Goal: Communication & Community: Answer question/provide support

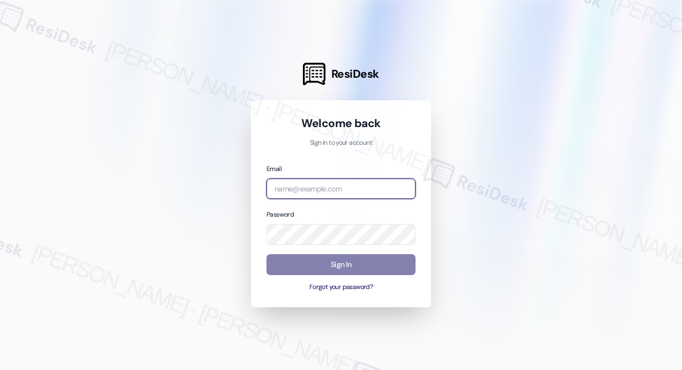
click at [343, 188] on input "email" at bounding box center [341, 189] width 149 height 21
click at [0, 370] on com-1password-button at bounding box center [0, 370] width 0 height 0
type input "automated-surveys-campus_living_centres-john-roy.roles@campus_living_centres.com"
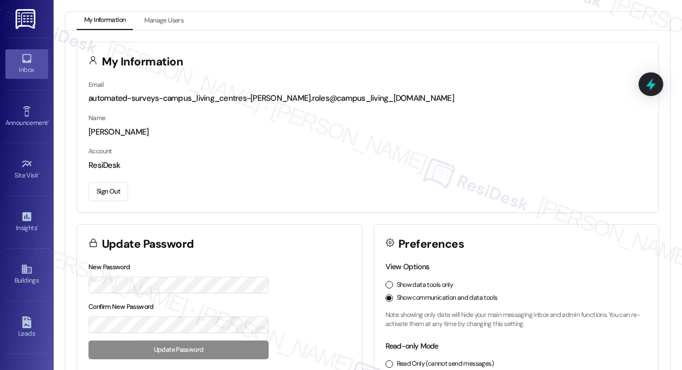
click at [24, 64] on div "Inbox" at bounding box center [27, 69] width 54 height 11
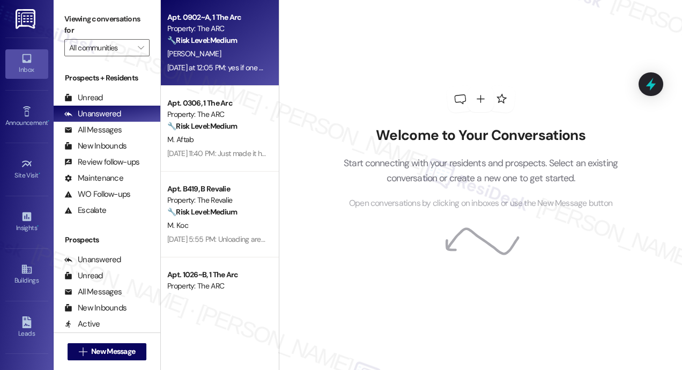
click at [216, 62] on div "Yesterday at 12:05 PM: yes if one does become available i'll like to switch if …" at bounding box center [216, 67] width 101 height 13
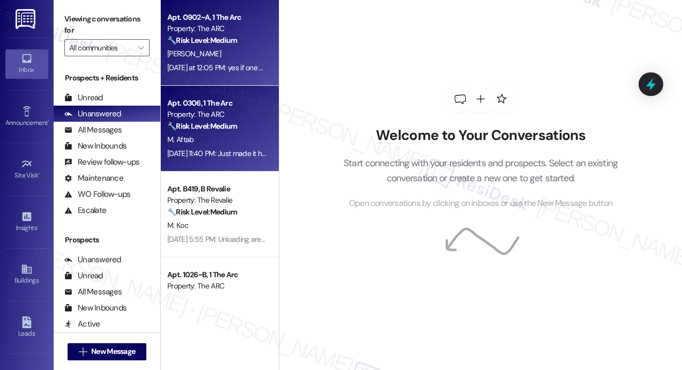
click at [221, 126] on strong "🔧 Risk Level: Medium" at bounding box center [202, 126] width 70 height 10
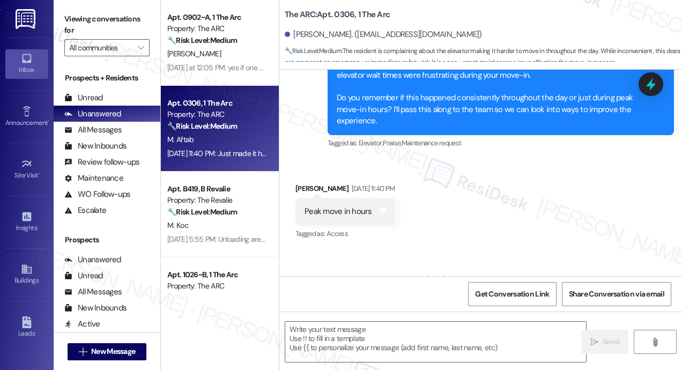
scroll to position [500, 0]
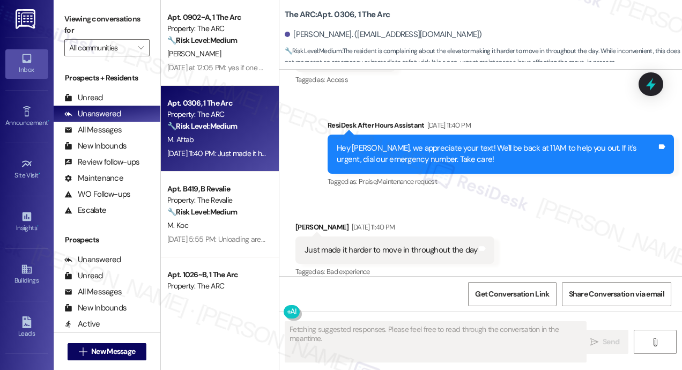
click at [586, 212] on div "Received via SMS Muhammad Aftab Sep 09, 2025 at 11:40 PM Just made it harder to…" at bounding box center [480, 242] width 403 height 91
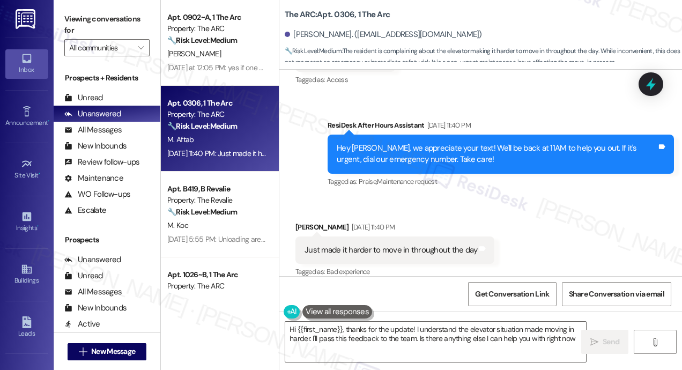
type textarea "Hi {{first_name}}, thanks for the update! I understand the elevator situation m…"
click at [611, 208] on div "Received via SMS Muhammad Aftab Sep 09, 2025 at 11:40 PM Just made it harder to…" at bounding box center [480, 242] width 403 height 91
click at [565, 213] on div "Received via SMS Muhammad Aftab Sep 09, 2025 at 11:40 PM Just made it harder to…" at bounding box center [480, 242] width 403 height 91
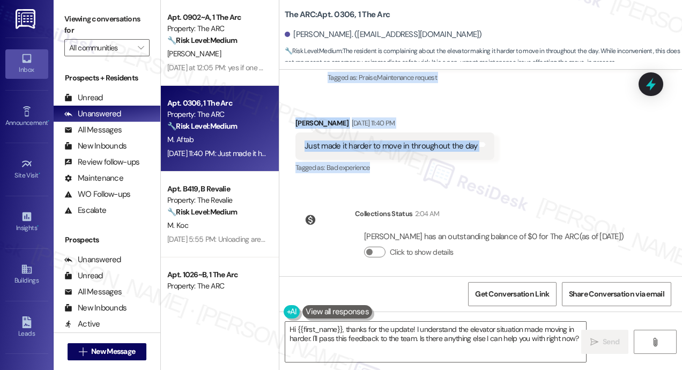
scroll to position [611, 0]
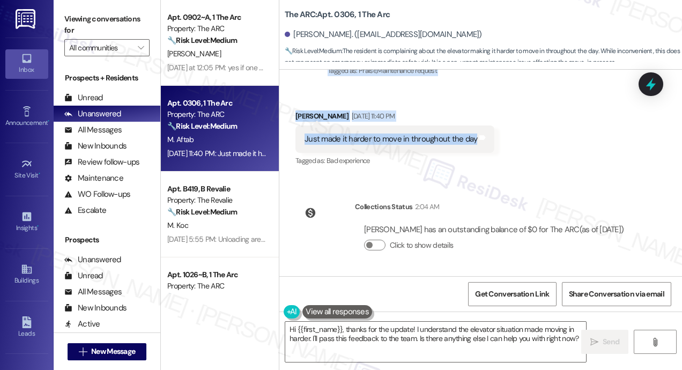
drag, startPoint x: 335, startPoint y: 117, endPoint x: 471, endPoint y: 132, distance: 137.1
click at [471, 132] on div "Lease started Aug 31, 2025 at 8:00 PM Survey, sent via SMS Residesk Automated S…" at bounding box center [480, 173] width 403 height 206
copy div "Hi Muhammad! We're so glad you chose The ARC! We would love to improve your mov…"
click at [648, 87] on icon at bounding box center [651, 84] width 18 height 18
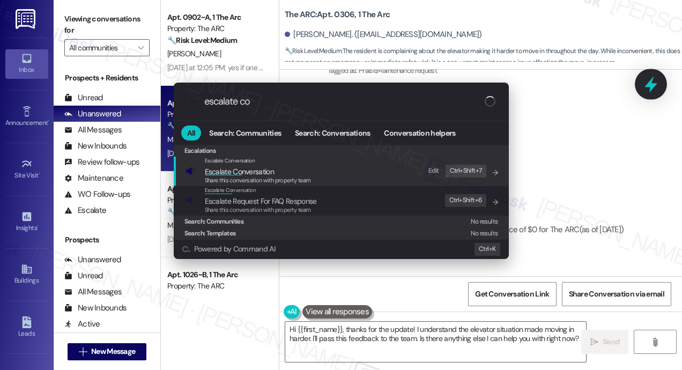
type input "escalate con"
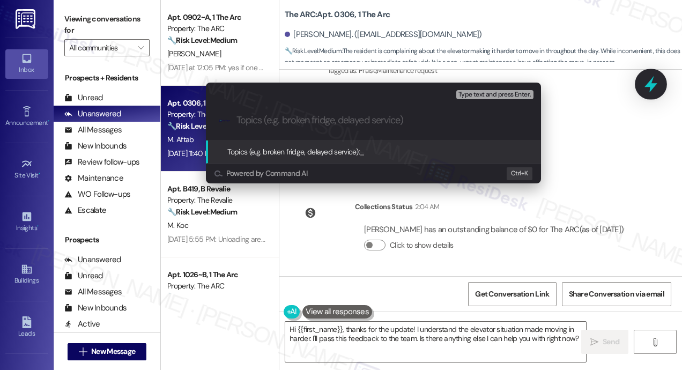
type input "Elevator Delays During Peak Move-In Hours — Feedback from Muhammad Aftab"
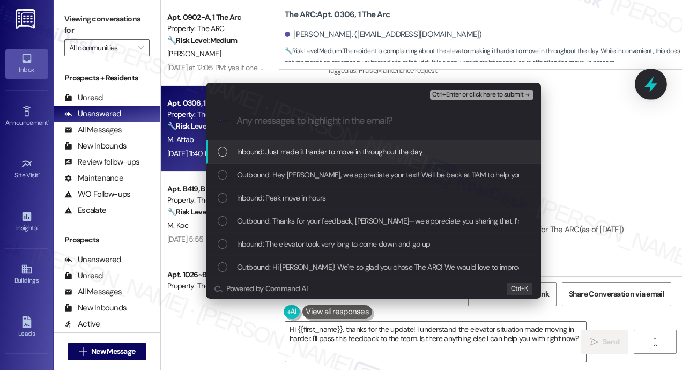
scroll to position [0, 0]
click at [371, 157] on span "Inbound: Just made it harder to move in throughout the day" at bounding box center [330, 152] width 186 height 12
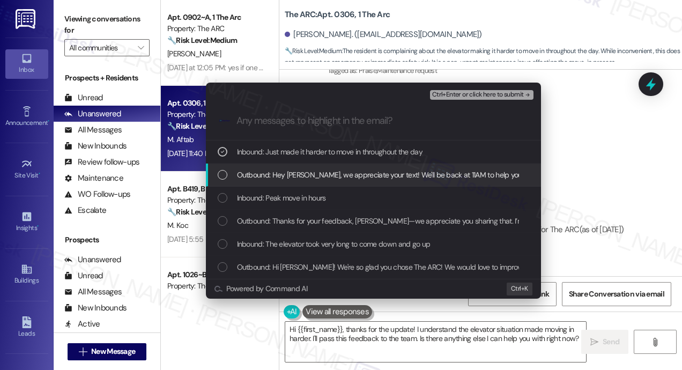
click at [375, 173] on span "Outbound: Hey Muhammad, we appreciate your text! We'll be back at 11AM to help …" at bounding box center [467, 175] width 460 height 12
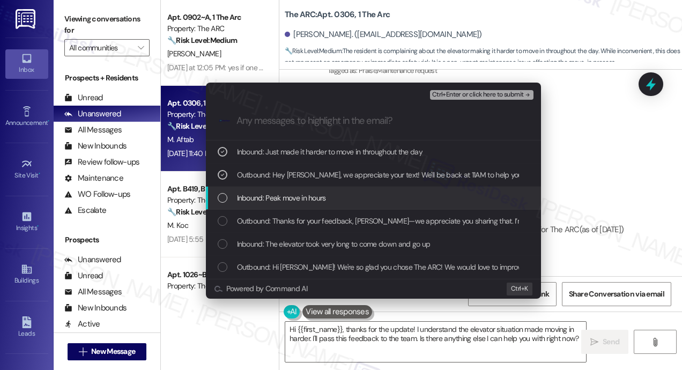
click at [378, 191] on div "Inbound: Peak move in hours" at bounding box center [373, 198] width 335 height 23
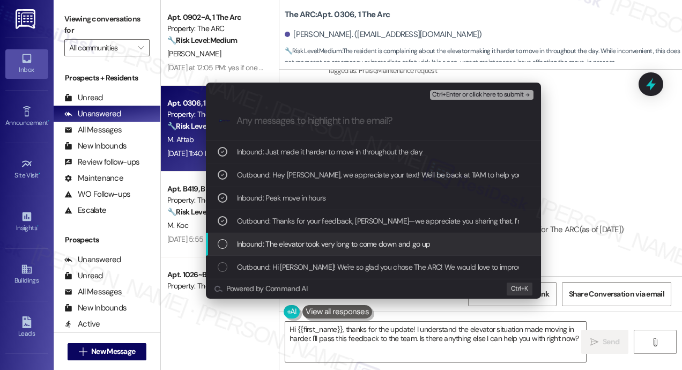
click at [387, 246] on span "Inbound: The elevator took very long to come down and go up" at bounding box center [334, 244] width 194 height 12
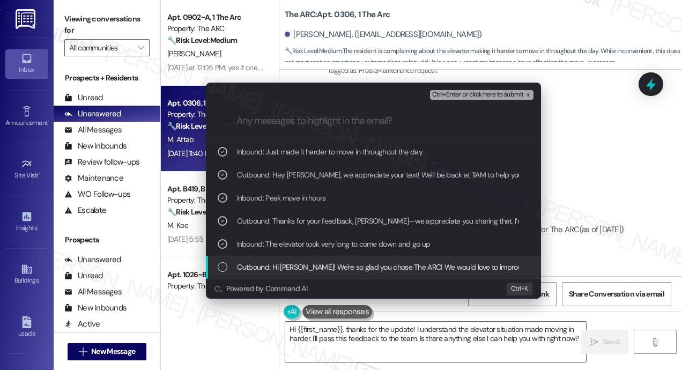
click at [390, 264] on span "Outbound: Hi Muhammad! We're so glad you chose The ARC! We would love to improv…" at bounding box center [666, 267] width 858 height 12
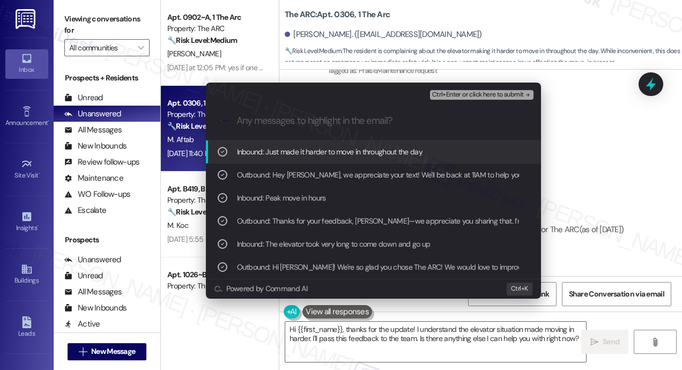
click at [468, 94] on span "Ctrl+Enter or click here to submit" at bounding box center [478, 95] width 92 height 8
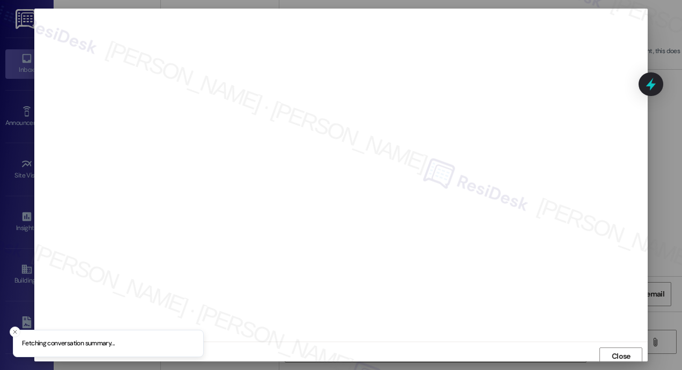
scroll to position [3, 0]
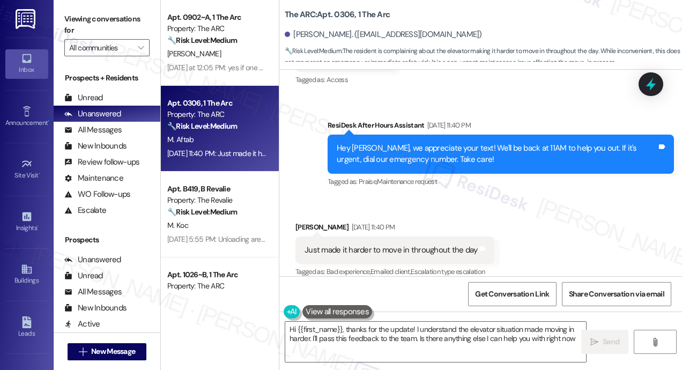
type textarea "Hi {{first_name}}, thanks for the update! I understand the elevator situation m…"
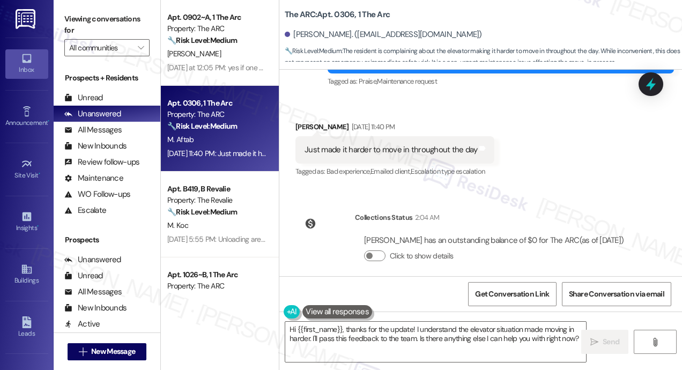
scroll to position [611, 0]
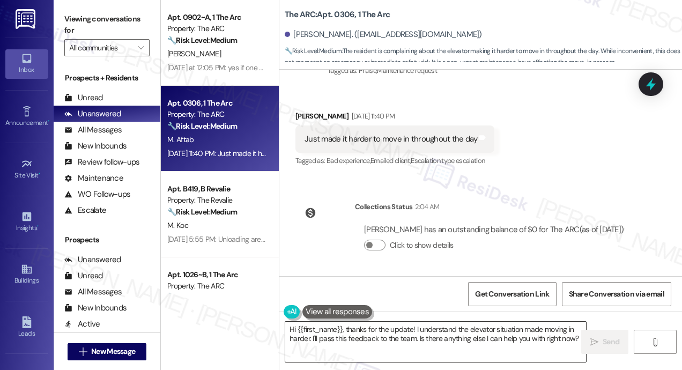
click at [497, 341] on textarea "Hi {{first_name}}, thanks for the update! I understand the elevator situation m…" at bounding box center [435, 342] width 301 height 40
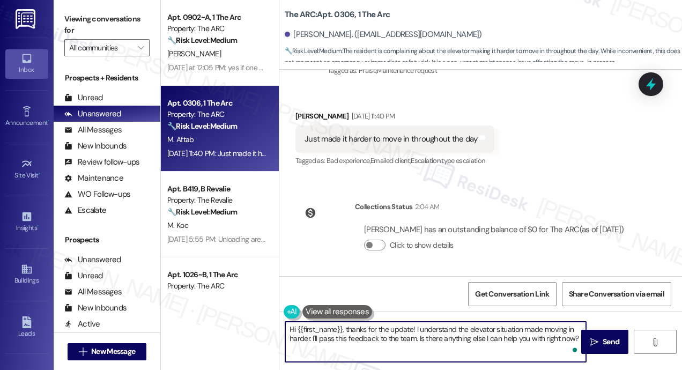
click at [498, 341] on textarea "Hi {{first_name}}, thanks for the update! I understand the elevator situation m…" at bounding box center [435, 342] width 301 height 40
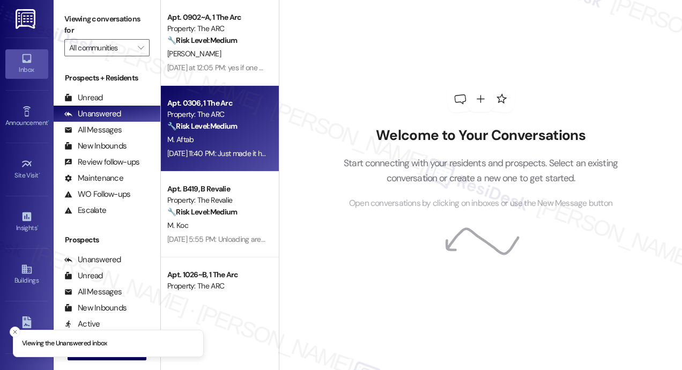
click at [226, 137] on div "M. Aftab" at bounding box center [216, 139] width 101 height 13
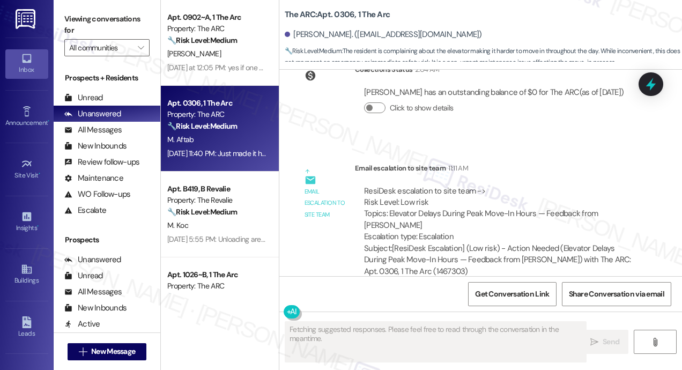
scroll to position [766, 0]
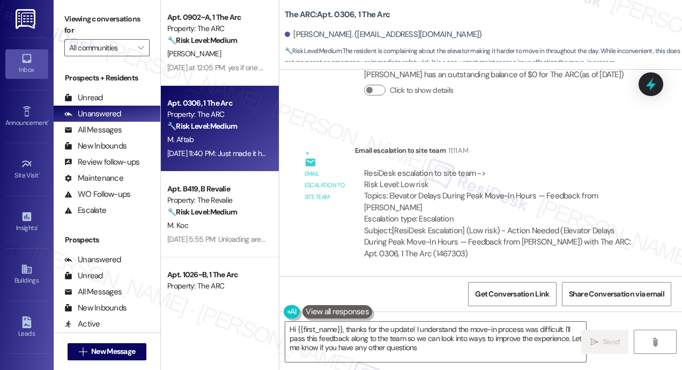
type textarea "Hi {{first_name}}, thanks for the update! I understand the move-in process was …"
click at [451, 347] on textarea "Hi {{first_name}}, thanks for the update! I understand the move-in process was …" at bounding box center [435, 342] width 301 height 40
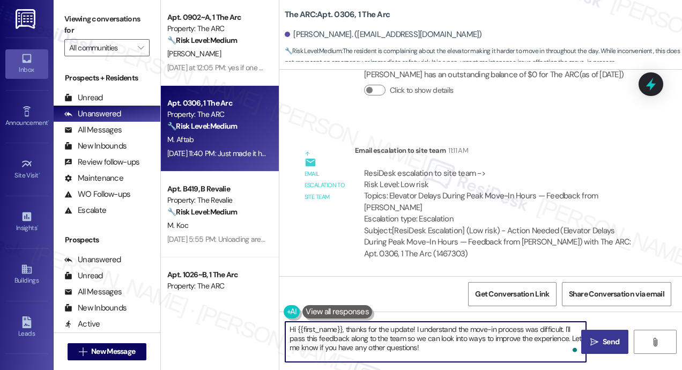
click at [613, 344] on span "Send" at bounding box center [611, 341] width 17 height 11
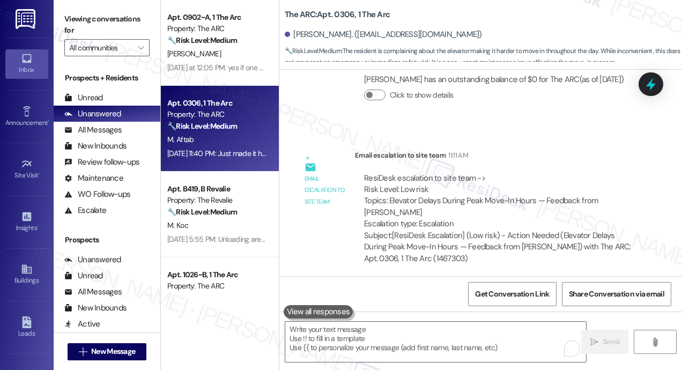
scroll to position [863, 0]
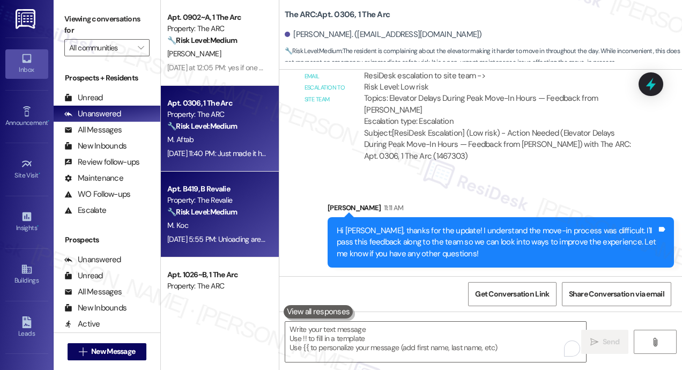
click at [219, 216] on strong "🔧 Risk Level: Medium" at bounding box center [202, 212] width 70 height 10
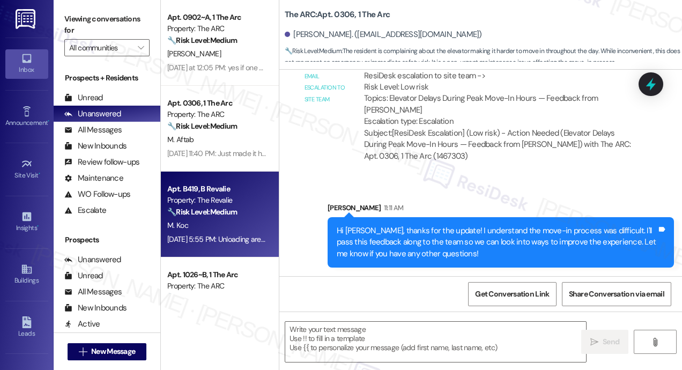
type textarea "Fetching suggested responses. Please feel free to read through the conversation…"
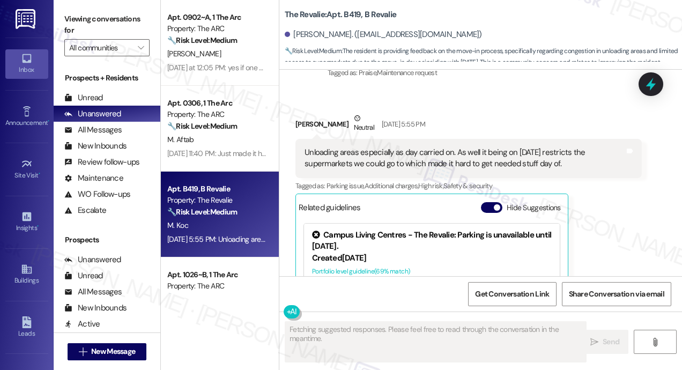
scroll to position [438, 0]
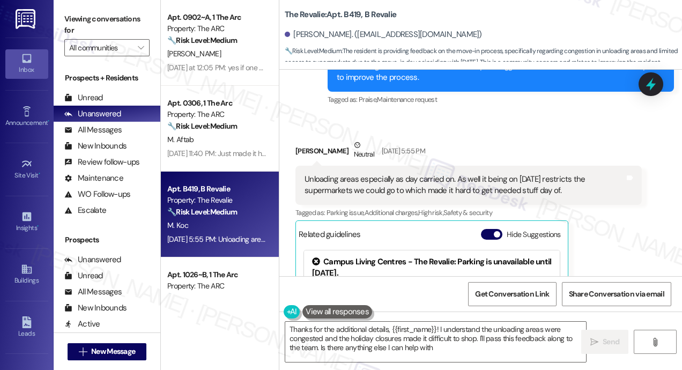
type textarea "Thanks for the additional details, {{first_name}}! I understand the unloading a…"
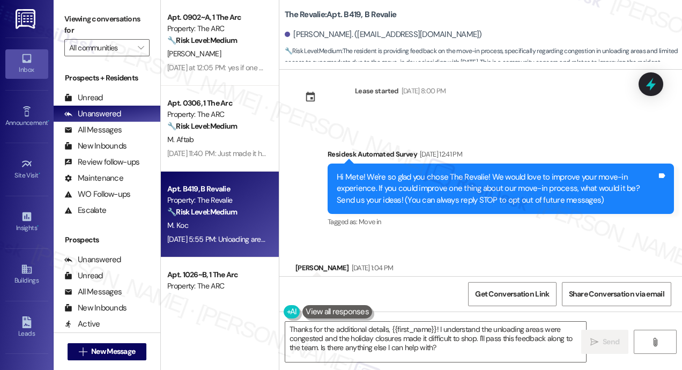
scroll to position [9, 0]
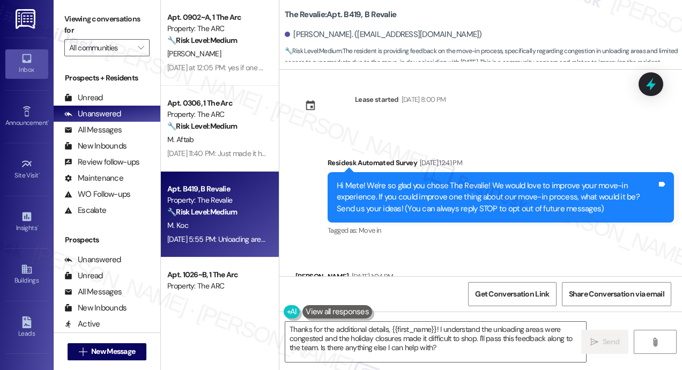
drag, startPoint x: 573, startPoint y: 171, endPoint x: 337, endPoint y: 182, distance: 235.7
click at [337, 182] on div "Lease started [DATE] 8:00 PM Survey, sent via SMS Residesk Automated Survey [DA…" at bounding box center [480, 173] width 403 height 206
copy div "Lo Ipsu! Do'si am cons adi elits Doe Tempori! Ut labor etdo ma aliquae admi ven…"
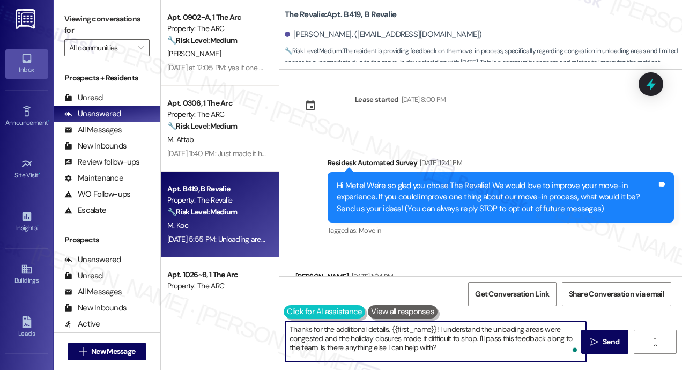
drag, startPoint x: 449, startPoint y: 351, endPoint x: 287, endPoint y: 317, distance: 166.1
click at [287, 321] on div "Thanks for the additional details, {{first_name}}! I understand the unloading a…" at bounding box center [430, 341] width 302 height 41
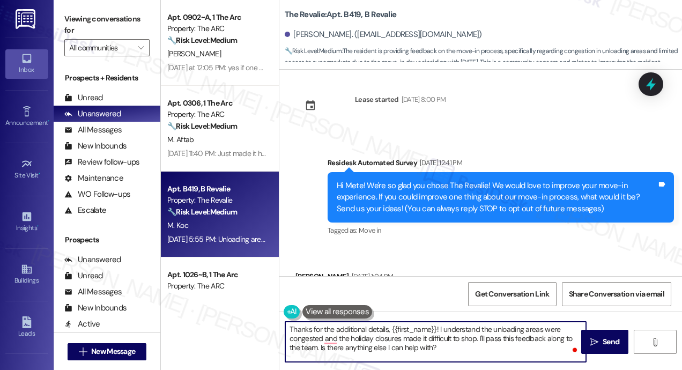
click at [571, 127] on div "Lease started [DATE] 8:00 PM Survey, sent via SMS Residesk Automated Survey [DA…" at bounding box center [480, 173] width 403 height 206
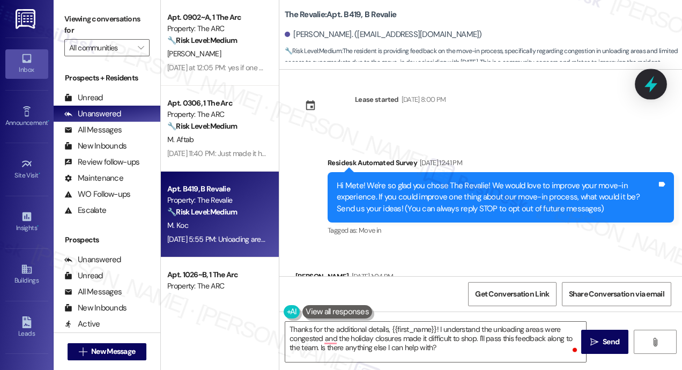
click at [650, 78] on icon at bounding box center [651, 84] width 18 height 18
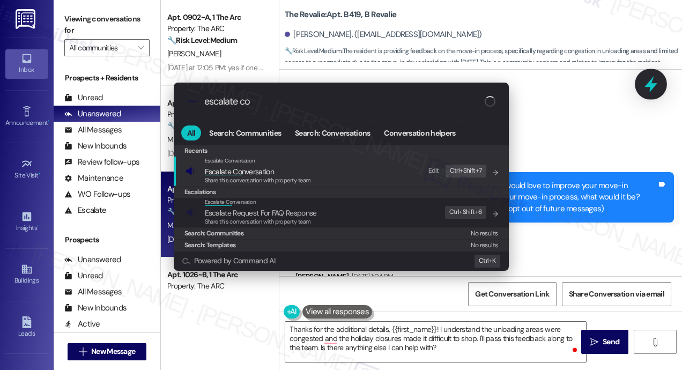
type input "escalate con"
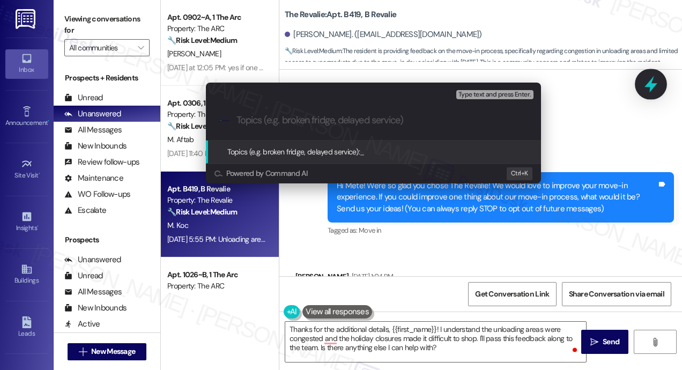
type input "Move-In Feedback — Suggestion to Stagger Dates and Avoid [DATE] for Better Acce…"
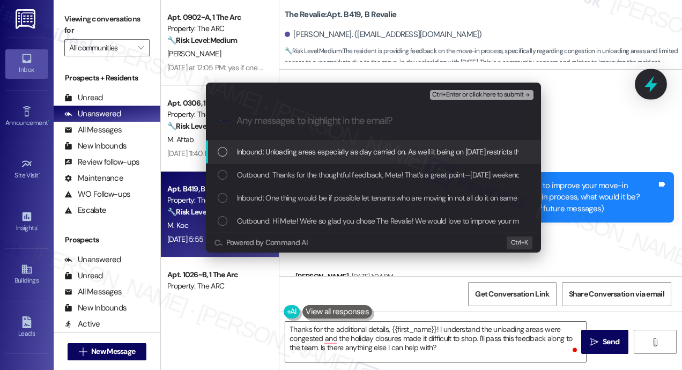
scroll to position [0, 0]
drag, startPoint x: 367, startPoint y: 153, endPoint x: 367, endPoint y: 160, distance: 7.0
click at [367, 153] on span "Inbound: Unloading areas especially as day carried on. As well it being on [DAT…" at bounding box center [500, 152] width 527 height 12
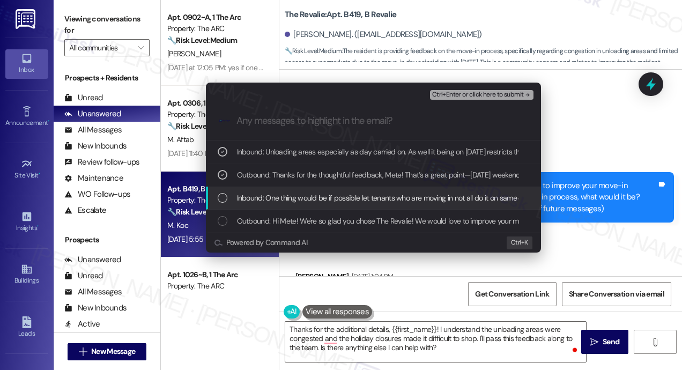
click at [369, 199] on span "Inbound: One thing would be if possible let tenants who are moving in not all d…" at bounding box center [552, 198] width 630 height 12
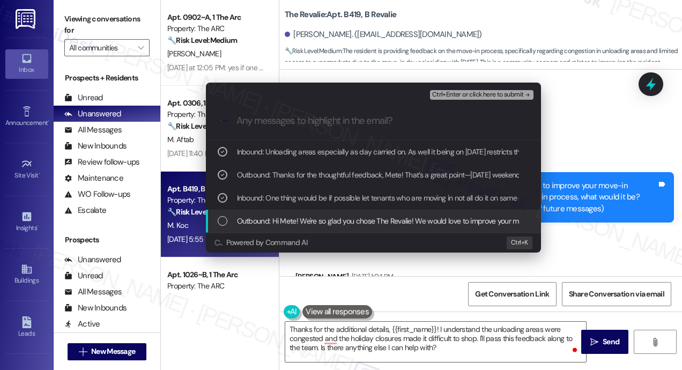
click at [370, 225] on span "Outbound: Hi Mete! We're so glad you chose The Revalie! We would love to improv…" at bounding box center [651, 221] width 829 height 12
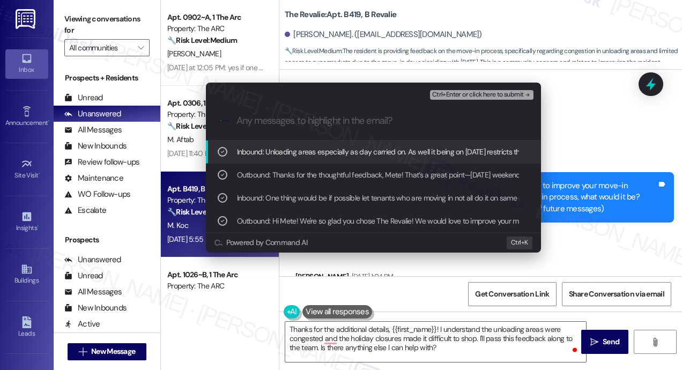
click at [459, 92] on span "Ctrl+Enter or click here to submit" at bounding box center [478, 95] width 92 height 8
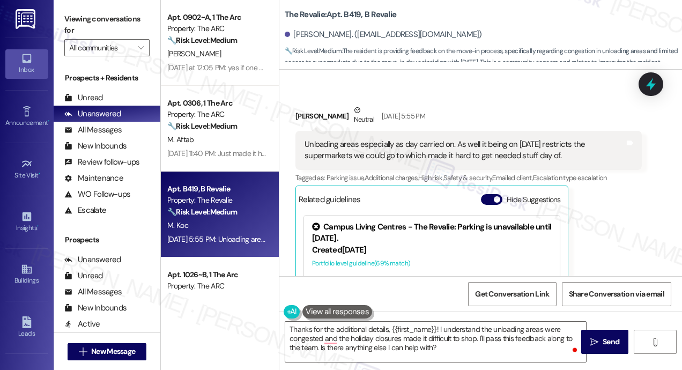
scroll to position [438, 0]
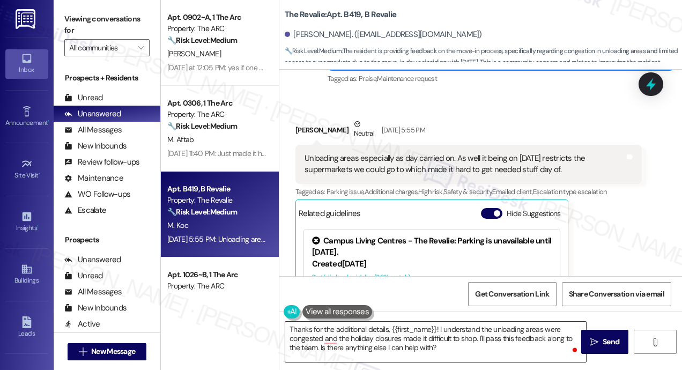
click at [514, 355] on textarea "Thanks for the additional details, {{first_name}}! I understand the unloading a…" at bounding box center [435, 342] width 301 height 40
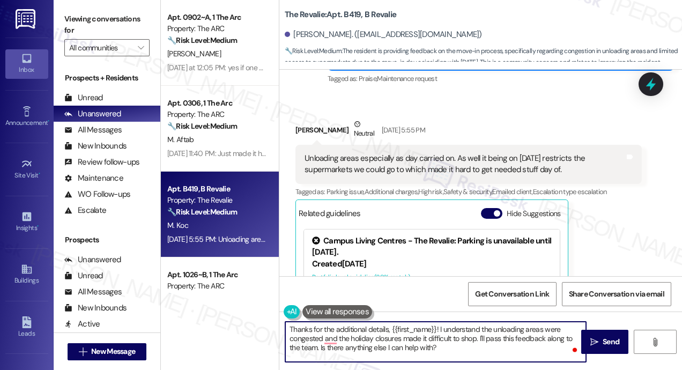
click at [514, 355] on textarea "Thanks for the additional details, {{first_name}}! I understand the unloading a…" at bounding box center [435, 342] width 301 height 40
click at [609, 341] on span "Send" at bounding box center [611, 341] width 17 height 11
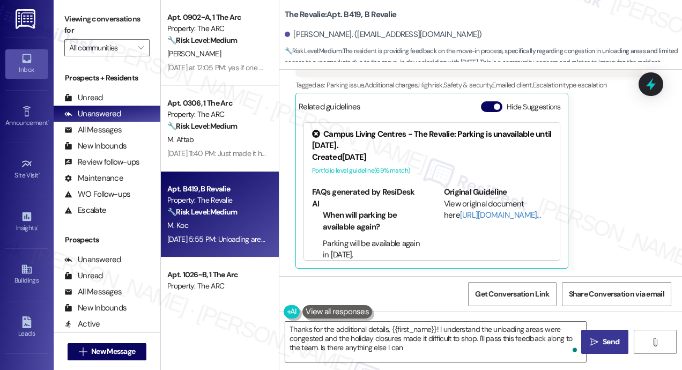
scroll to position [54, 0]
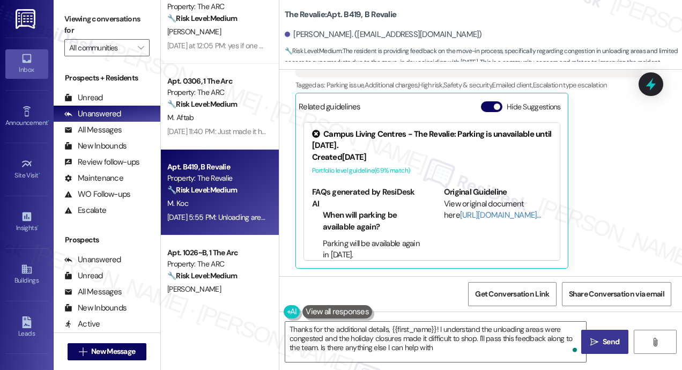
type textarea "Thanks for the additional details, {{first_name}}! I understand the unloading a…"
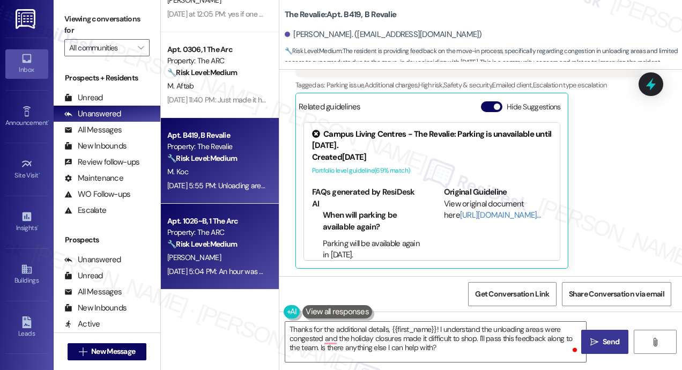
click at [240, 253] on div "K. Stanley" at bounding box center [216, 257] width 101 height 13
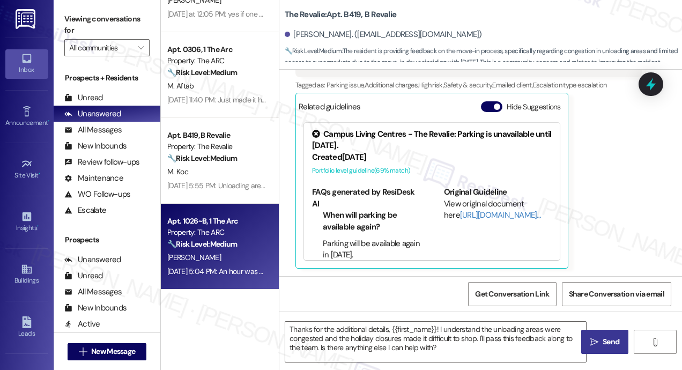
type textarea "Fetching suggested responses. Please feel free to read through the conversation…"
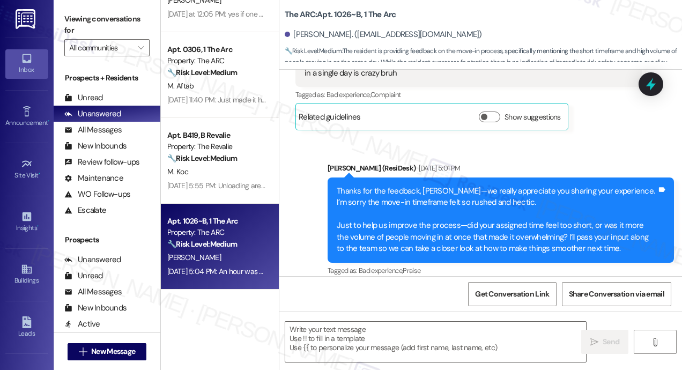
type textarea "Fetching suggested responses. Please feel free to read through the conversation…"
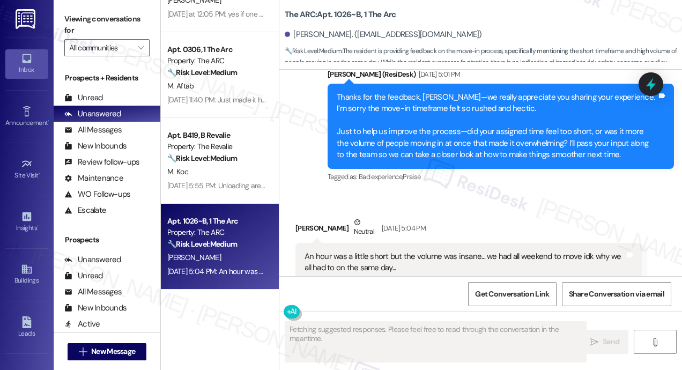
scroll to position [381, 0]
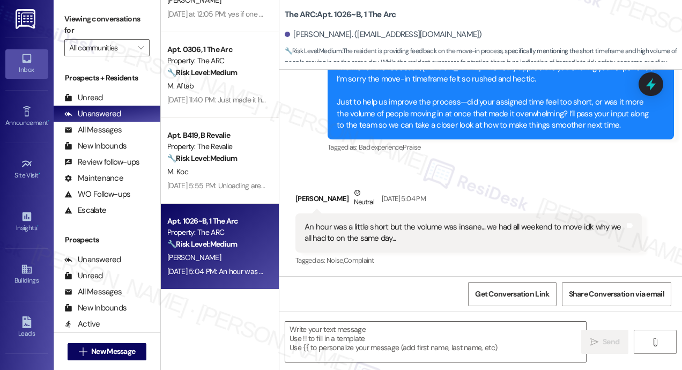
click at [477, 179] on div "Received via SMS Kyle Stanley Neutral Sep 09, 2025 at 5:04 PM An hour was a lit…" at bounding box center [468, 227] width 363 height 97
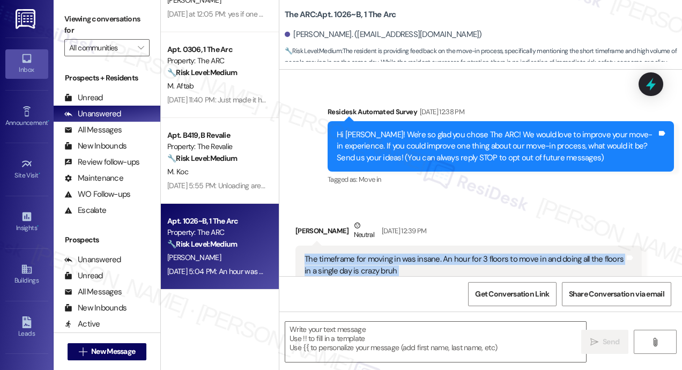
scroll to position [59, 0]
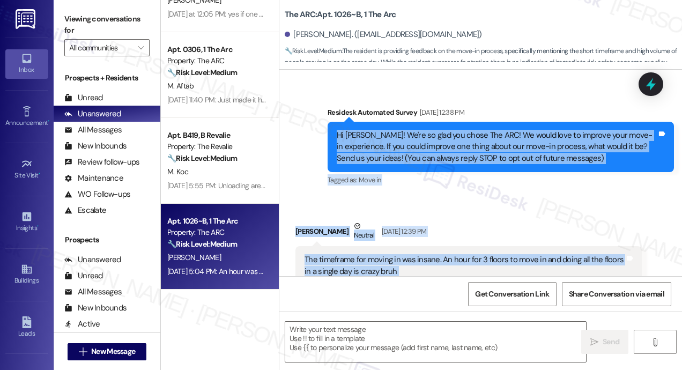
drag, startPoint x: 427, startPoint y: 240, endPoint x: 334, endPoint y: 134, distance: 141.0
click at [334, 134] on div "Lease started Aug 31, 2025 at 8:00 PM Survey, sent via SMS Residesk Automated S…" at bounding box center [480, 173] width 403 height 206
copy div "Hi Kyle! We're so glad you chose The ARC! We would love to improve your move-in…"
click at [474, 220] on div "Kyle Stanley Neutral Sep 08, 2025 at 12:39 PM" at bounding box center [469, 233] width 346 height 26
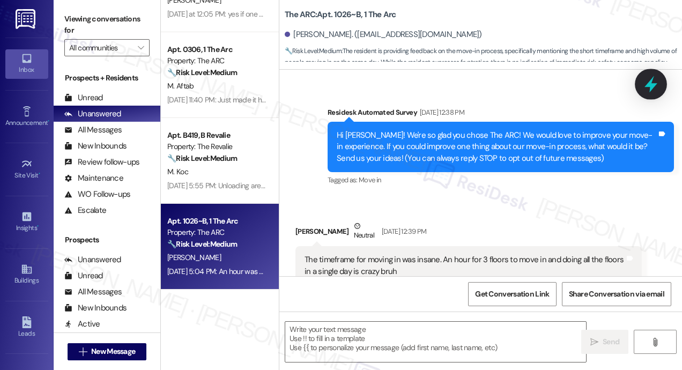
click at [651, 84] on icon at bounding box center [651, 84] width 13 height 17
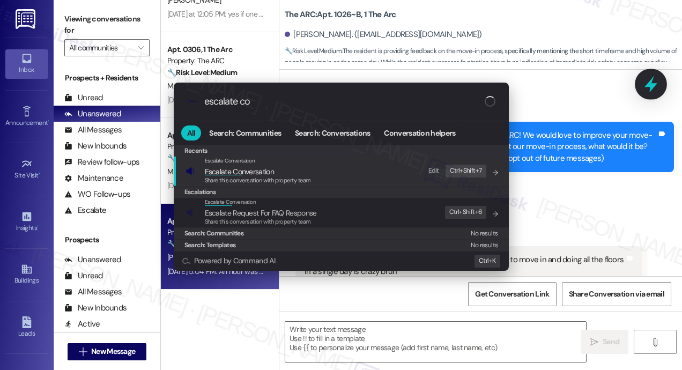
type input "escalate con"
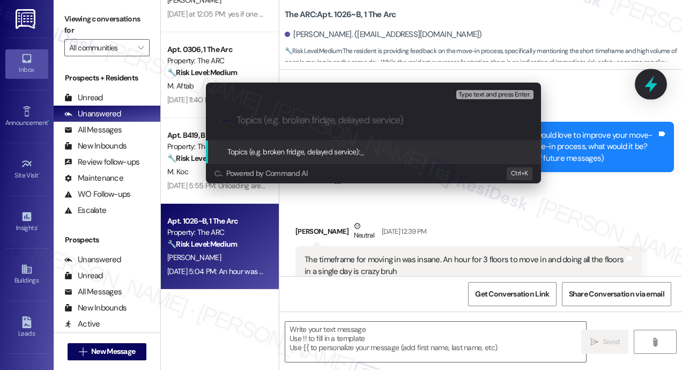
paste input "Move-In Feedback — Suggestion to Extend Time Slots and Spread Move-Ins Over the…"
type input "Move-In Feedback — Suggestion to Extend Time Slots and Spread Move-Ins Over the…"
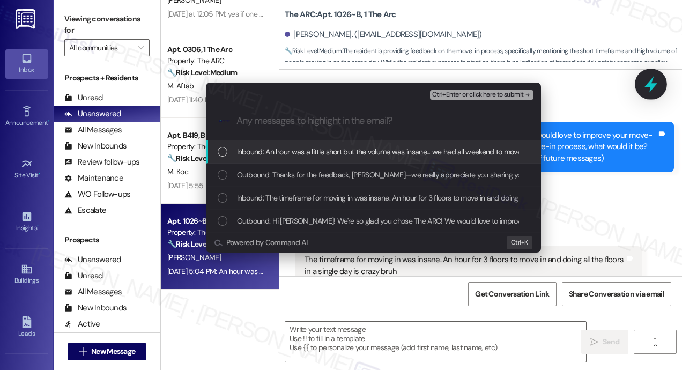
scroll to position [0, 0]
click at [319, 154] on span "Inbound: An hour was a little short but the volume was insane... we had all wee…" at bounding box center [442, 152] width 410 height 12
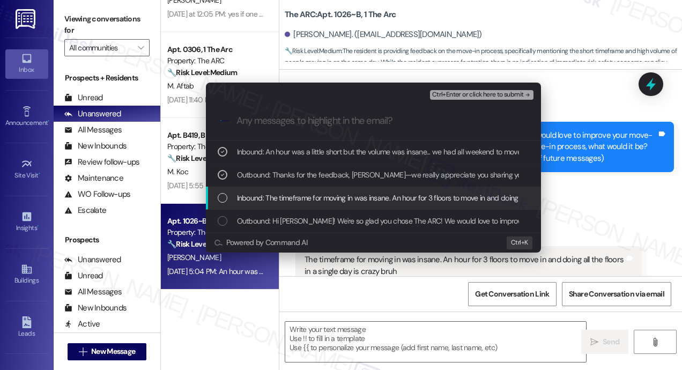
click at [322, 190] on div "Inbound: The timeframe for moving in was insane. An hour for 3 floors to move i…" at bounding box center [373, 198] width 335 height 23
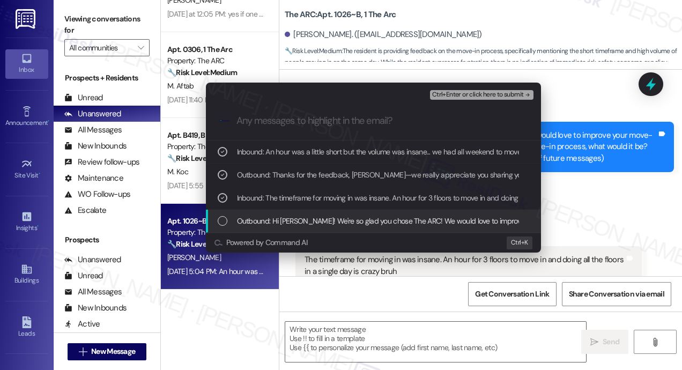
click at [326, 214] on div "Outbound: Hi Kyle! We're so glad you chose The ARC! We would love to improve yo…" at bounding box center [373, 221] width 335 height 23
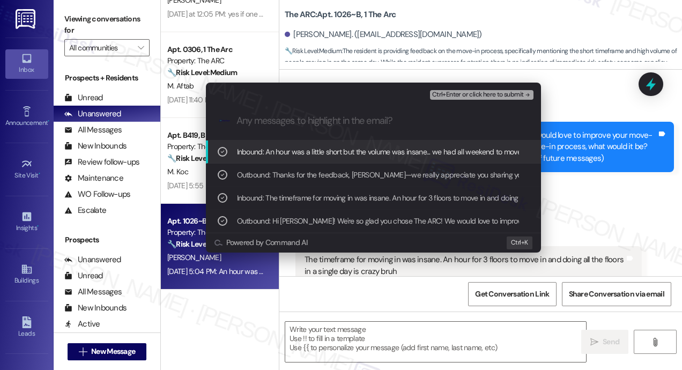
click at [481, 95] on span "Ctrl+Enter or click here to submit" at bounding box center [478, 95] width 92 height 8
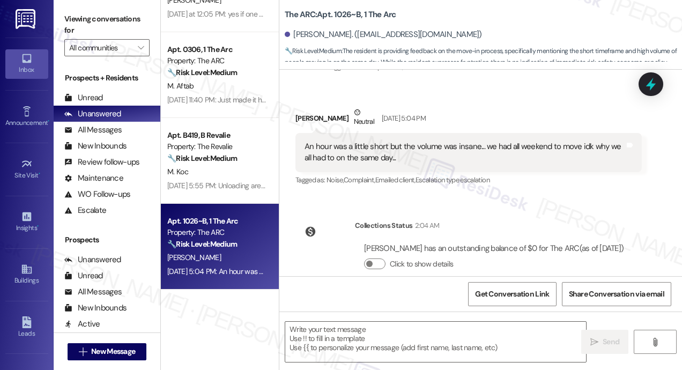
scroll to position [480, 0]
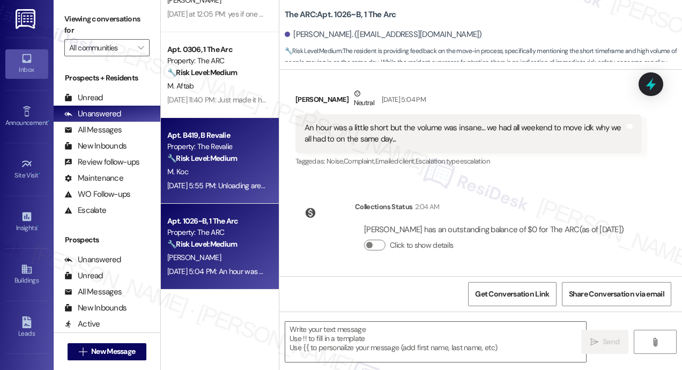
click at [230, 169] on div "M. Koc" at bounding box center [216, 171] width 101 height 13
type textarea "Fetching suggested responses. Please feel free to read through the conversation…"
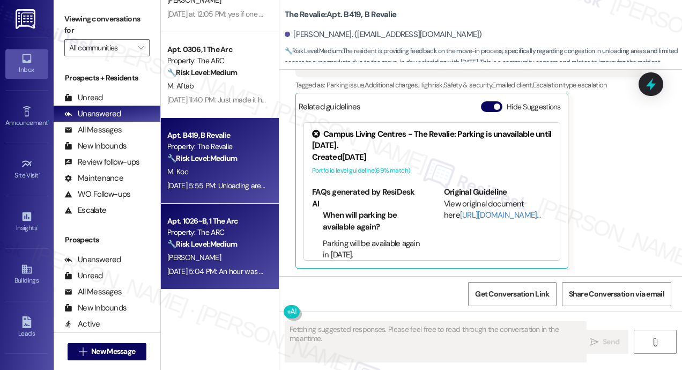
click at [242, 242] on div "🔧 Risk Level: Medium The resident is providing feedback on the move-in process,…" at bounding box center [216, 244] width 99 height 11
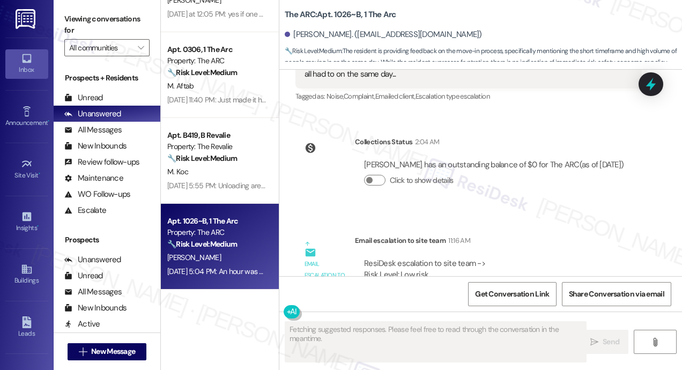
scroll to position [556, 0]
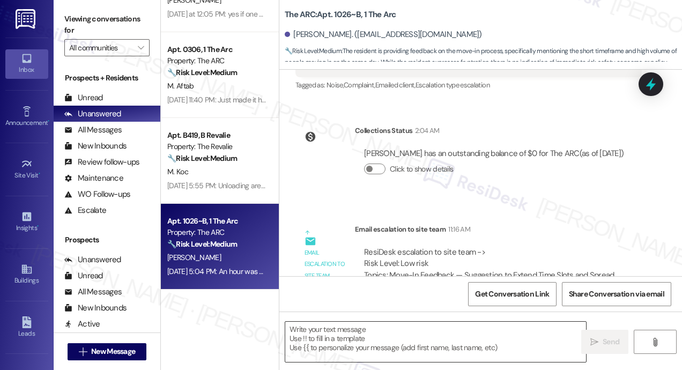
click at [384, 336] on textarea at bounding box center [435, 342] width 301 height 40
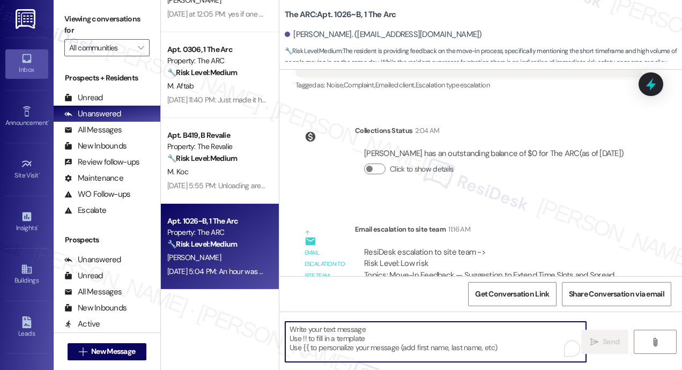
paste textarea "Thanks so much for your feedback—I really appreciate you sharing your experienc…"
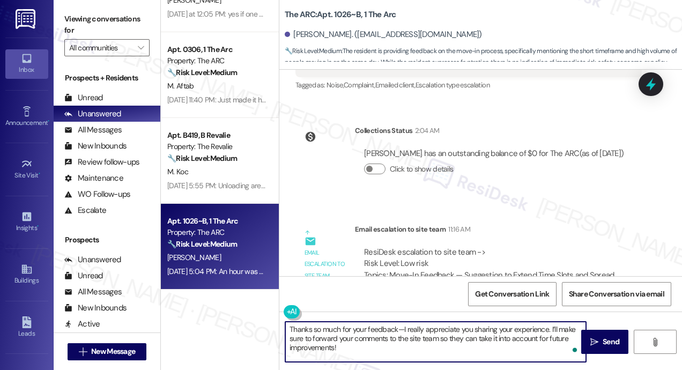
click at [396, 327] on textarea "Thanks so much for your feedback—I really appreciate you sharing your experienc…" at bounding box center [435, 342] width 301 height 40
type textarea "Thanks so much for your feedback, Kyle—I really appreciate you sharing your exp…"
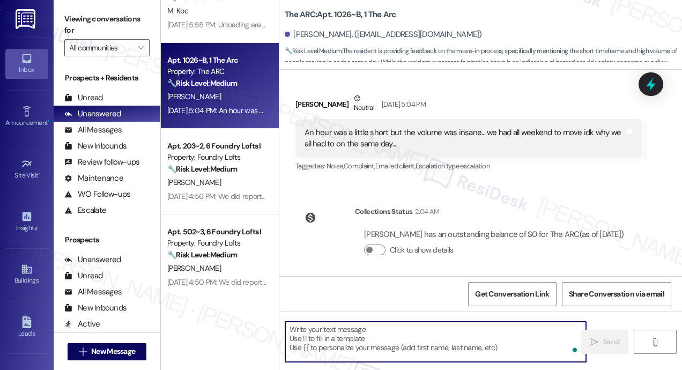
scroll to position [381, 0]
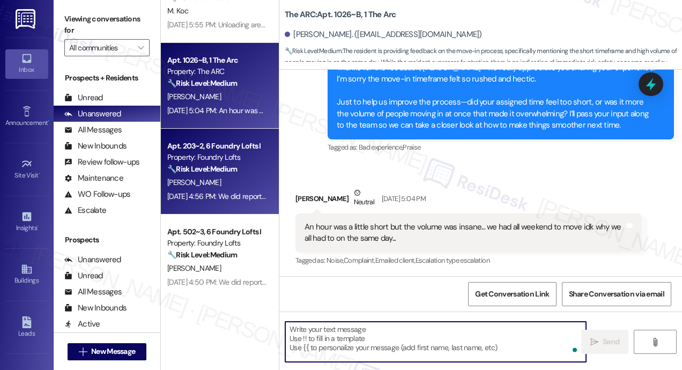
click at [226, 174] on div "🔧 Risk Level: Medium The resident is reporting a cleanliness issue upon move-in…" at bounding box center [216, 169] width 99 height 11
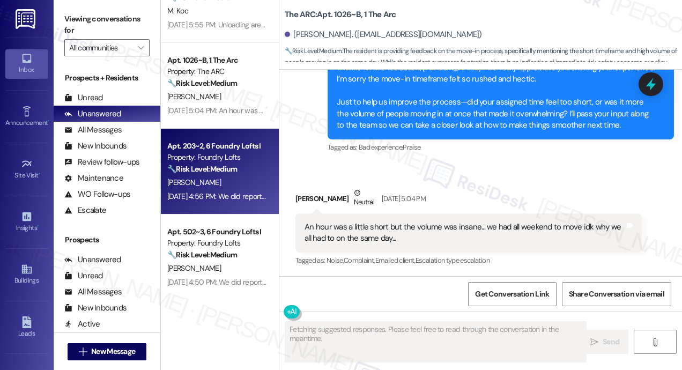
type textarea "Fetching suggested responses. Please feel free to read through the conversation…"
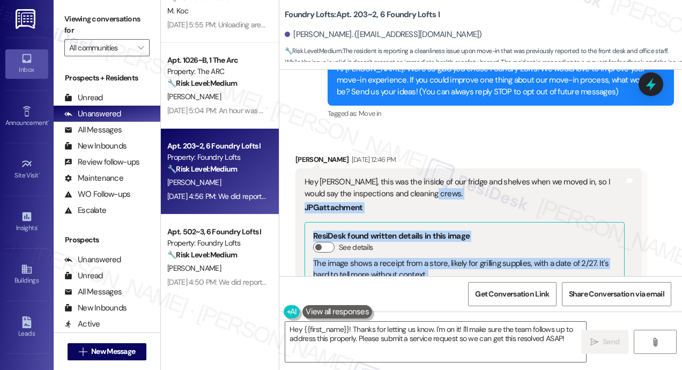
scroll to position [87, 0]
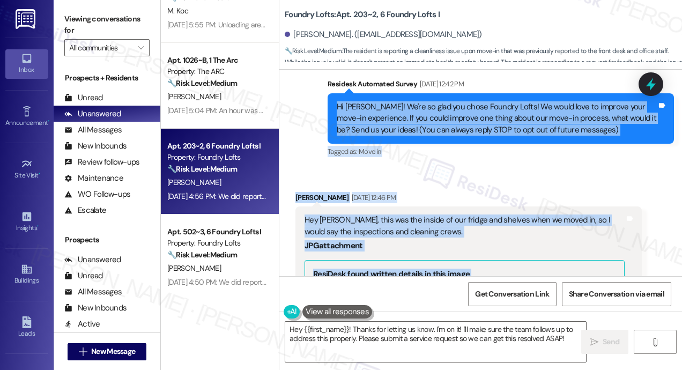
drag, startPoint x: 416, startPoint y: 220, endPoint x: 335, endPoint y: 108, distance: 138.6
click at [335, 108] on div "Lease started Aug 31, 2025 at 8:00 PM Survey, sent via SMS Residesk Automated S…" at bounding box center [480, 173] width 403 height 206
copy div "Hi Mateo! We're so glad you chose Foundry Lofts! We would love to improve your …"
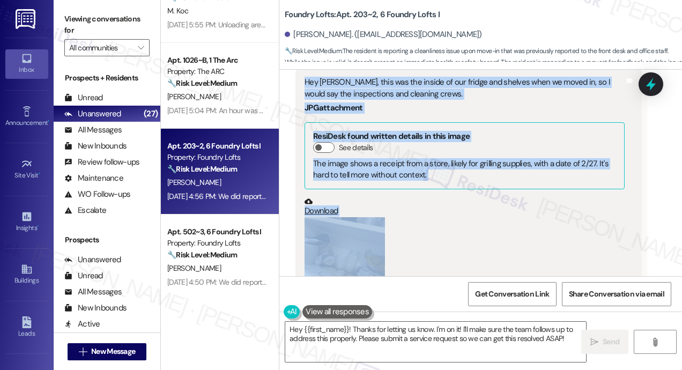
scroll to position [161, 0]
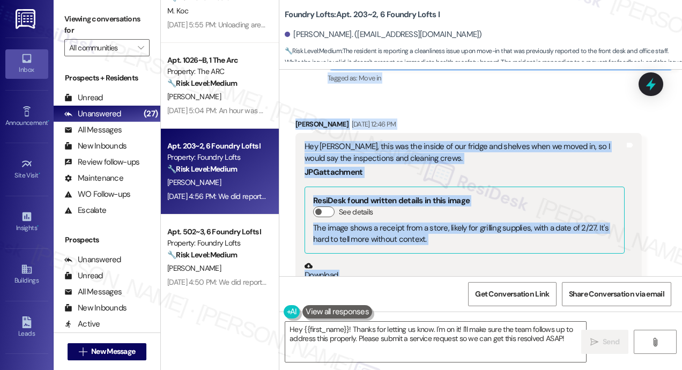
click at [656, 223] on div "Received via SMS Mateo Saunders Sep 08, 2025 at 12:46 PM Hey Sarah, this was th…" at bounding box center [480, 278] width 403 height 369
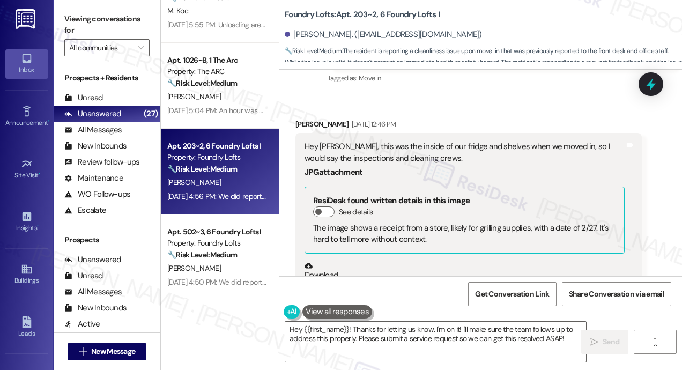
click at [439, 158] on div "Hey Sarah, this was the inside of our fridge and shelves when we moved in, so I…" at bounding box center [465, 152] width 320 height 23
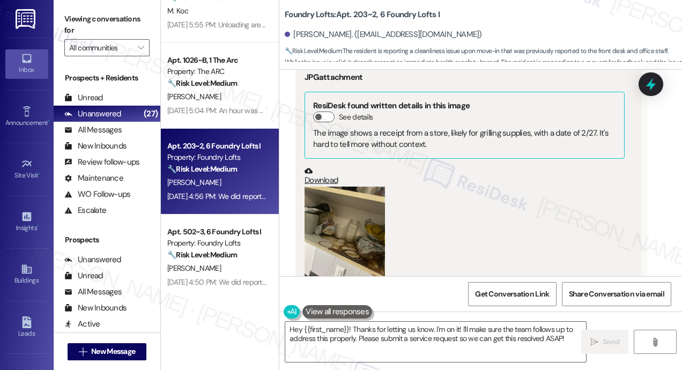
scroll to position [375, 0]
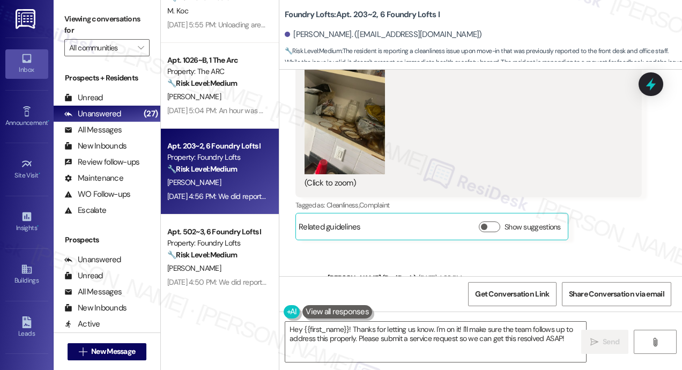
click at [354, 137] on button "Zoom image" at bounding box center [345, 120] width 80 height 107
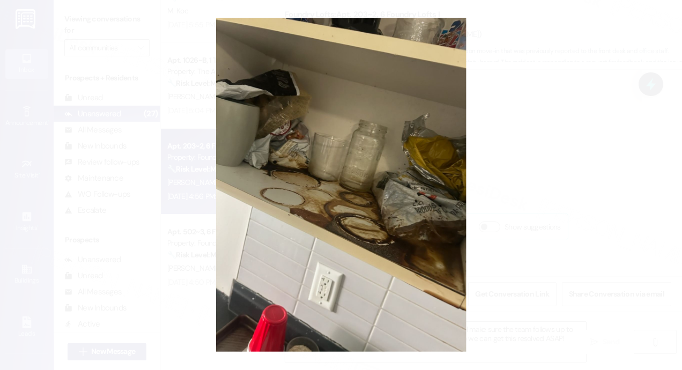
click at [555, 132] on button "Unzoom image" at bounding box center [341, 185] width 682 height 370
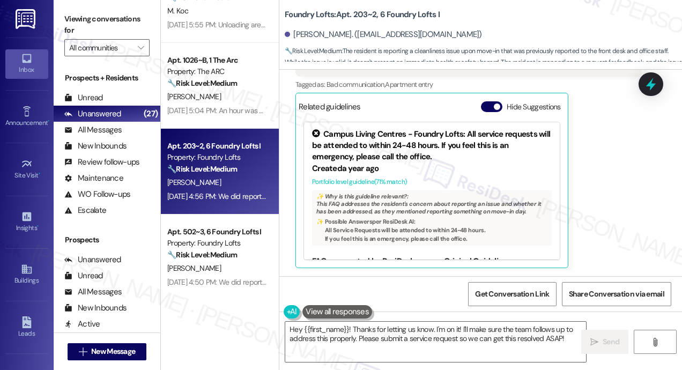
scroll to position [624, 0]
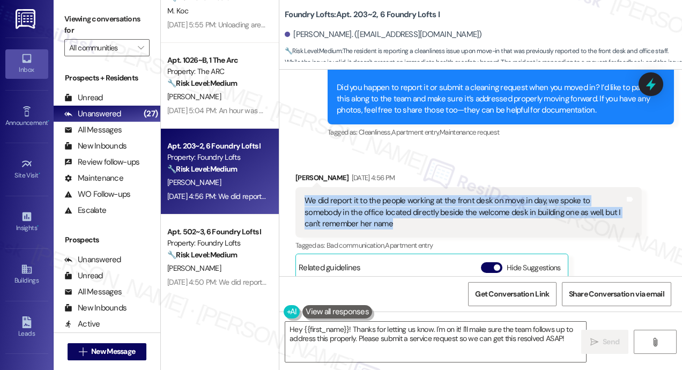
drag, startPoint x: 448, startPoint y: 227, endPoint x: 304, endPoint y: 193, distance: 148.4
click at [304, 193] on div "We did report it to the people working at the front desk on move in day, we spo…" at bounding box center [469, 212] width 346 height 50
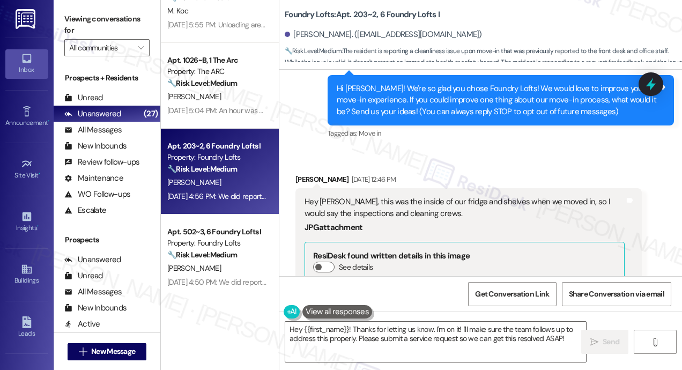
scroll to position [87, 0]
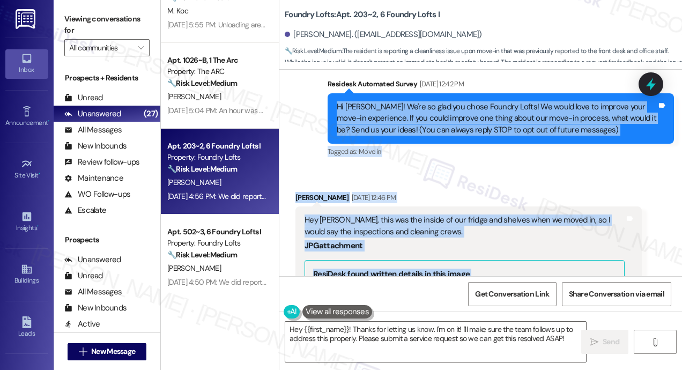
click at [334, 102] on div "Hi Mateo! We're so glad you chose Foundry Lofts! We would love to improve your …" at bounding box center [501, 118] width 346 height 50
copy div "Hi Mateo! We're so glad you chose Foundry Lofts! We would love to improve your …"
click at [415, 348] on textarea "Hey {{first_name}}! Thanks for letting us know. I'm on it! I'll make sure the t…" at bounding box center [435, 342] width 301 height 40
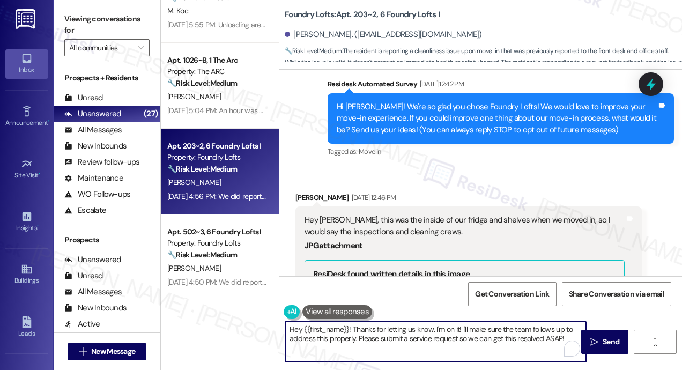
paste textarea "Thanks for the update, Mateo! Were you able to get help with the cleaning issue…"
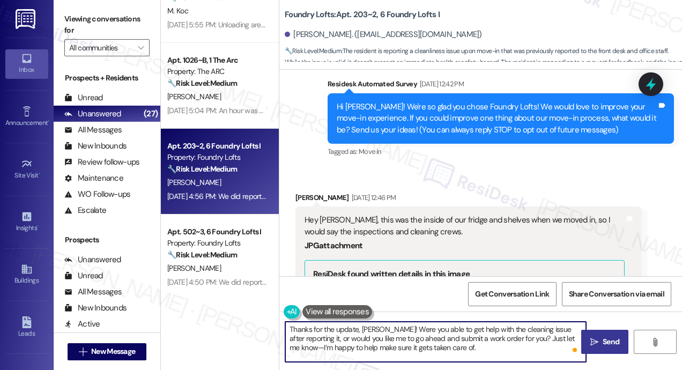
type textarea "Thanks for the update, Mateo! Were you able to get help with the cleaning issue…"
click at [607, 343] on span "Send" at bounding box center [611, 341] width 17 height 11
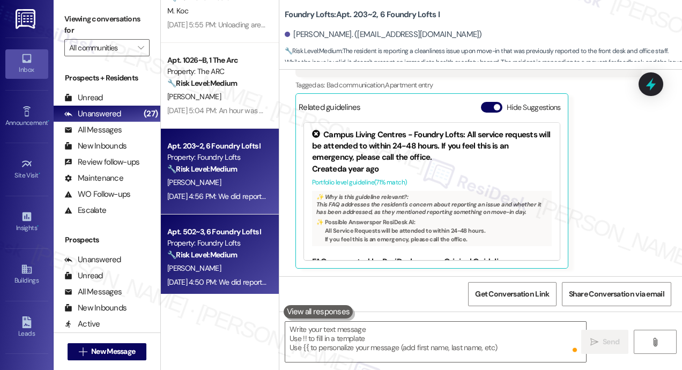
scroll to position [322, 0]
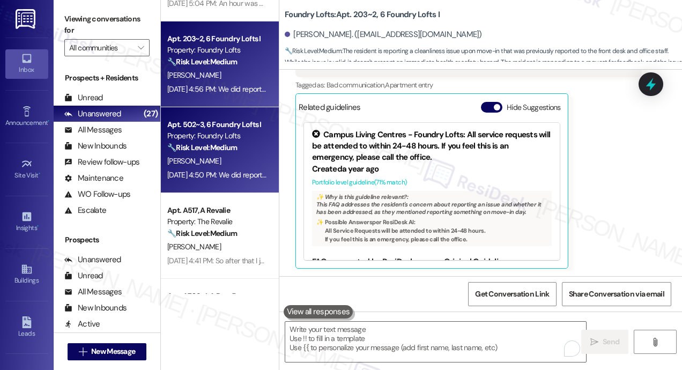
click at [215, 181] on div "Sep 09, 2025 at 4:50 PM: We did report the fridge to the office, but the dishwa…" at bounding box center [216, 174] width 101 height 13
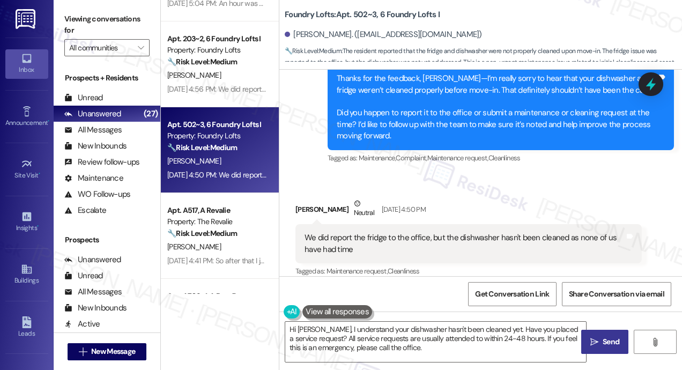
scroll to position [345, 0]
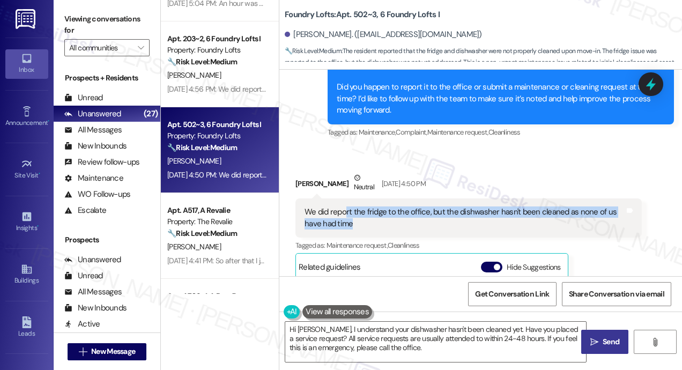
drag, startPoint x: 398, startPoint y: 225, endPoint x: 344, endPoint y: 206, distance: 57.3
click at [344, 206] on div "We did report the fridge to the office, but the dishwasher hasn't been cleaned …" at bounding box center [465, 217] width 320 height 23
copy div "rt the fridge to the office, but the dishwasher hasn't been cleaned as none of …"
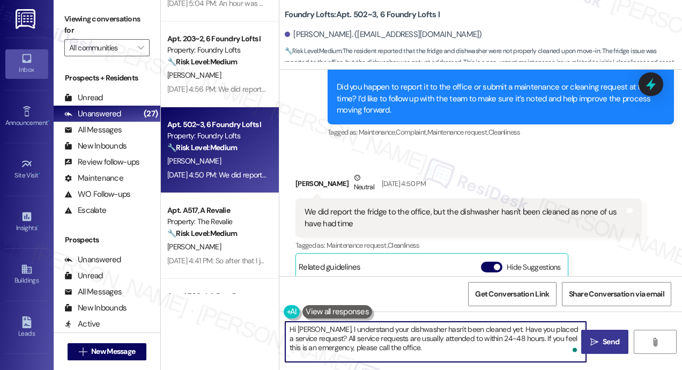
drag, startPoint x: 412, startPoint y: 352, endPoint x: 315, endPoint y: 329, distance: 99.8
click at [315, 330] on textarea "Hi John, I understand your dishwasher hasn't been cleaned yet. Have you placed …" at bounding box center [435, 342] width 301 height 40
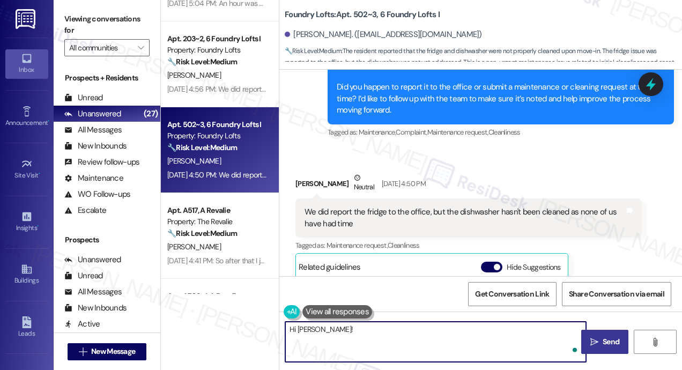
paste textarea "Thanks for the update! I understand things can get hectic during move-in. Would…"
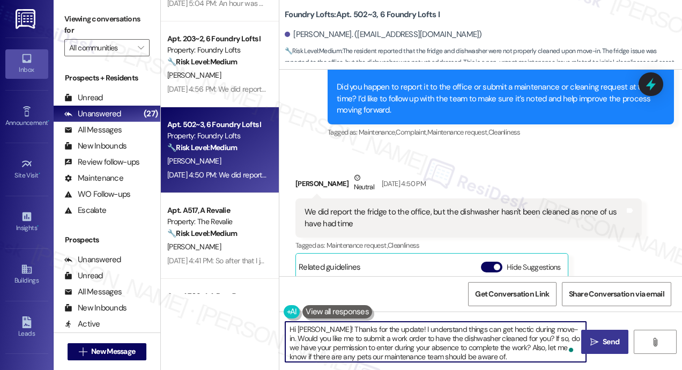
type textarea "Hi John! Thanks for the update! I understand things can get hectic during move-…"
click at [598, 341] on icon "" at bounding box center [594, 342] width 8 height 9
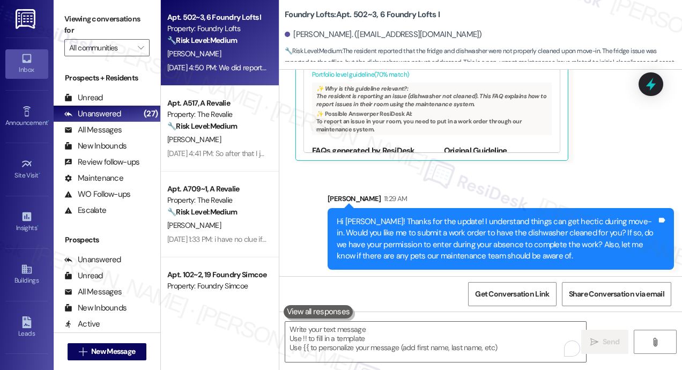
scroll to position [616, 0]
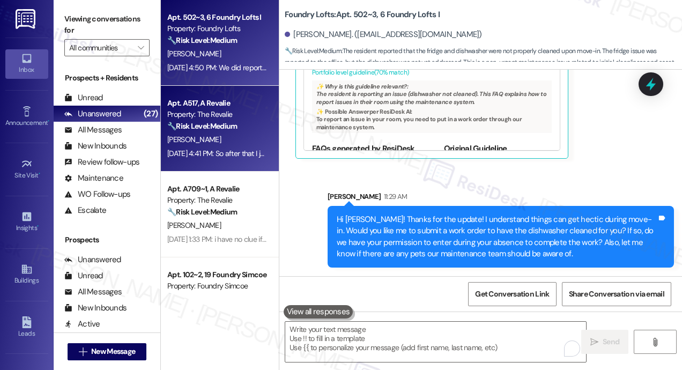
click at [250, 126] on div "🔧 Risk Level: Medium The resident is complaining about a lack of assistance dur…" at bounding box center [216, 126] width 99 height 11
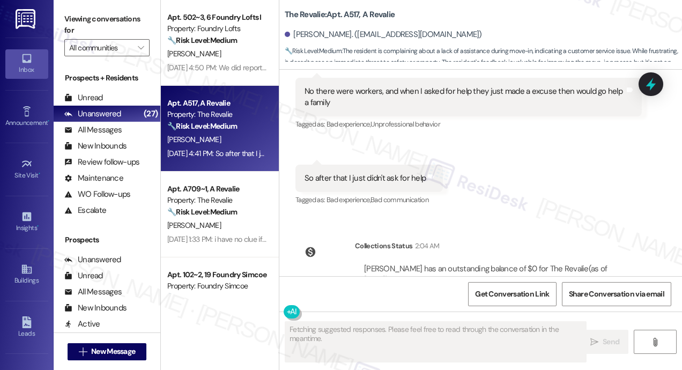
scroll to position [652, 0]
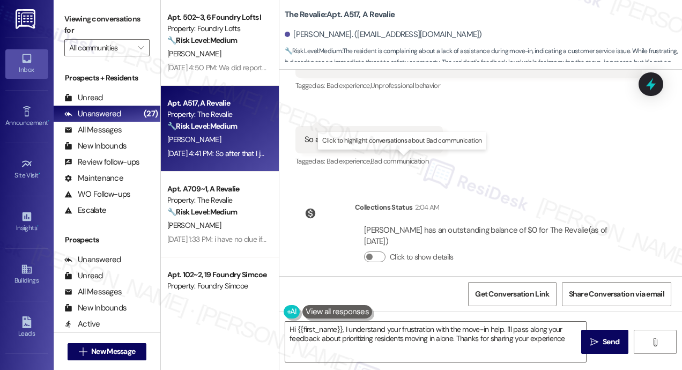
type textarea "Hi {{first_name}}, I understand your frustration with the move-in help. I'll pa…"
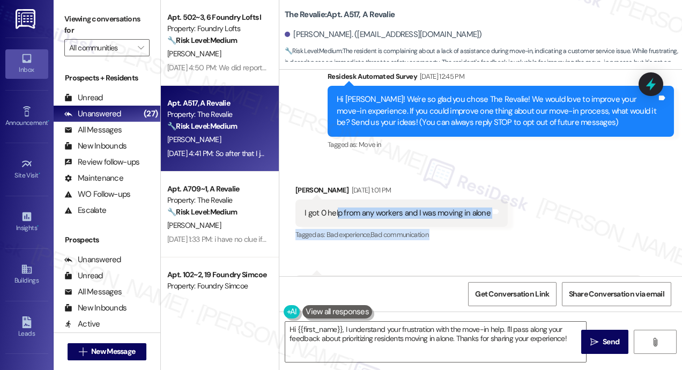
scroll to position [62, 0]
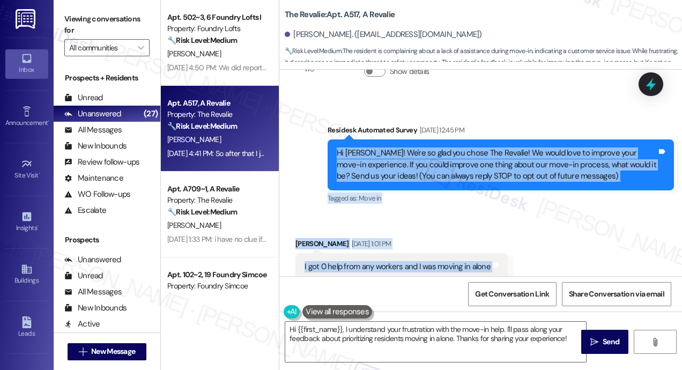
drag, startPoint x: 423, startPoint y: 253, endPoint x: 334, endPoint y: 153, distance: 133.3
click at [334, 153] on div "WO Lease started Aug 31, 2025 at 8:00 PM Show details Survey, sent via SMS Resi…" at bounding box center [480, 173] width 403 height 206
copy div "Hi Riley! We're so glad you chose The Revalie! We would love to improve your mo…"
click at [527, 235] on div "Received via SMS Riley Burke Sep 08, 2025 at 1:01 PM I got 0 help from any work…" at bounding box center [480, 316] width 403 height 205
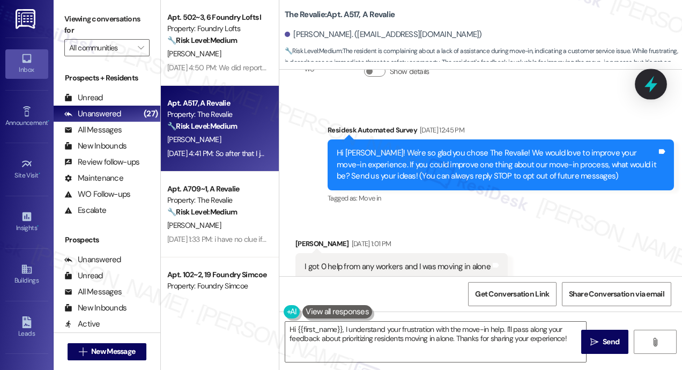
click at [653, 89] on icon at bounding box center [651, 84] width 18 height 18
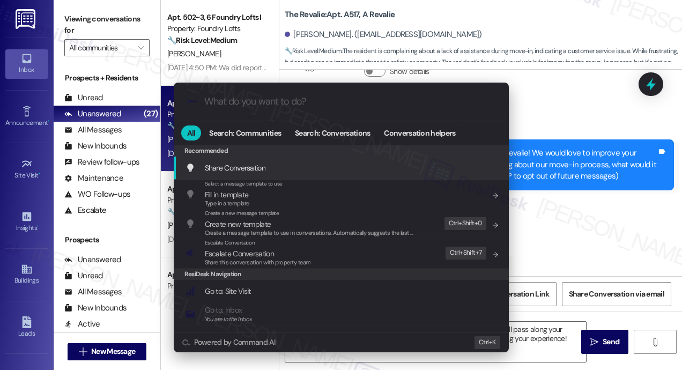
click at [281, 103] on input "What do you want to do?" at bounding box center [349, 101] width 291 height 11
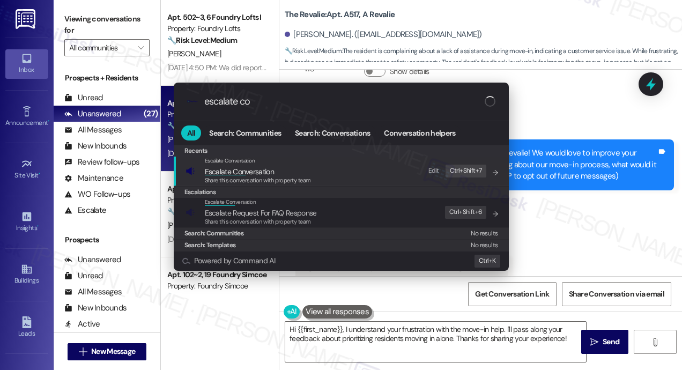
type input "escalate con"
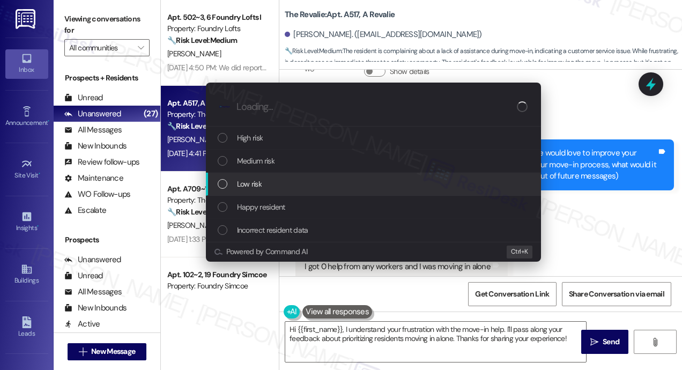
click at [248, 183] on span "Low risk" at bounding box center [249, 184] width 25 height 12
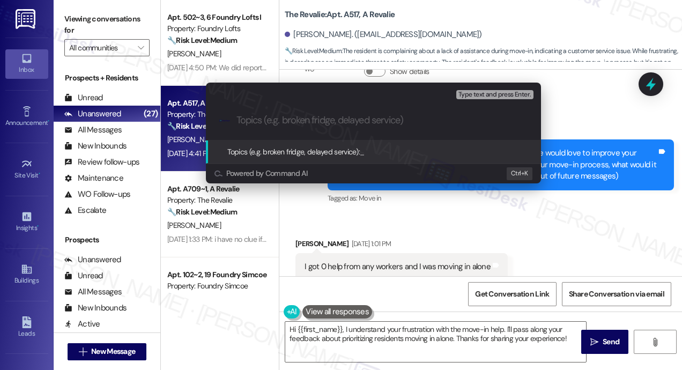
paste input "Move-In Feedback — Concern About Lack of Support for Solo Residents"
type input "Move-In Feedback — Concern About Lack of Support for Solo Residents"
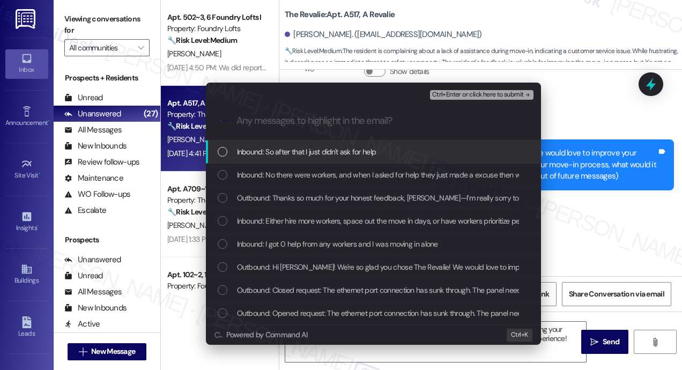
click at [276, 150] on span "Inbound: So after that I just didn't ask for help" at bounding box center [306, 152] width 139 height 12
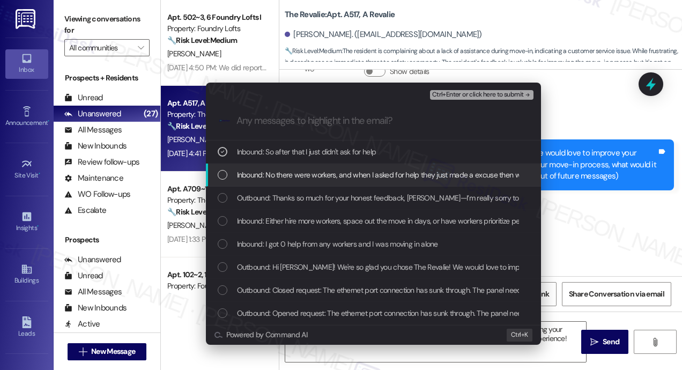
click at [277, 175] on span "Inbound: No there were workers, and when I asked for help they just made a excu…" at bounding box center [411, 175] width 349 height 12
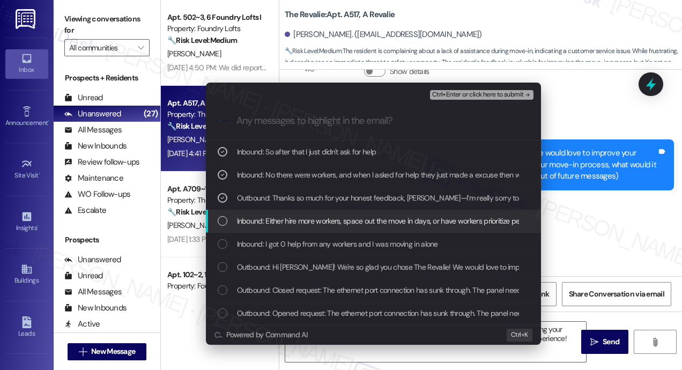
click at [283, 220] on span "Inbound: Either hire more workers, space out the move in days, or have workers …" at bounding box center [444, 221] width 414 height 12
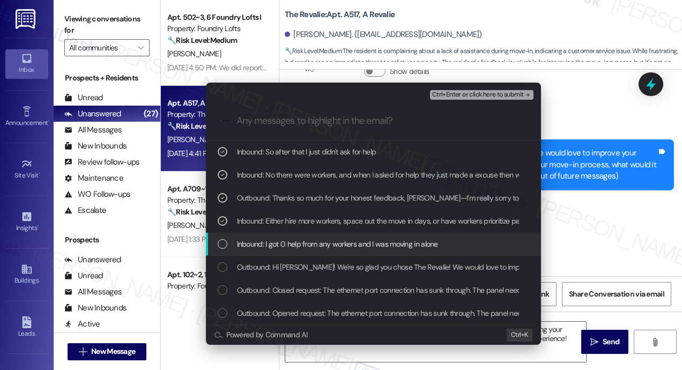
click at [289, 244] on span "Inbound: I got 0 help from any workers and I was moving in alone" at bounding box center [337, 244] width 201 height 12
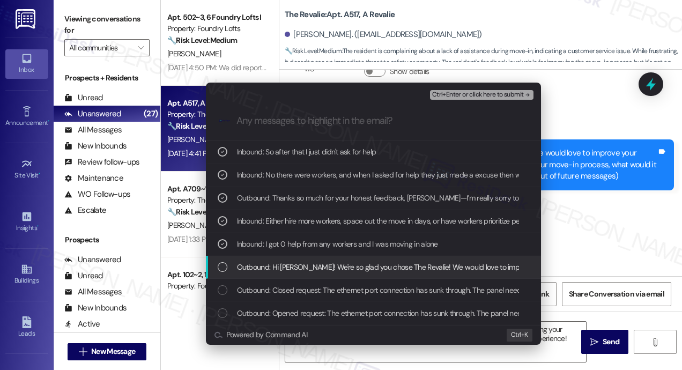
click at [292, 265] on span "Outbound: Hi Riley! We're so glad you chose The Revalie! We would love to impro…" at bounding box center [670, 267] width 866 height 12
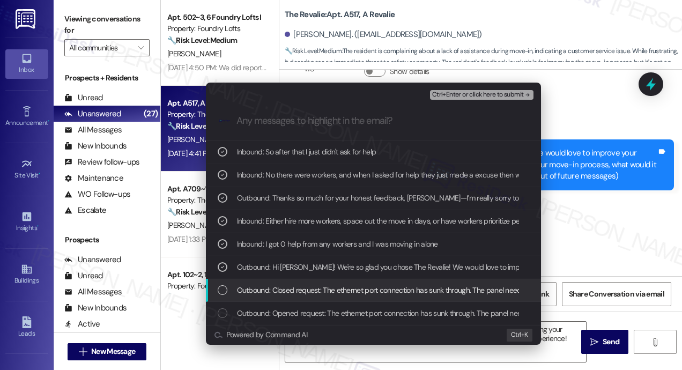
click at [296, 287] on span "Outbound: Closed request: The ethernet port connection has sunk through. The pa…" at bounding box center [432, 290] width 391 height 12
click at [302, 285] on span "Outbound: Closed request: The ethernet port connection has sunk through. The pa…" at bounding box center [432, 290] width 391 height 12
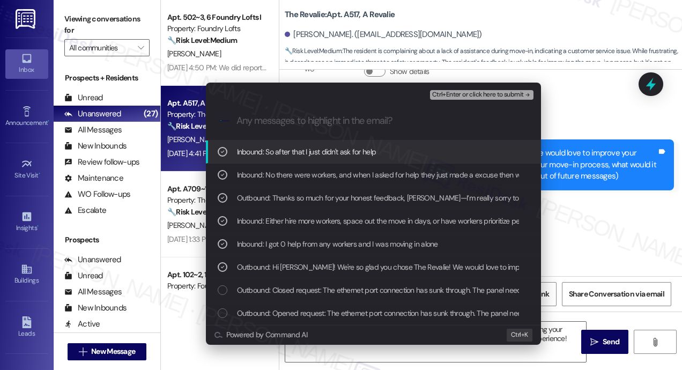
click at [473, 94] on span "Ctrl+Enter or click here to submit" at bounding box center [478, 95] width 92 height 8
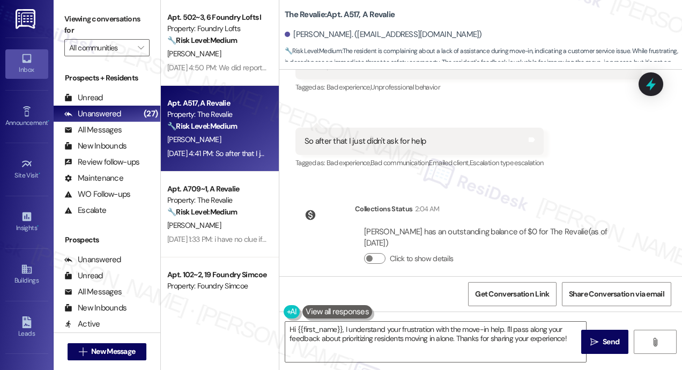
scroll to position [652, 0]
click at [434, 336] on textarea "Hi {{first_name}}, I understand your frustration with the move-in help. I'll pa…" at bounding box center [435, 342] width 301 height 40
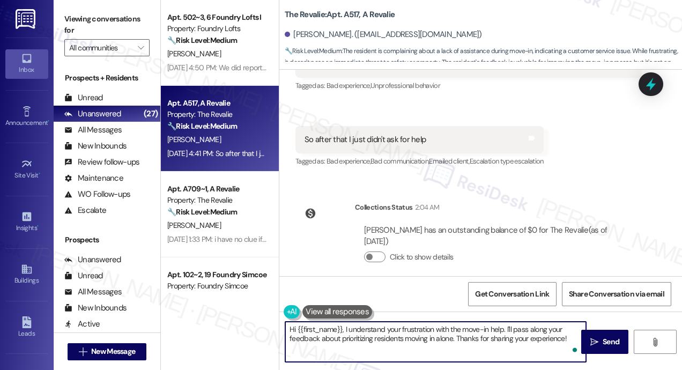
click at [504, 336] on textarea "Hi {{first_name}}, I understand your frustration with the move-in help. I'll pa…" at bounding box center [435, 342] width 301 height 40
click at [519, 337] on textarea "Hi {{first_name}}, I understand your frustration with the move-in help. I'll pa…" at bounding box center [435, 342] width 301 height 40
click at [607, 343] on span "Send" at bounding box center [611, 341] width 17 height 11
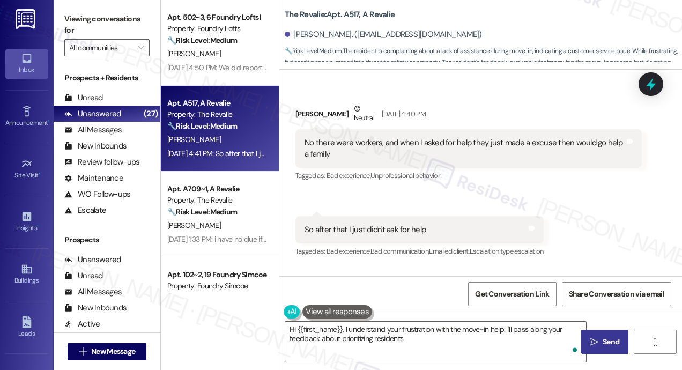
scroll to position [553, 0]
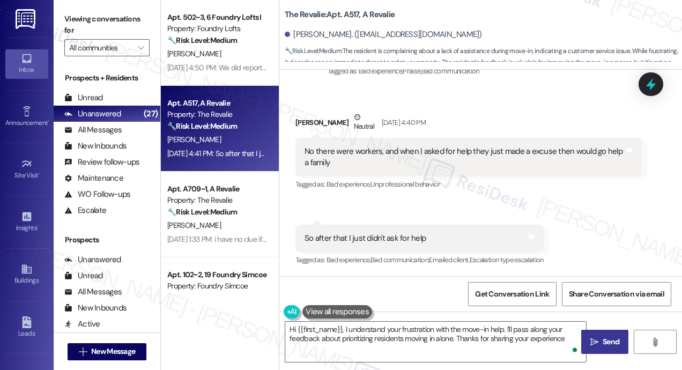
type textarea "Hi {{first_name}}, I understand your frustration with the move-in help. I'll pa…"
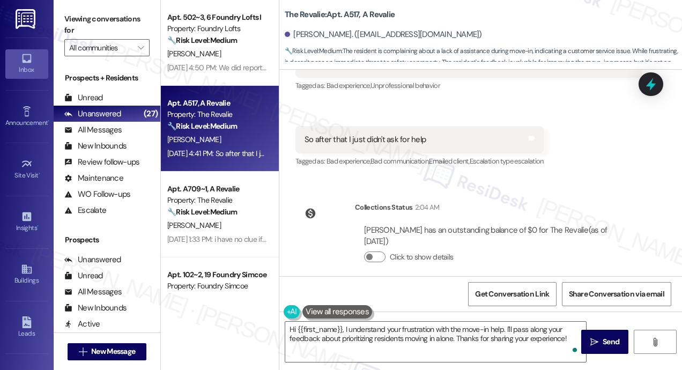
scroll to position [738, 0]
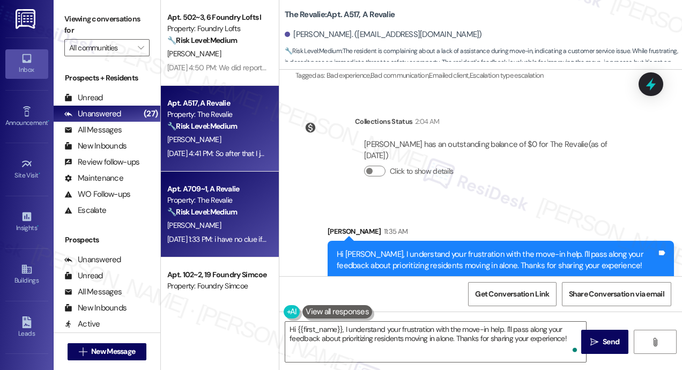
click at [242, 208] on div "🔧 Risk Level: Medium The resident is unsure if their inspection went through an…" at bounding box center [216, 211] width 99 height 11
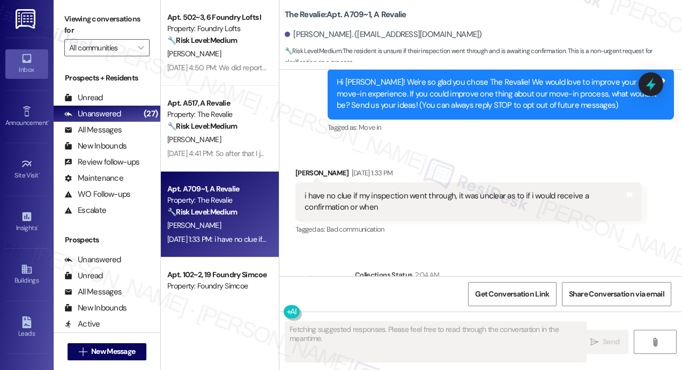
scroll to position [105, 0]
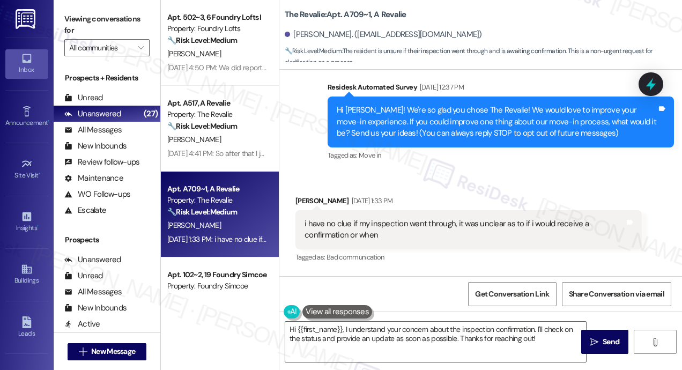
click at [408, 238] on div "i have no clue if my inspection went through, it was unclear as to if i would r…" at bounding box center [465, 229] width 320 height 23
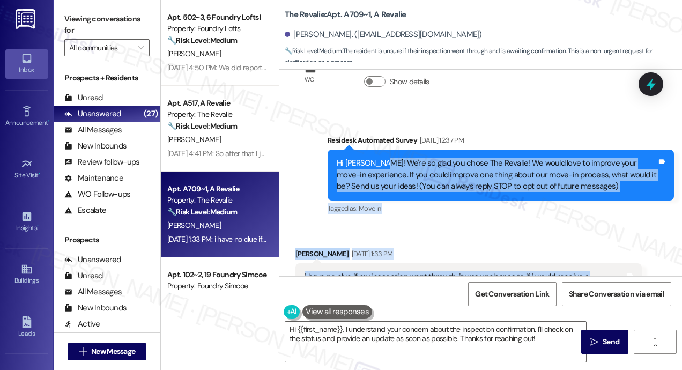
scroll to position [54, 0]
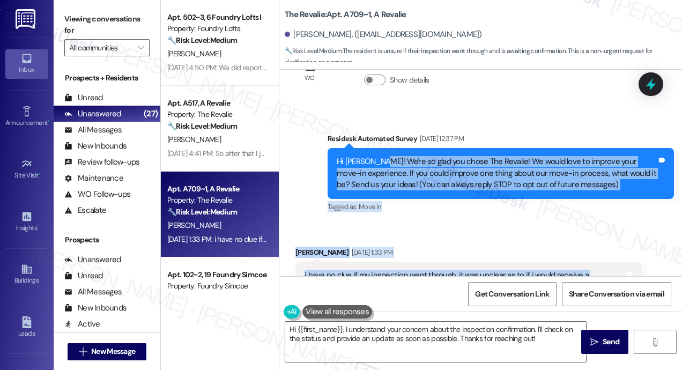
drag, startPoint x: 390, startPoint y: 180, endPoint x: 375, endPoint y: 163, distance: 22.4
click at [375, 163] on div "WO Lease started Aug 31, 2025 at 8:00 PM Show details Survey, sent via SMS Resi…" at bounding box center [480, 173] width 403 height 206
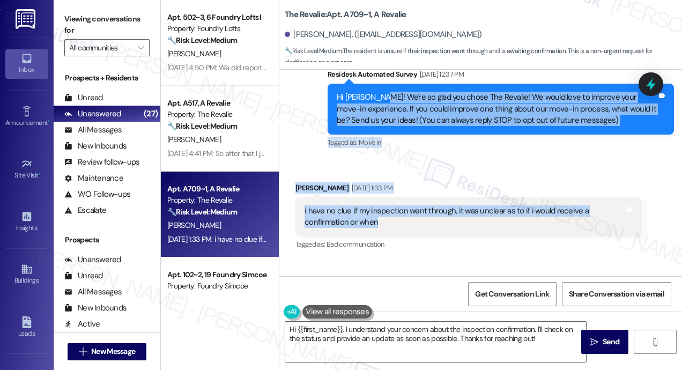
scroll to position [212, 0]
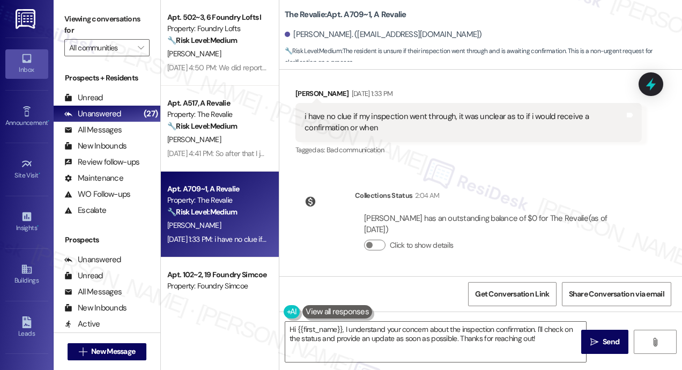
click at [521, 167] on div "WO Lease started Aug 31, 2025 at 8:00 PM Show details Survey, sent via SMS Resi…" at bounding box center [480, 173] width 403 height 206
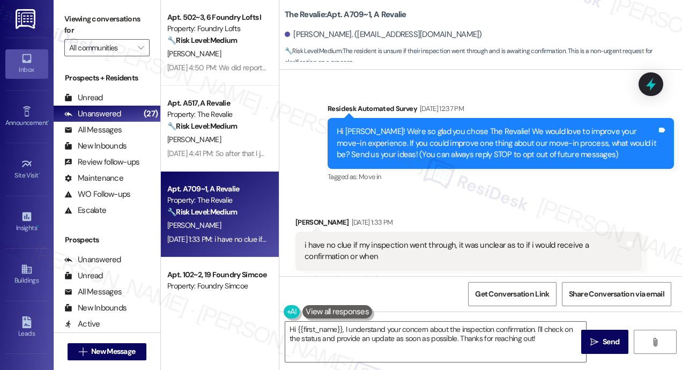
scroll to position [161, 0]
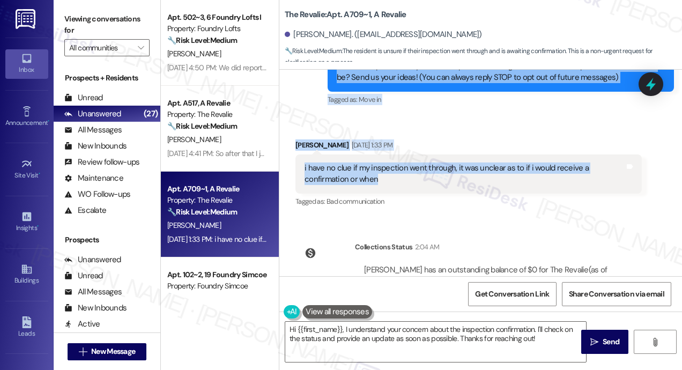
drag, startPoint x: 336, startPoint y: 160, endPoint x: 502, endPoint y: 190, distance: 168.4
click at [502, 190] on div "WO Lease started Aug 31, 2025 at 8:00 PM Show details Survey, sent via SMS Resi…" at bounding box center [480, 173] width 403 height 206
copy div "Hi Abigail! We're so glad you chose The Revalie! We would love to improve your …"
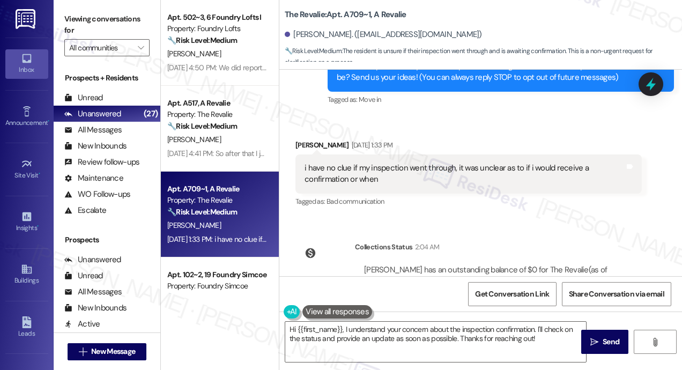
click at [503, 220] on div "WO Lease started Aug 31, 2025 at 8:00 PM Show details Survey, sent via SMS Resi…" at bounding box center [480, 173] width 403 height 206
click at [654, 84] on icon at bounding box center [651, 84] width 13 height 17
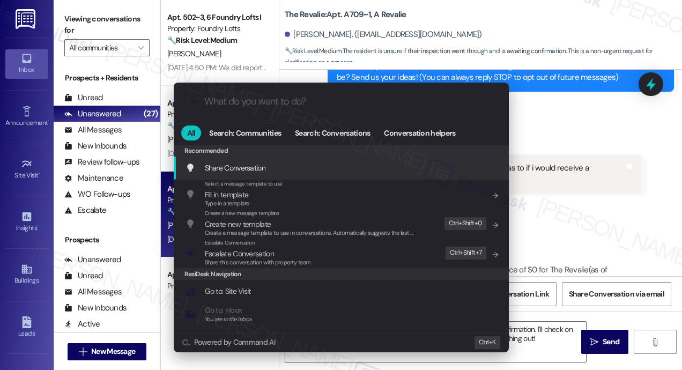
click at [534, 132] on div ".cls-1{fill:#0a055f;}.cls-2{fill:#0cc4c4;} resideskLogoBlueOrange All Search: C…" at bounding box center [341, 185] width 682 height 370
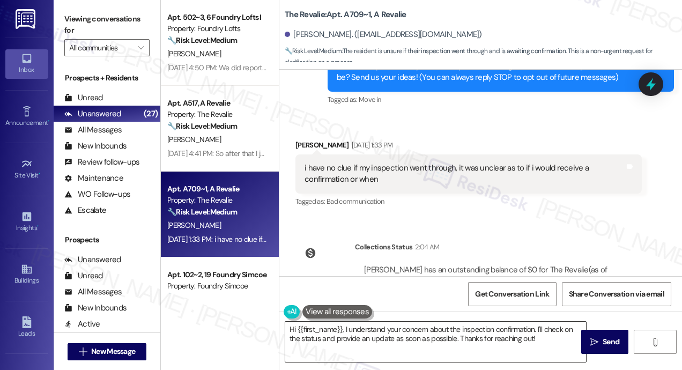
click at [478, 330] on textarea "Hi {{first_name}}, I understand your concern about the inspection confirmation.…" at bounding box center [435, 342] width 301 height 40
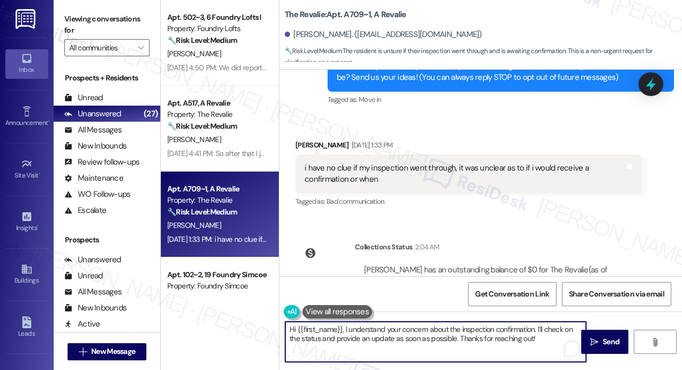
paste textarea "Thanks for your feedback, Abigail—and I’m sorry the inspection process felt unc…"
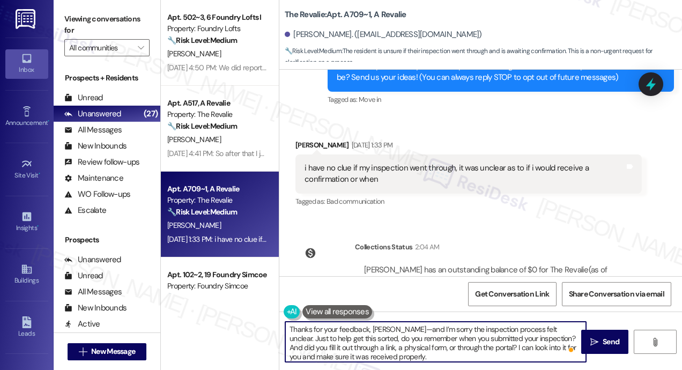
scroll to position [2, 0]
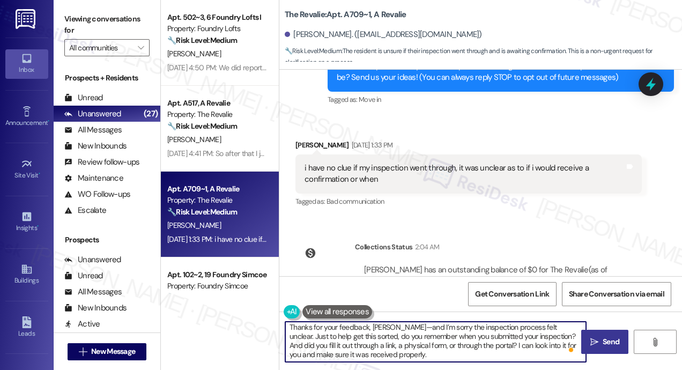
type textarea "Thanks for your feedback, Abigail—and I’m sorry the inspection process felt unc…"
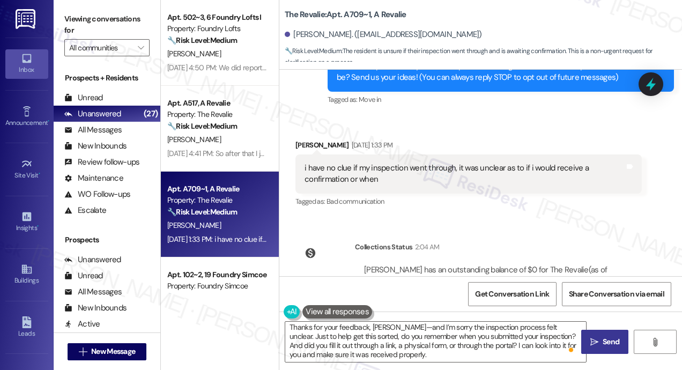
click at [595, 342] on icon "" at bounding box center [594, 342] width 8 height 9
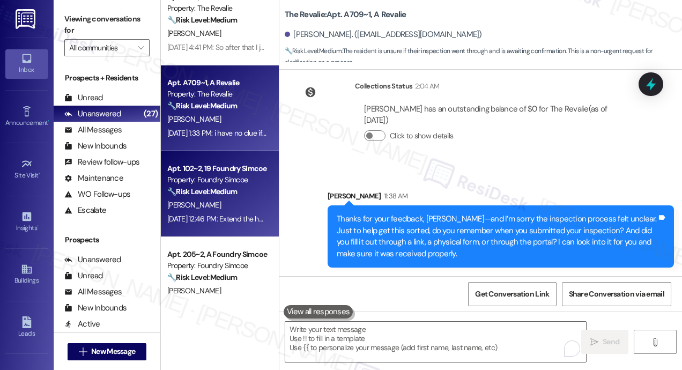
scroll to position [536, 0]
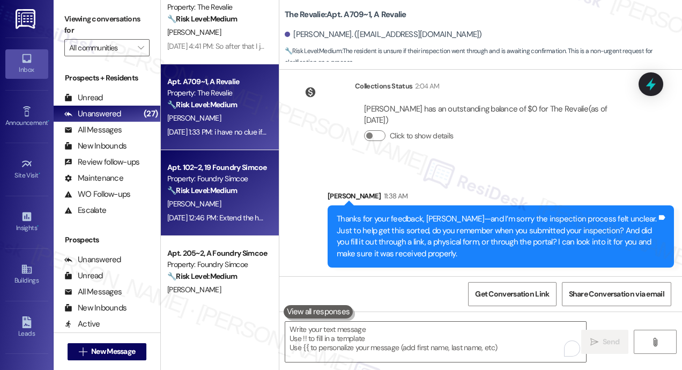
click at [239, 171] on div "Apt. 102~2, 19 Foundry Simcoe" at bounding box center [216, 167] width 99 height 11
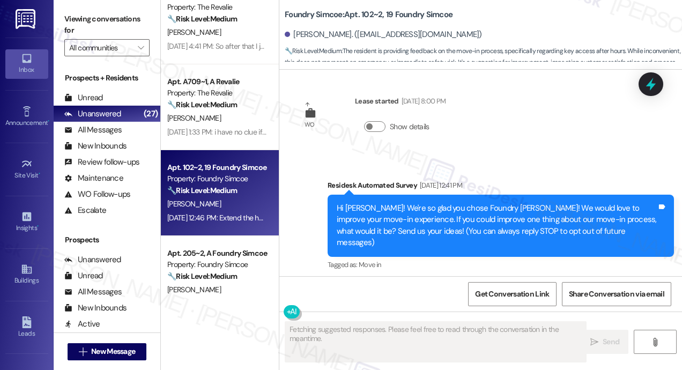
scroll to position [102, 0]
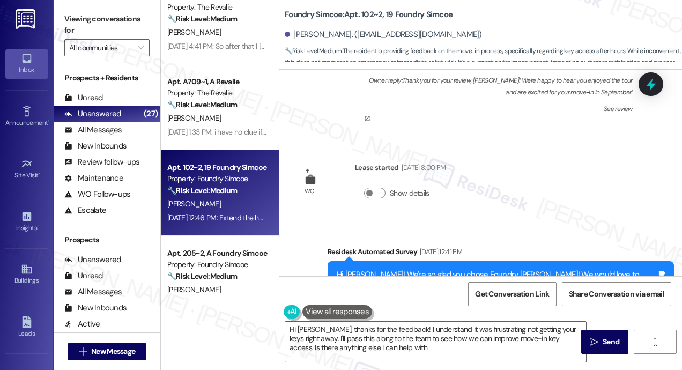
type textarea "Hi Carter, thanks for the feedback! I understand it was frustrating not getting…"
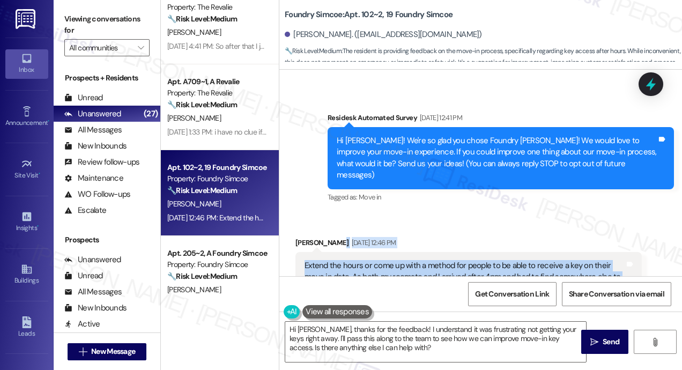
scroll to position [182, 0]
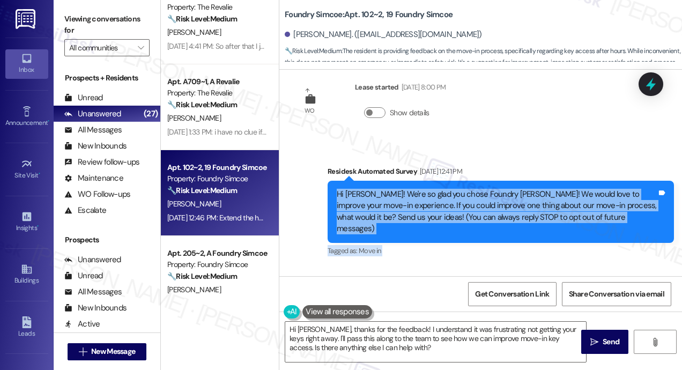
drag, startPoint x: 373, startPoint y: 237, endPoint x: 337, endPoint y: 198, distance: 52.7
click at [337, 198] on div "Review Carter Moore Mar 21, 2025 at 7:58 PM I had a great experience touring th…" at bounding box center [480, 173] width 403 height 206
copy div "Hi Carter! We're so glad you chose Foundry Simcoe! We would love to improve you…"
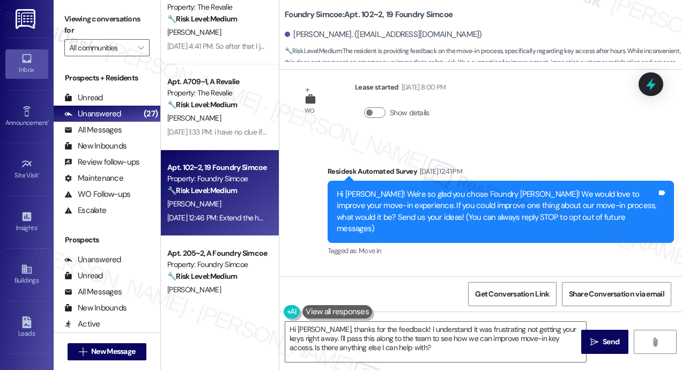
click at [461, 142] on div "Survey, sent via SMS Residesk Automated Survey Sep 09, 2025 at 12:41 PM Hi Cart…" at bounding box center [480, 204] width 403 height 125
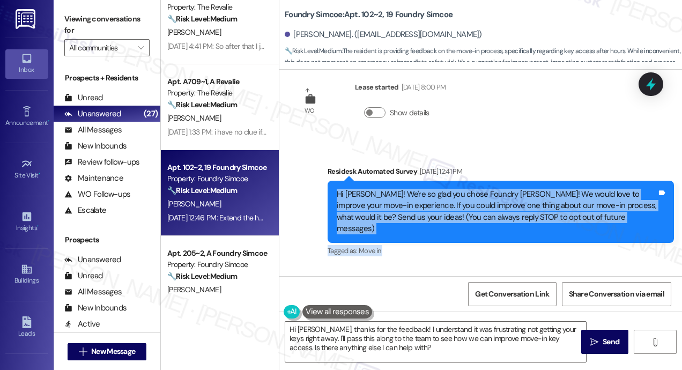
drag, startPoint x: 367, startPoint y: 183, endPoint x: 339, endPoint y: 189, distance: 29.0
click at [338, 189] on div "Review Carter Moore Mar 21, 2025 at 7:58 PM I had a great experience touring th…" at bounding box center [480, 173] width 403 height 206
copy div "Hi Carter! We're so glad you chose Foundry Simcoe! We would love to improve you…"
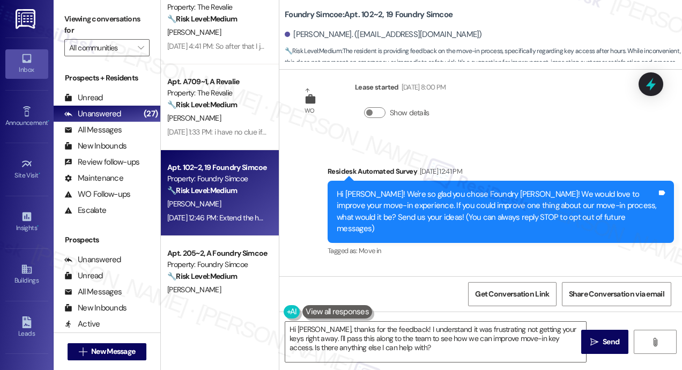
click at [538, 125] on div "Review Carter Moore Mar 21, 2025 at 7:58 PM I had a great experience touring th…" at bounding box center [480, 173] width 403 height 206
click at [653, 84] on icon at bounding box center [651, 84] width 13 height 17
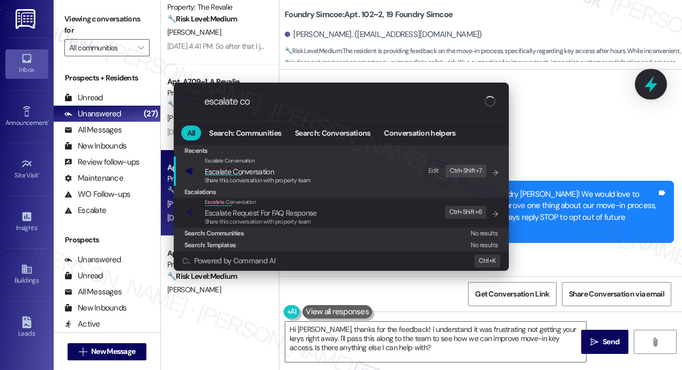
type input "escalate con"
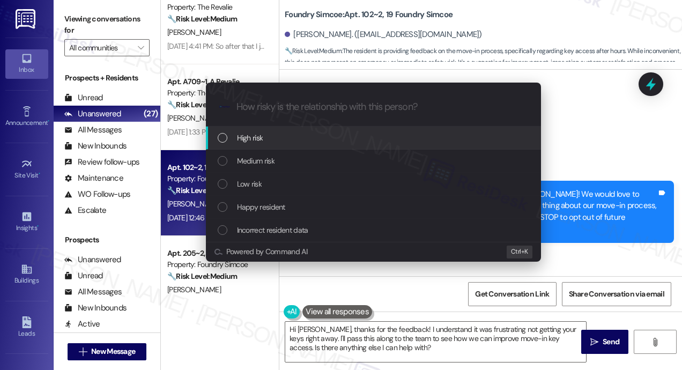
click at [619, 128] on div "Escalate Conversation How risky is the relationship with this person? Topics (e…" at bounding box center [341, 185] width 682 height 370
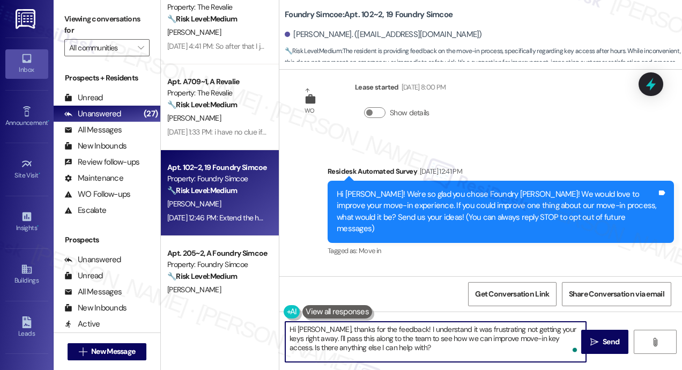
drag, startPoint x: 432, startPoint y: 345, endPoint x: 281, endPoint y: 323, distance: 152.2
click at [281, 323] on div "Hi Carter, thanks for the feedback! I understand it was frustrating not getting…" at bounding box center [430, 341] width 302 height 41
paste textarea "Thanks for your feedback, Carter—I’m really sorry you and your roommate had to …"
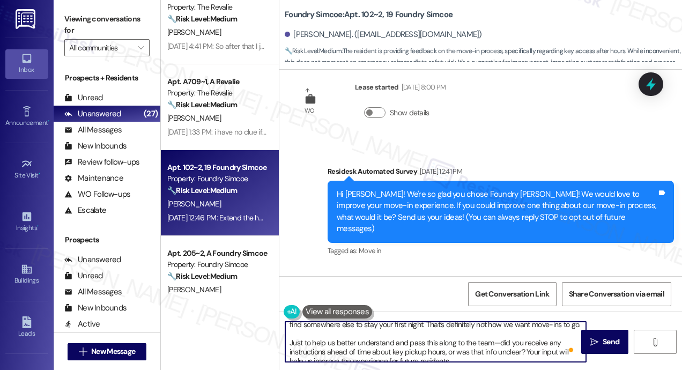
scroll to position [21, 0]
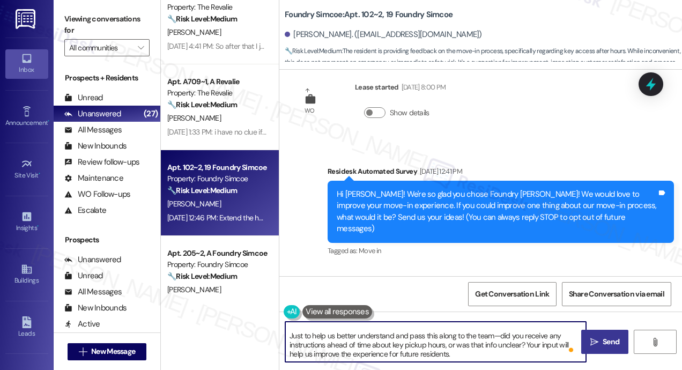
type textarea "Thanks for your feedback, Carter—I’m really sorry you and your roommate had to …"
click at [603, 342] on span "Send" at bounding box center [611, 341] width 17 height 11
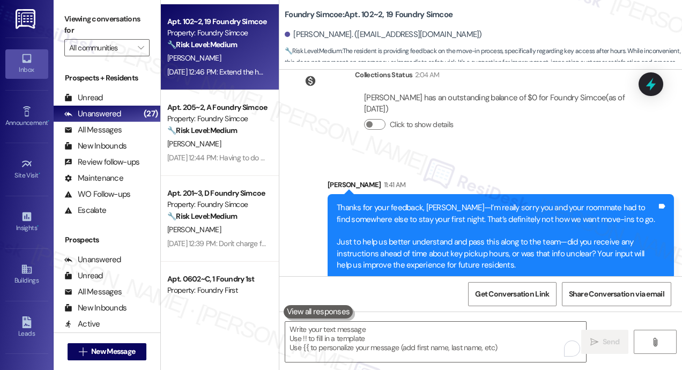
scroll to position [697, 0]
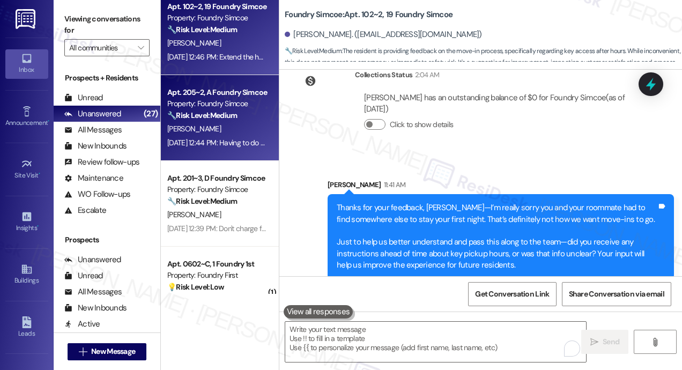
click at [217, 142] on div "Sep 09, 2025 at 12:44 PM: Having to do a 6 hour deep cleaning session was kind …" at bounding box center [352, 143] width 371 height 10
type textarea "Fetching suggested responses. Please feel free to read through the conversation…"
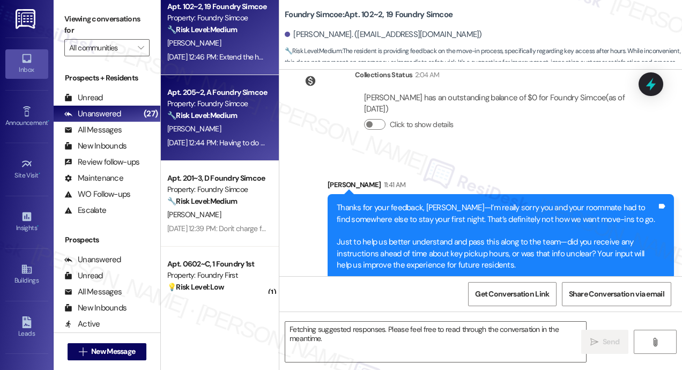
scroll to position [267, 0]
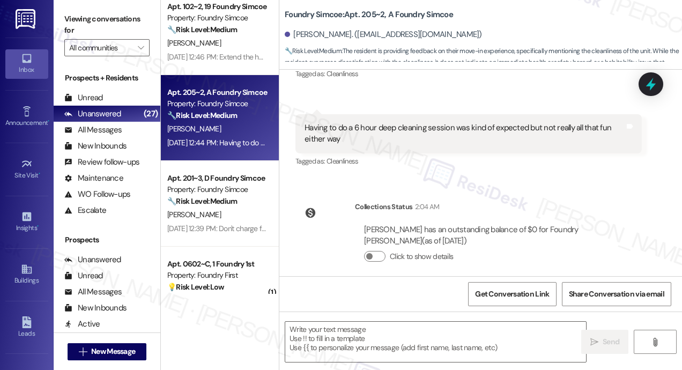
click at [481, 171] on div "Lease started Aug 31, 2025 at 8:00 PM Survey, sent via SMS Residesk Automated S…" at bounding box center [480, 173] width 403 height 206
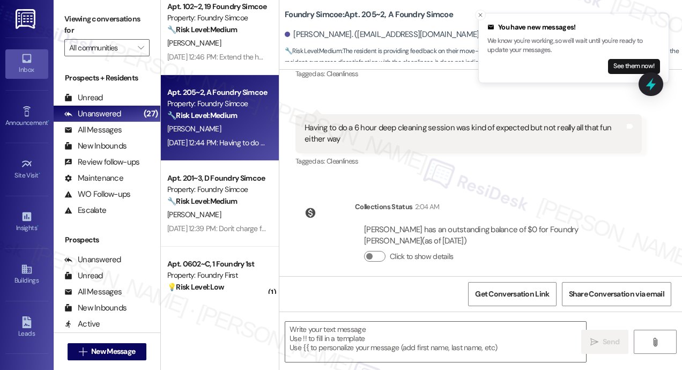
click at [482, 13] on icon "Close toast" at bounding box center [480, 15] width 6 height 6
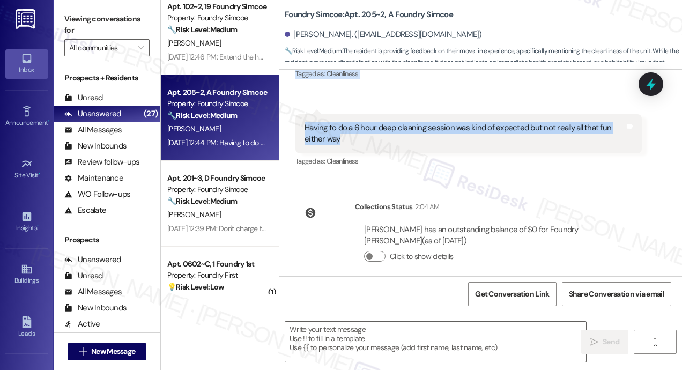
drag, startPoint x: 337, startPoint y: 193, endPoint x: 380, endPoint y: 129, distance: 76.5
click at [380, 129] on div "Lease started Aug 31, 2025 at 8:00 PM Survey, sent via SMS Residesk Automated S…" at bounding box center [480, 173] width 403 height 206
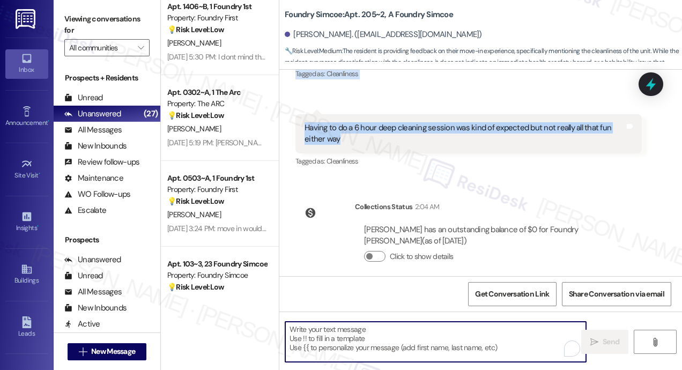
click at [394, 336] on textarea "To enrich screen reader interactions, please activate Accessibility in Grammarl…" at bounding box center [435, 342] width 301 height 40
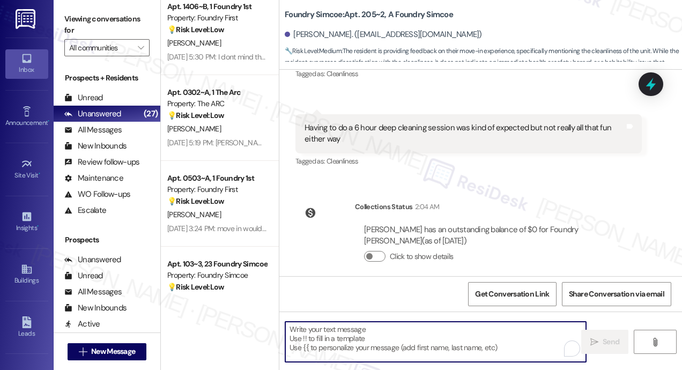
paste textarea "Thanks for the feedback, Benjamin—and I’m really sorry you had to spend so much…"
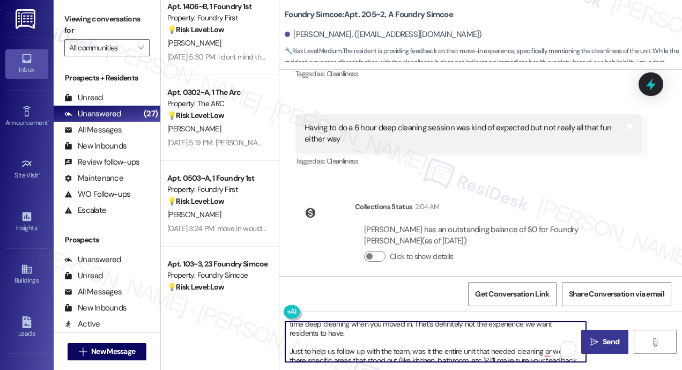
scroll to position [0, 0]
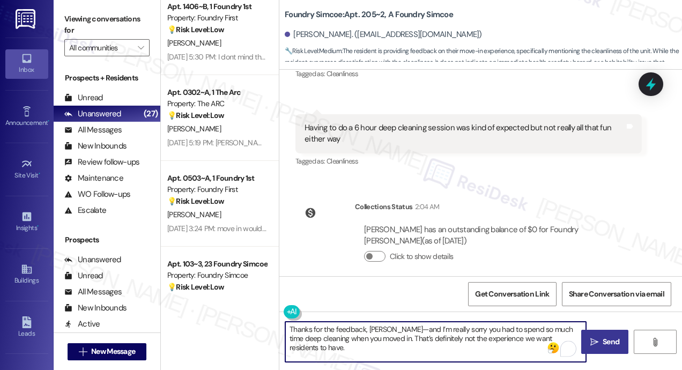
type textarea "Thanks for the feedback, Benjamin—and I’m really sorry you had to spend so much…"
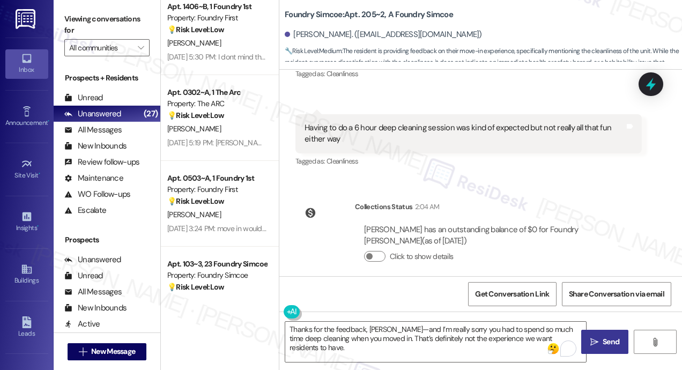
click at [599, 337] on span " Send" at bounding box center [605, 341] width 34 height 11
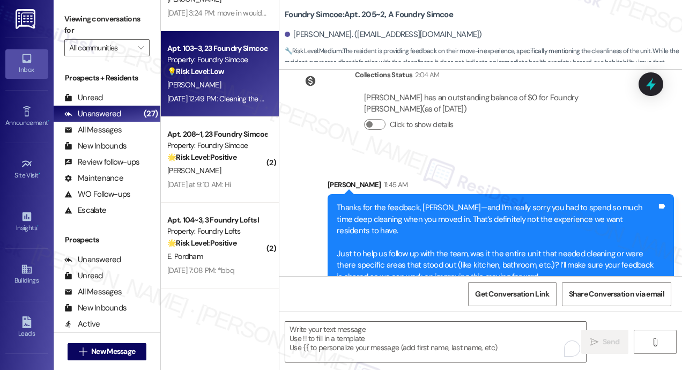
scroll to position [1019, 0]
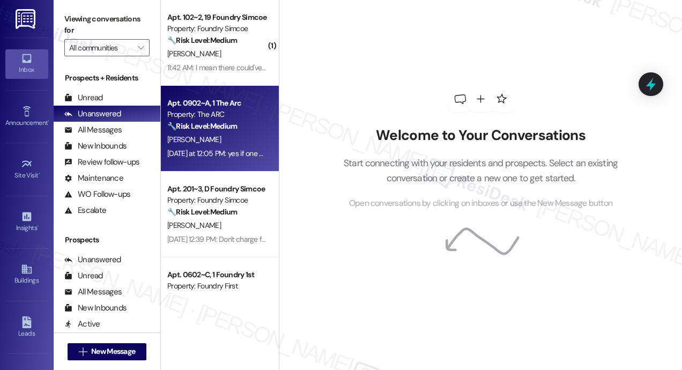
click at [205, 146] on div "[PERSON_NAME]" at bounding box center [216, 139] width 101 height 13
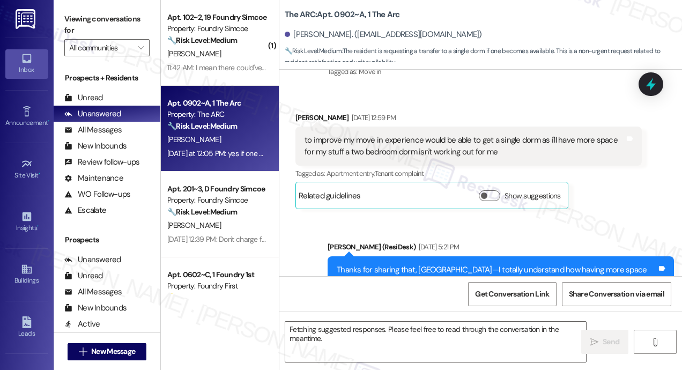
scroll to position [324, 0]
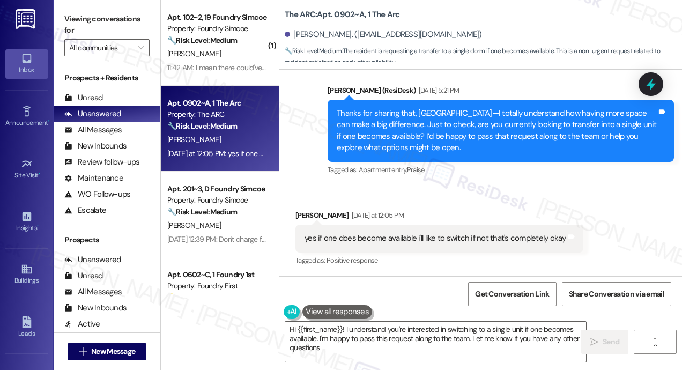
type textarea "Hi {{first_name}}! I understand you're interested in switching to a single unit…"
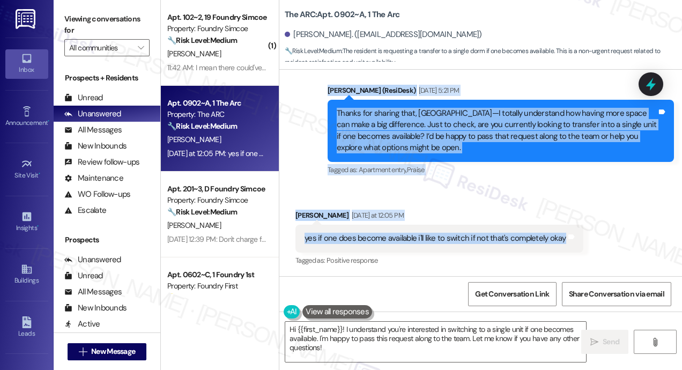
drag, startPoint x: 336, startPoint y: 194, endPoint x: 561, endPoint y: 242, distance: 230.5
click at [561, 242] on div "Lease started [DATE] 8:00 PM Survey, sent via SMS Residesk Automated Survey [DA…" at bounding box center [480, 173] width 403 height 206
copy div "Lo Ipsu! Do'si am cons adi elits Doe TEM! In utlab etdo ma aliquae admi veni-qu…"
copy div "Hi Cali! We're so glad you chose The ARC! We would love to improve your move-in…"
click at [444, 177] on div "Sent via SMS Sarah (ResiDesk) Sep 09, 2025 at 5:21 PM Thanks for sharing that, …" at bounding box center [501, 131] width 363 height 109
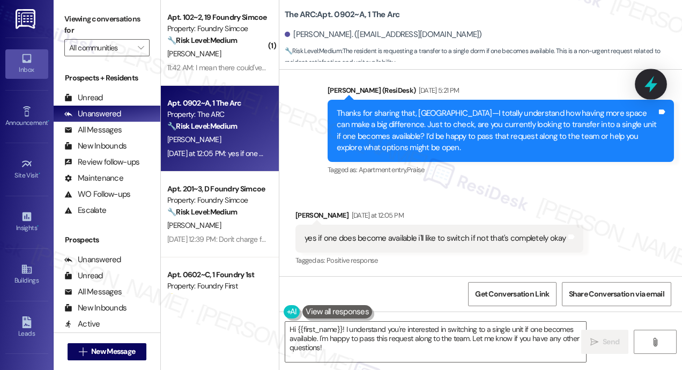
click at [650, 87] on icon at bounding box center [651, 84] width 13 height 17
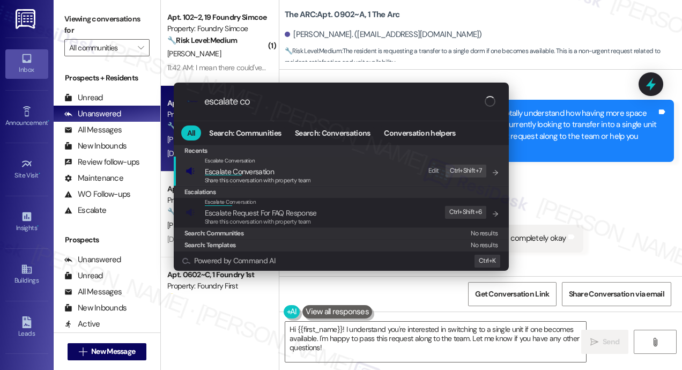
type input "escalate con"
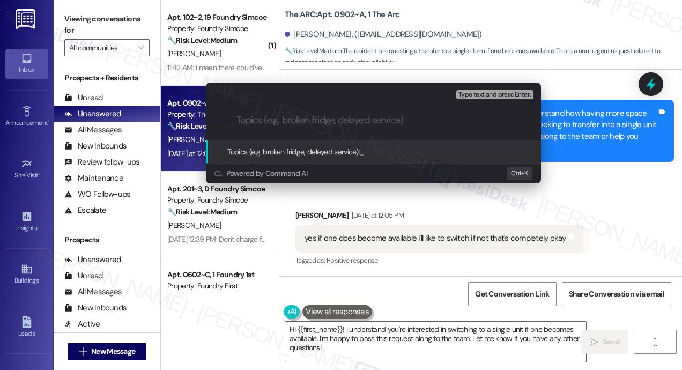
paste input "Request to Transfer to Single Dorm if One Becomes Available"
type input "Request to Transfer to Single Dorm if One Becomes Available"
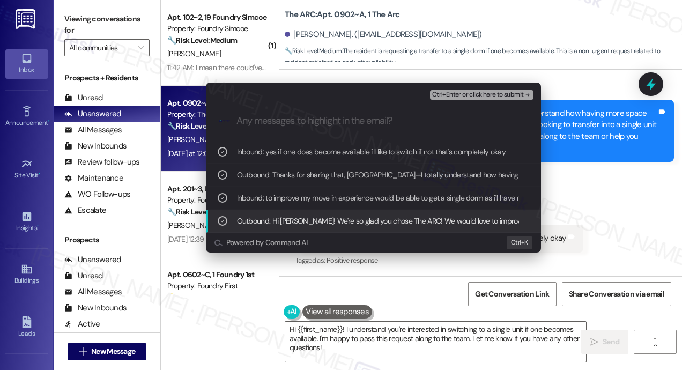
click at [468, 95] on span "Ctrl+Enter or click here to submit" at bounding box center [478, 95] width 92 height 8
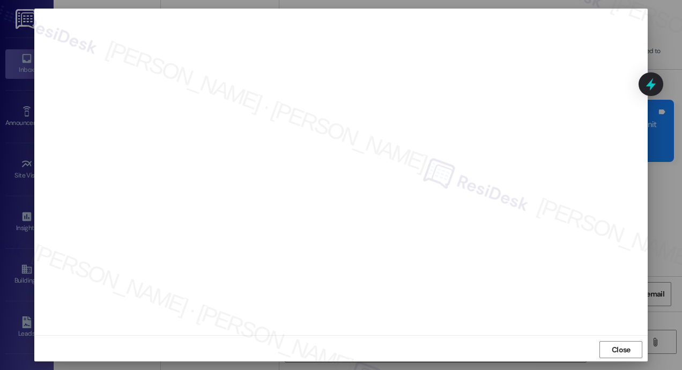
scroll to position [9, 0]
click at [620, 347] on span "Close" at bounding box center [621, 347] width 19 height 11
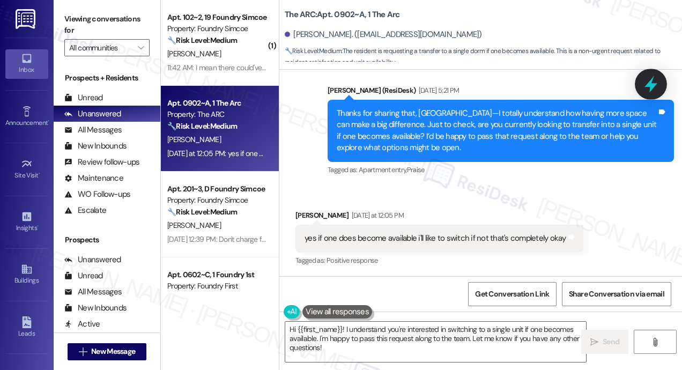
click at [648, 85] on icon at bounding box center [651, 84] width 13 height 17
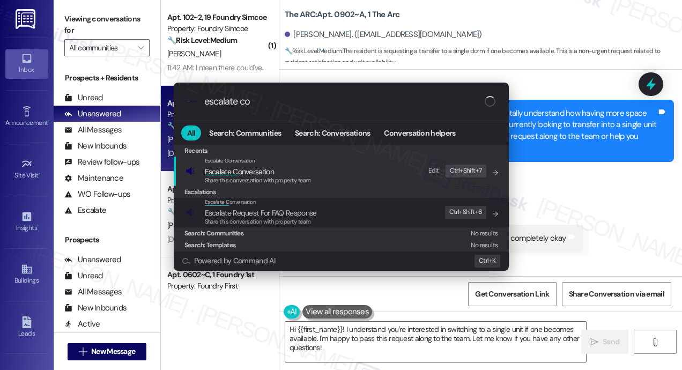
type input "escalate con"
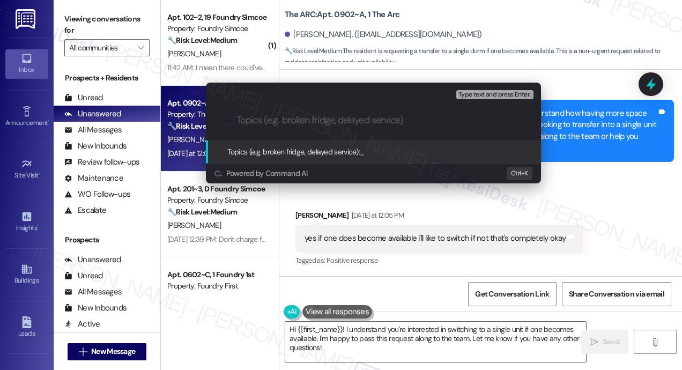
paste input "Request to Transfer to Single Dorm if One Becomes Available"
type input "Request to Transfer to Single Dorm if One Becomes Available"
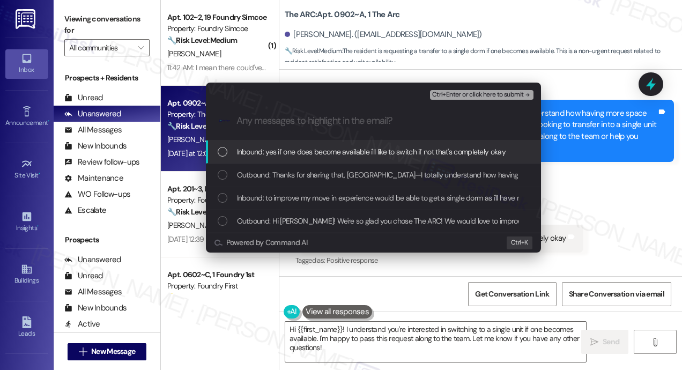
click at [367, 149] on span "Inbound: yes if one does become available i'll like to switch if not that's com…" at bounding box center [371, 152] width 269 height 12
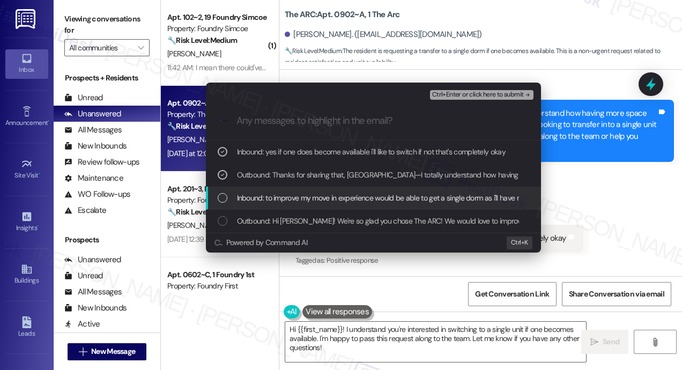
click at [367, 198] on span "Inbound: to improve my move in experience would be able to get a single dorm as…" at bounding box center [485, 198] width 497 height 12
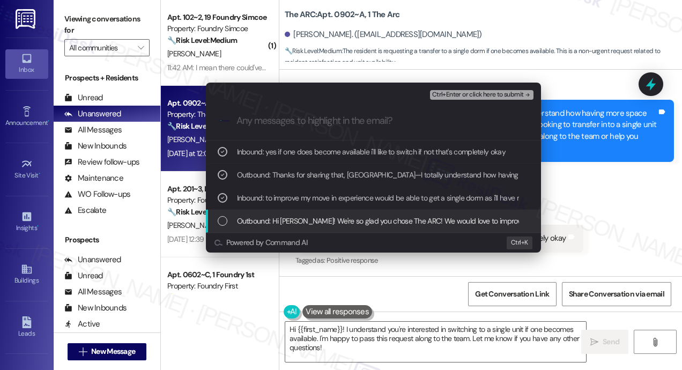
click at [363, 218] on span "Outbound: Hi Cali! We're so glad you chose The ARC! We would love to improve yo…" at bounding box center [666, 221] width 858 height 12
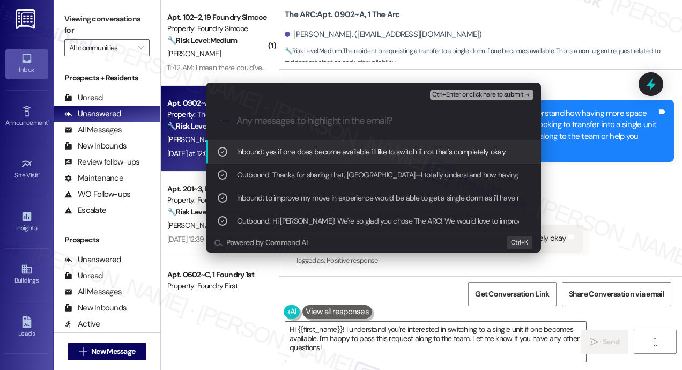
click at [445, 94] on span "Ctrl+Enter or click here to submit" at bounding box center [478, 95] width 92 height 8
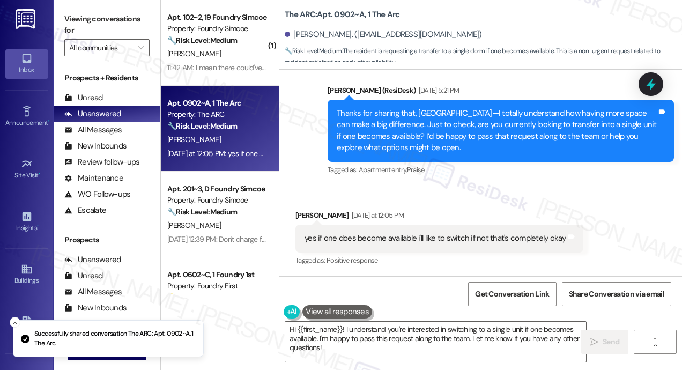
scroll to position [324, 0]
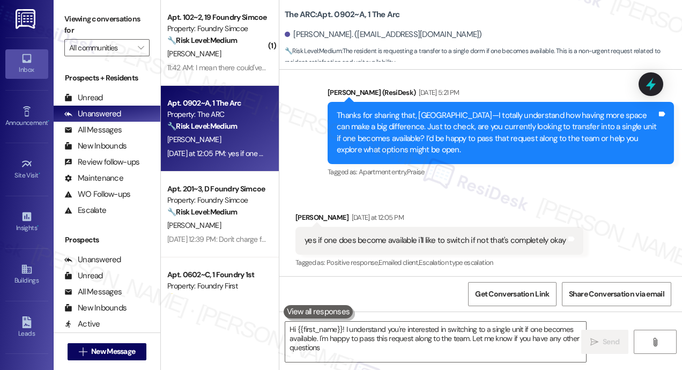
type textarea "Hi {{first_name}}! I understand you're interested in switching to a single unit…"
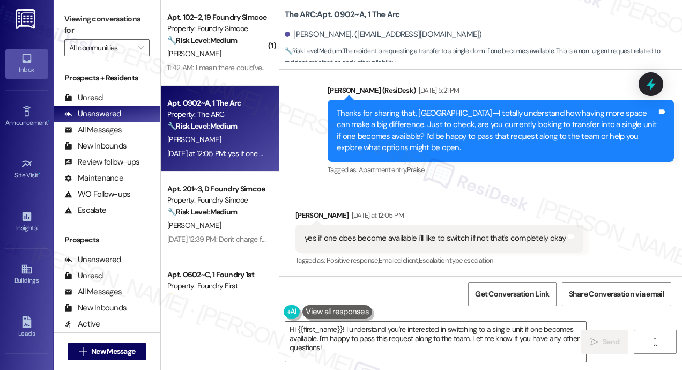
click at [498, 195] on div "Received via SMS Cali Gunn Yesterday at 12:05 PM yes if one does become availab…" at bounding box center [480, 231] width 403 height 91
click at [437, 350] on textarea "Hi {{first_name}}! I understand you're interested in switching to a single unit…" at bounding box center [435, 342] width 301 height 40
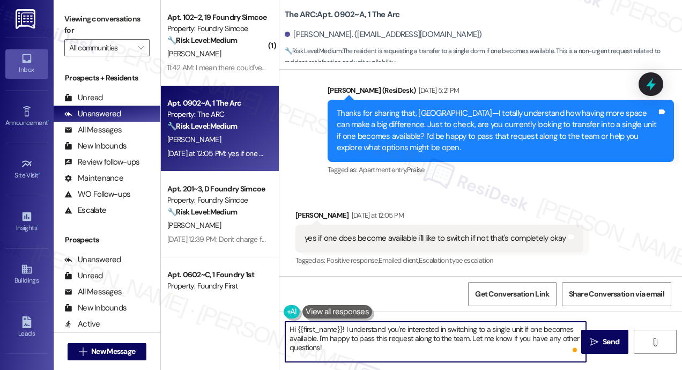
click at [470, 345] on textarea "Hi {{first_name}}! I understand you're interested in switching to a single unit…" at bounding box center [435, 342] width 301 height 40
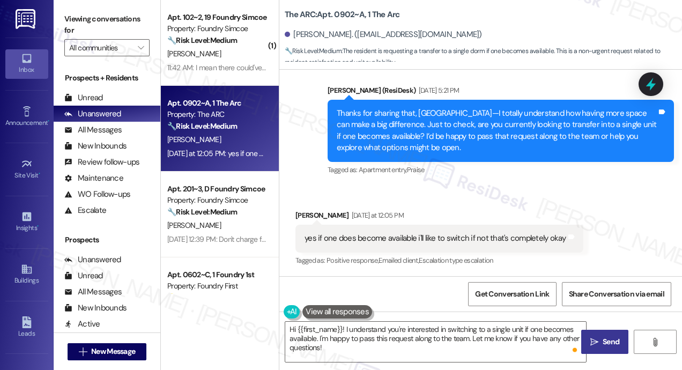
click at [596, 343] on icon "" at bounding box center [594, 342] width 8 height 9
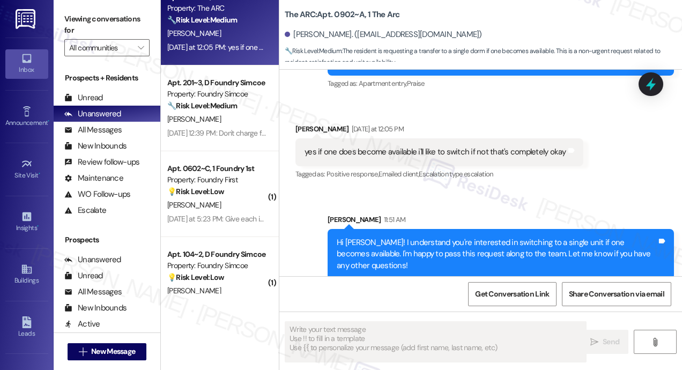
scroll to position [107, 0]
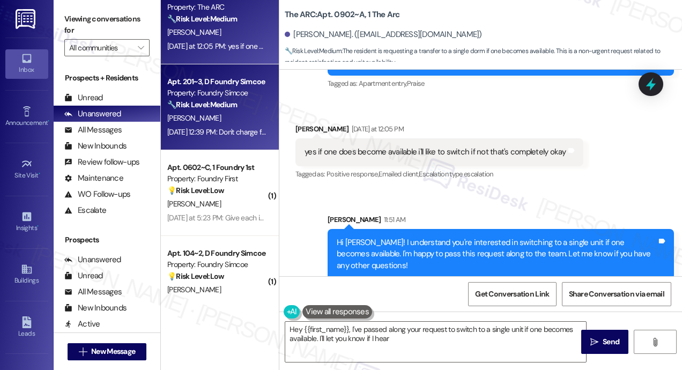
type textarea "Hey {{first_name}}, I've passed along your request to switch to a single unit i…"
click at [225, 124] on div "[PERSON_NAME]" at bounding box center [216, 118] width 101 height 13
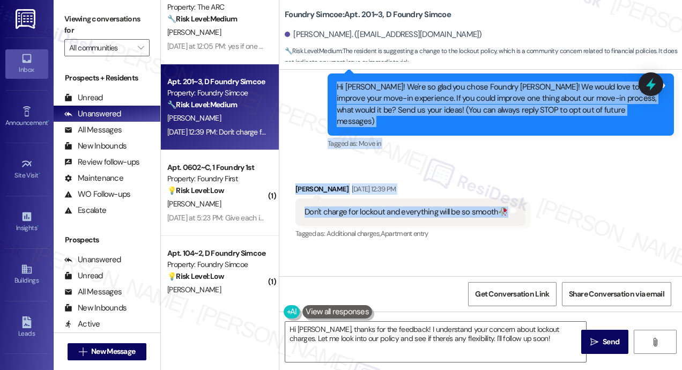
drag, startPoint x: 336, startPoint y: 87, endPoint x: 503, endPoint y: 200, distance: 201.0
click at [503, 200] on div "Lease started Aug 31, 2025 at 8:00 PM Survey, sent via SMS Residesk Automated S…" at bounding box center [480, 173] width 403 height 206
copy div "Hi Mohammed! We're so glad you chose Foundry Simcoe! We would love to improve y…"
click at [415, 160] on div "Received via SMS Mohammed Maina Sep 09, 2025 at 12:39 PM Don't charge for locko…" at bounding box center [480, 204] width 403 height 91
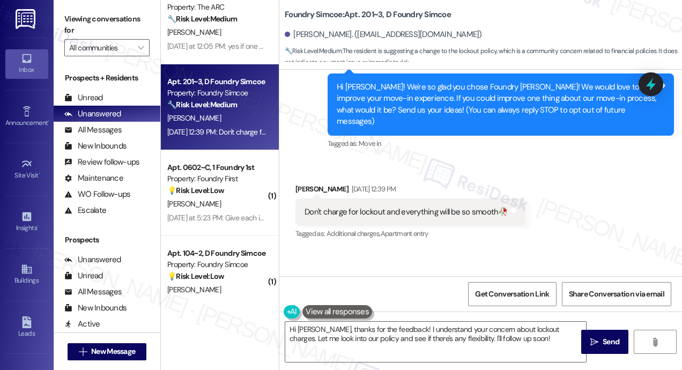
scroll to position [180, 0]
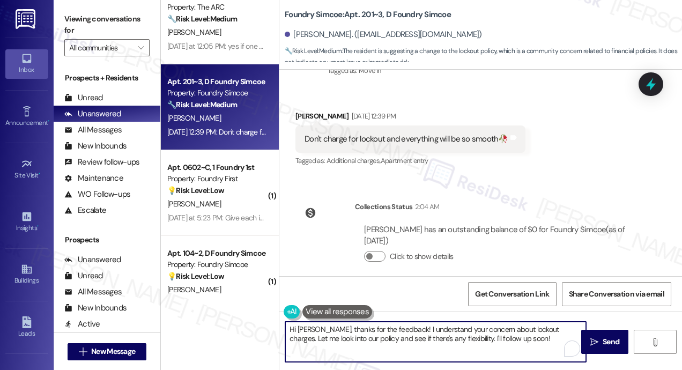
click at [435, 331] on textarea "Hi Mohammed, thanks for the feedback! I understand your concern about lockout c…" at bounding box center [435, 342] width 301 height 40
paste textarea "Thanks for the feedback, Mohammed—I hear you! Lockouts can definitely be frustr…"
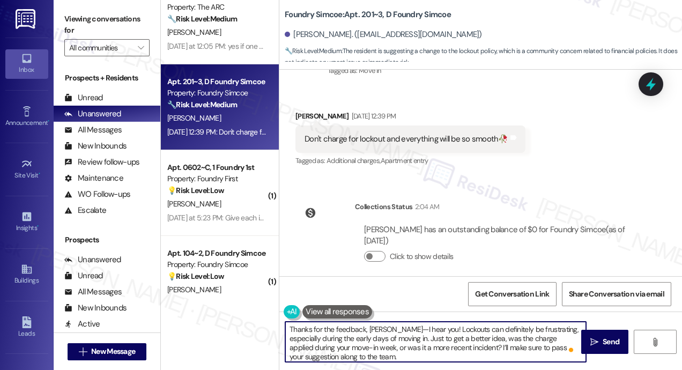
scroll to position [2, 0]
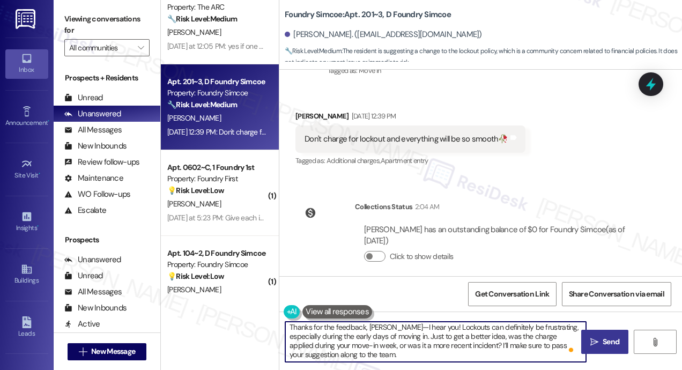
type textarea "Thanks for the feedback, Mohammed—I hear you! Lockouts can definitely be frustr…"
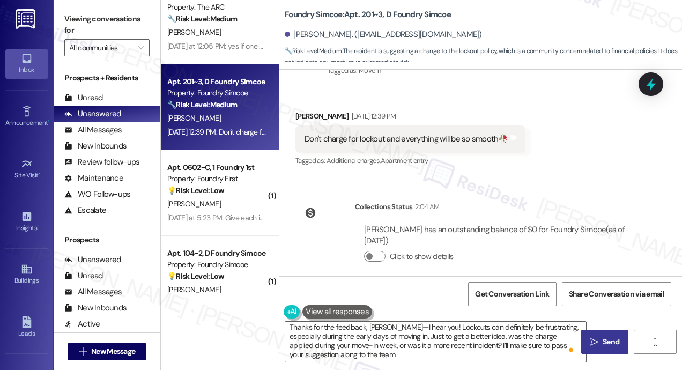
click at [603, 343] on span "Send" at bounding box center [611, 341] width 17 height 11
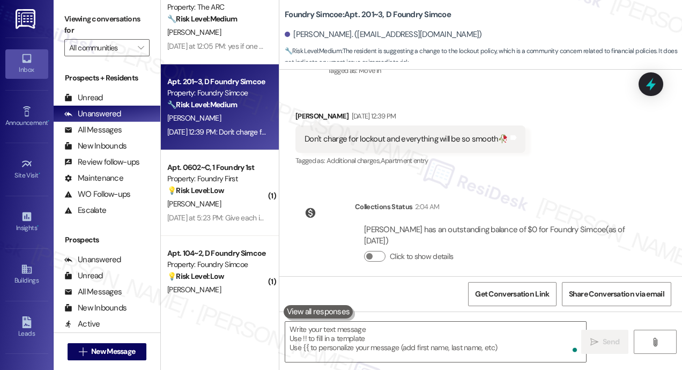
scroll to position [289, 0]
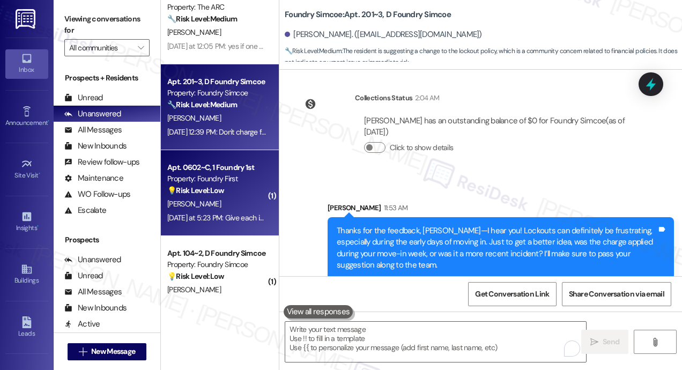
click at [247, 197] on div "Apt. 0602~C, 1 Foundry 1st Property: Foundry First 💡 Risk Level: Low The reside…" at bounding box center [216, 179] width 101 height 36
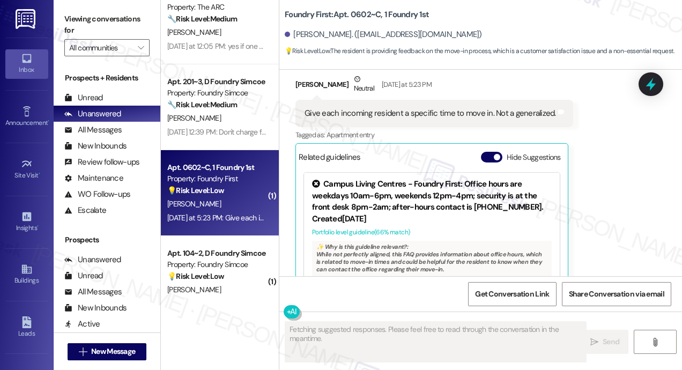
scroll to position [120, 0]
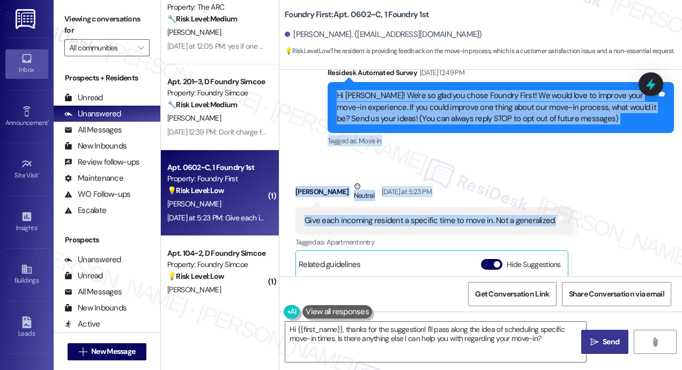
drag, startPoint x: 550, startPoint y: 223, endPoint x: 337, endPoint y: 98, distance: 246.1
click at [337, 98] on div "WO Lease started Aug 31, 2025 at 8:00 PM Show details Survey, sent via SMS Resi…" at bounding box center [480, 173] width 403 height 206
copy div "Hi Jocelyn! We're so glad you chose Foundry First! We would love to improve you…"
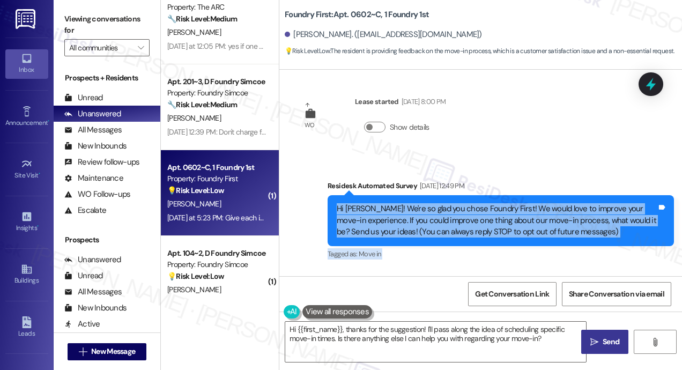
scroll to position [0, 0]
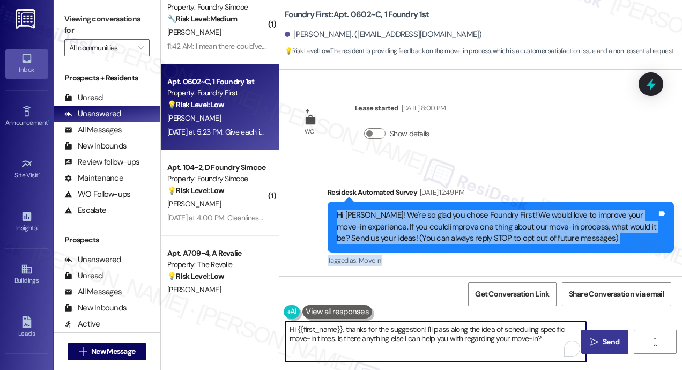
click at [390, 328] on textarea "Hi {{first_name}}, thanks for the suggestion! I'll pass along the idea of sched…" at bounding box center [435, 342] width 301 height 40
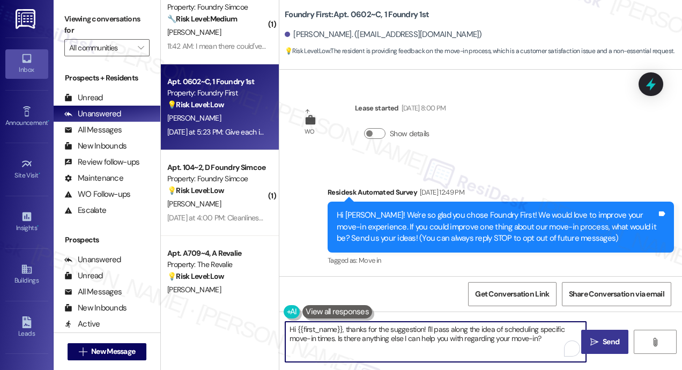
paste textarea "Thanks for the feedback, Jocelyn—that’s a great suggestion. Having a specific m…"
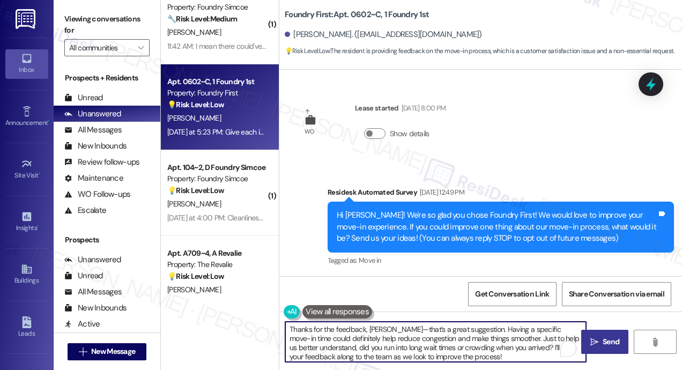
type textarea "Thanks for the feedback, Jocelyn—that’s a great suggestion. Having a specific m…"
click at [607, 339] on span "Send" at bounding box center [611, 341] width 17 height 11
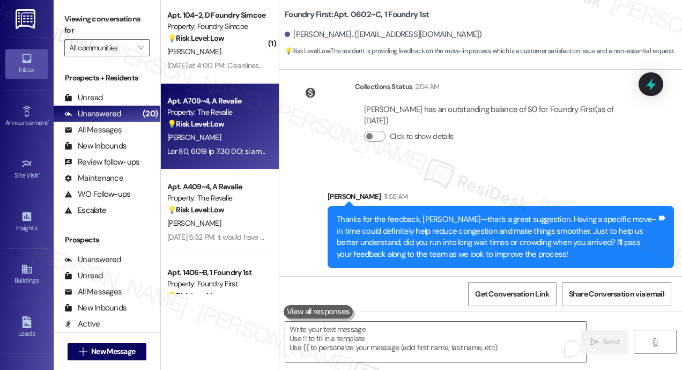
scroll to position [268, 0]
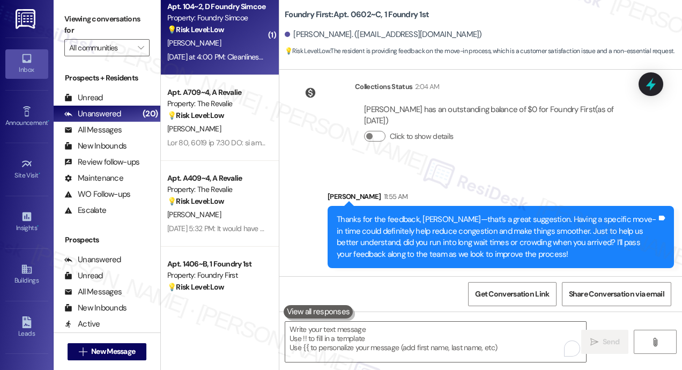
click at [223, 64] on div "Apt. 104~2, D Foundry Simcoe Property: Foundry Simcoe 💡 Risk Level: Low The res…" at bounding box center [220, 32] width 118 height 86
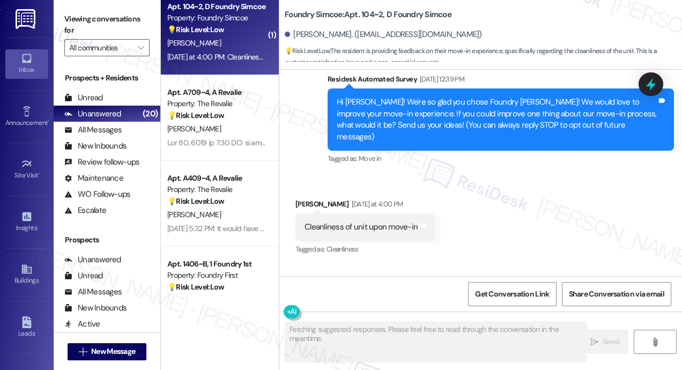
scroll to position [90, 0]
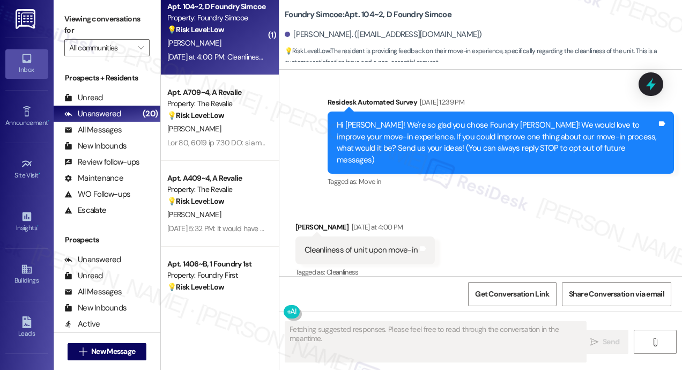
click at [493, 208] on div "Received via SMS Brennan Mason Yesterday at 4:00 PM Cleanliness of unit upon mo…" at bounding box center [480, 242] width 403 height 91
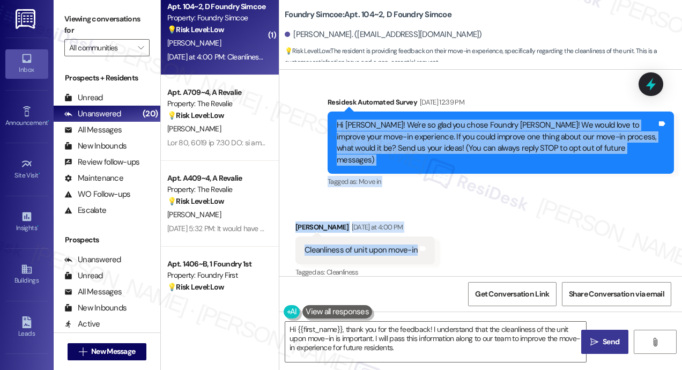
drag, startPoint x: 337, startPoint y: 125, endPoint x: 412, endPoint y: 247, distance: 143.8
click at [412, 247] on div "WO Lease started Aug 31, 2025 at 8:00 PM Show details Survey, sent via SMS Resi…" at bounding box center [480, 173] width 403 height 206
copy div "Hi Brennan! We're so glad you chose Foundry Simcoe! We would love to improve yo…"
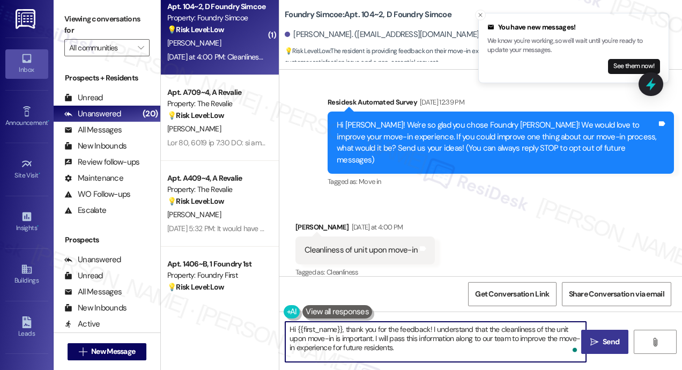
drag, startPoint x: 416, startPoint y: 349, endPoint x: 282, endPoint y: 324, distance: 136.3
click at [283, 327] on div "Hi {{first_name}}, thank you for the feedback! I understand that the cleanlines…" at bounding box center [430, 341] width 302 height 41
paste textarea "Thanks for your feedback, Brennan—and I’m sorry to hear your unit wasn’t as cle…"
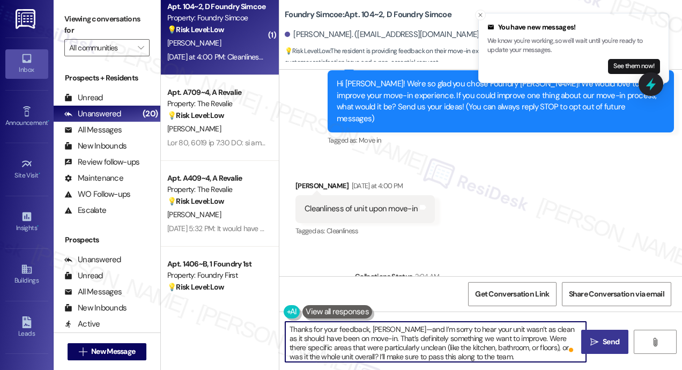
scroll to position [201, 0]
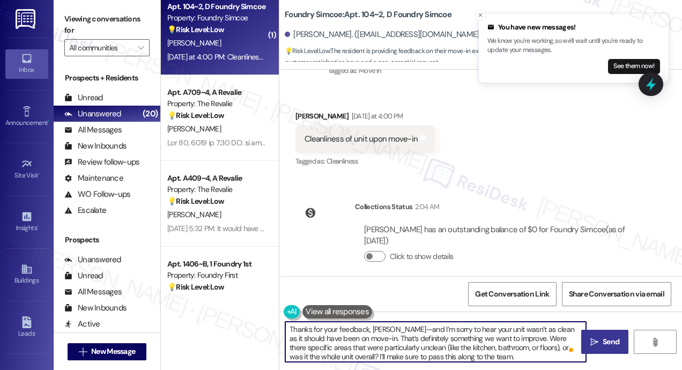
click at [506, 341] on textarea "Thanks for your feedback, Brennan—and I’m sorry to hear your unit wasn’t as cle…" at bounding box center [435, 342] width 301 height 40
type textarea "Thanks for your feedback, Brennan—and I’m sorry to hear your unit wasn’t as cle…"
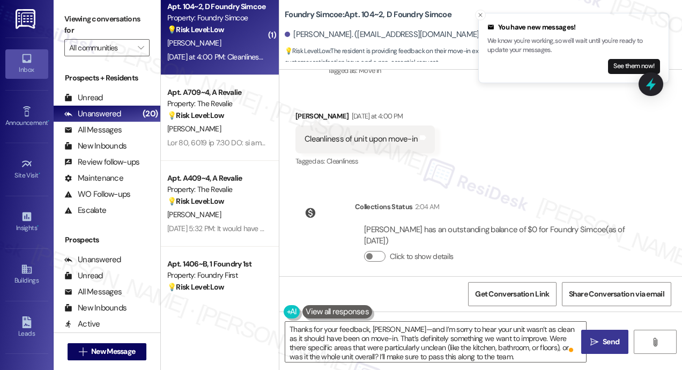
click at [597, 345] on icon "" at bounding box center [594, 342] width 8 height 9
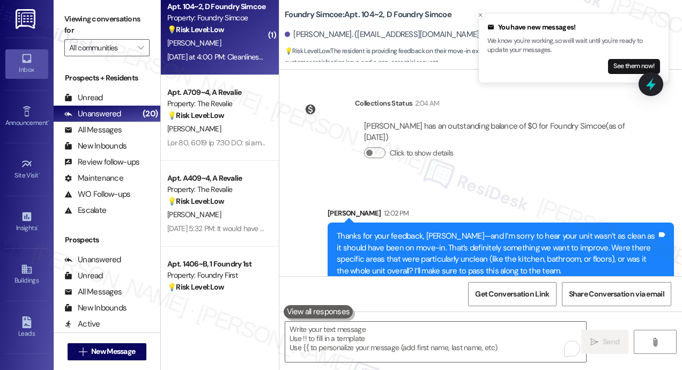
scroll to position [310, 0]
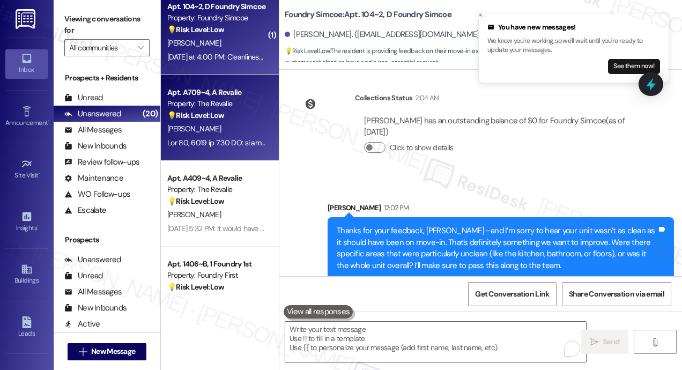
click at [221, 99] on div "Property: The Revalie" at bounding box center [216, 103] width 99 height 11
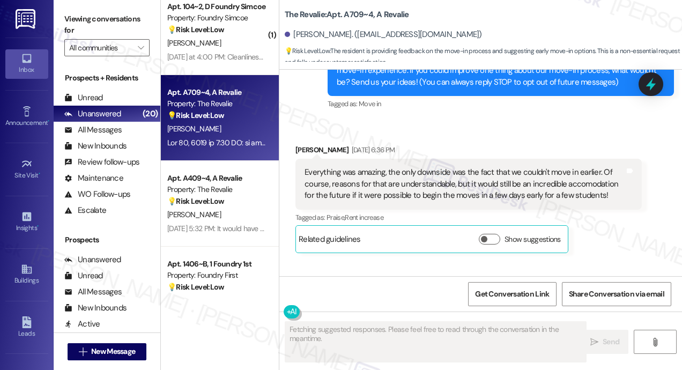
scroll to position [120, 0]
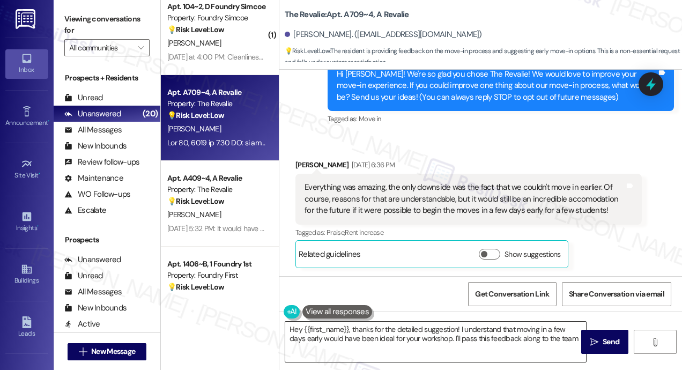
type textarea "Hey {{first_name}}, thanks for the detailed suggestion! I understand that movin…"
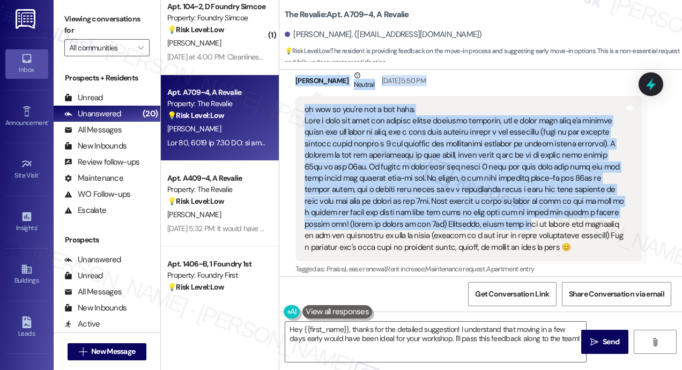
scroll to position [502, 0]
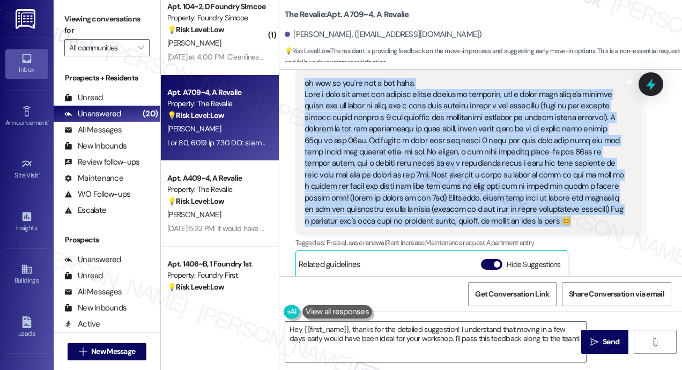
drag, startPoint x: 337, startPoint y: 172, endPoint x: 511, endPoint y: 222, distance: 180.4
click at [511, 222] on div "Lease started Aug 31, 2025 at 8:00 PM Survey, sent via SMS Residesk Automated S…" at bounding box center [480, 173] width 403 height 206
copy div "Hi Kaila! We're so glad you chose The Revalie! We would love to improve your mo…"
click at [646, 91] on icon at bounding box center [651, 84] width 14 height 14
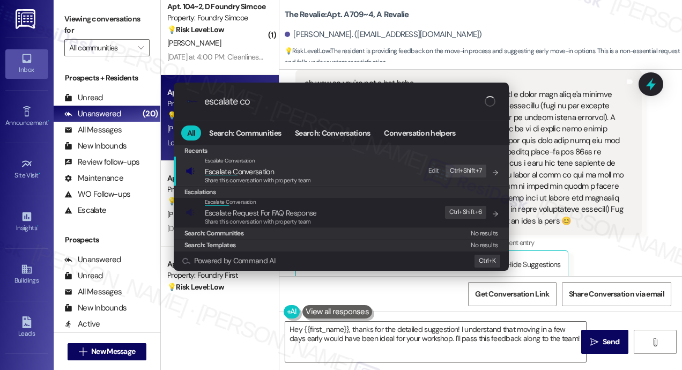
type input "escalate con"
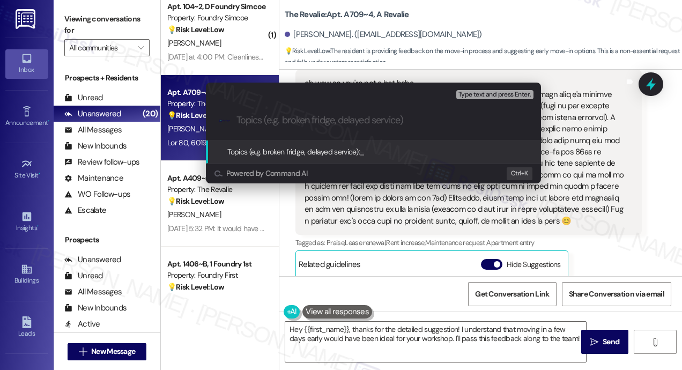
paste input "Move-In Feedback — Suggestion for Early Move-In Option for Incoming Students"
type input "Move-In Feedback — Suggestion for Early Move-In Option for Incoming Students"
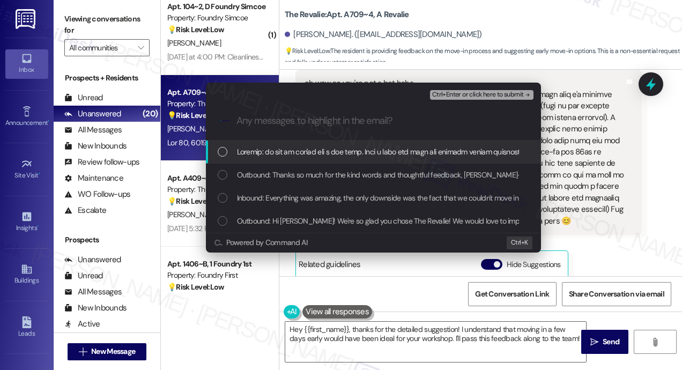
scroll to position [0, 0]
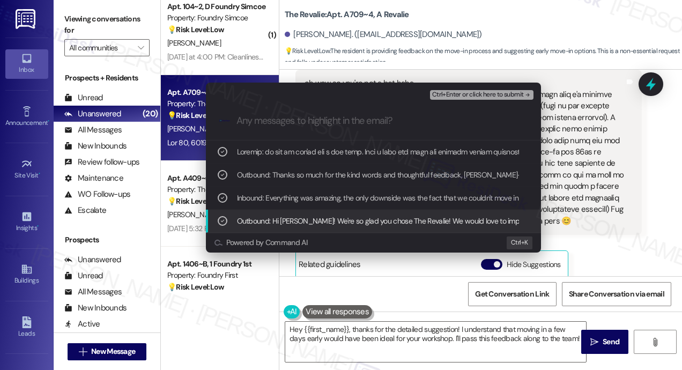
click at [497, 93] on span "Ctrl+Enter or click here to submit" at bounding box center [478, 95] width 92 height 8
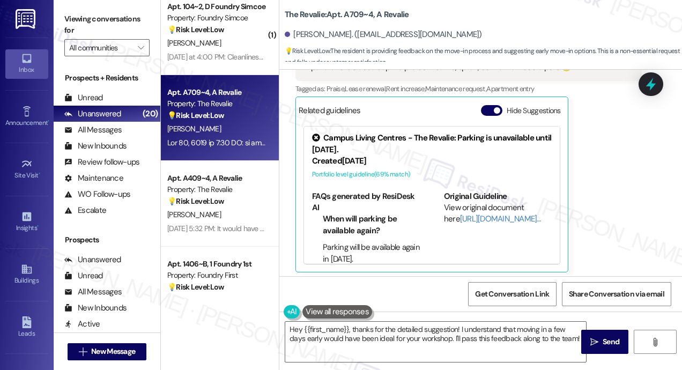
scroll to position [660, 0]
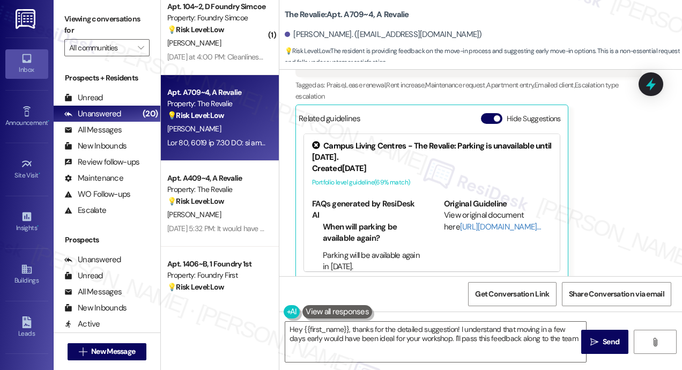
type textarea "Hey {{first_name}}, thanks for the detailed suggestion! I understand that movin…"
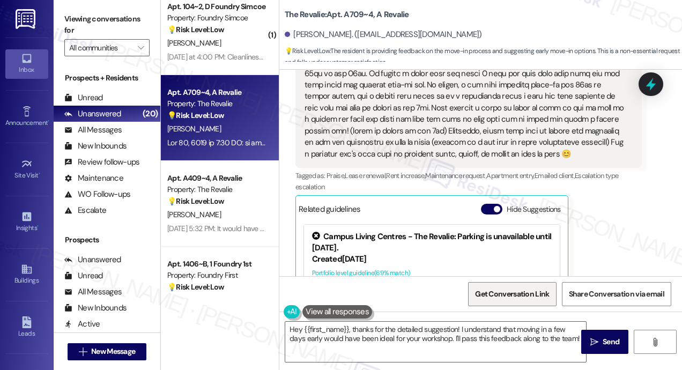
scroll to position [567, 0]
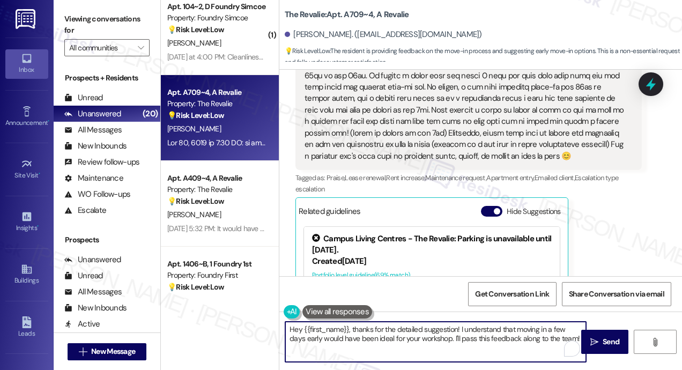
click at [507, 331] on textarea "Hey {{first_name}}, thanks for the detailed suggestion! I understand that movin…" at bounding box center [435, 342] width 301 height 40
click at [593, 338] on icon "" at bounding box center [594, 342] width 8 height 9
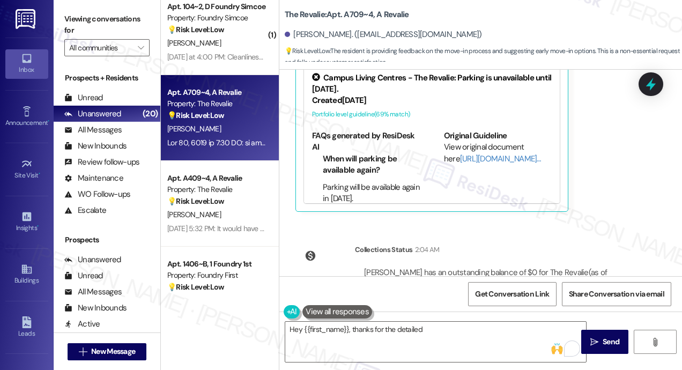
scroll to position [671, 0]
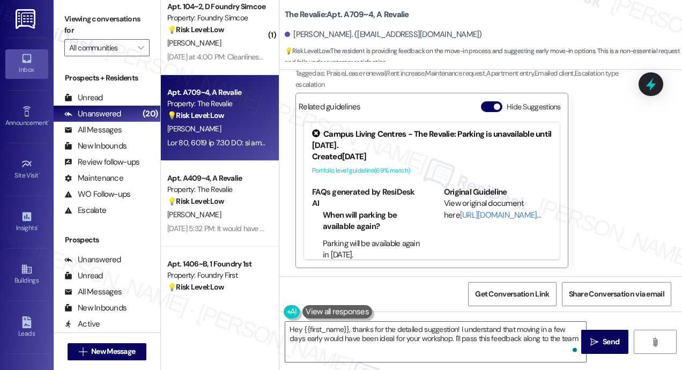
type textarea "Hey {{first_name}}, thanks for the detailed suggestion! I understand that movin…"
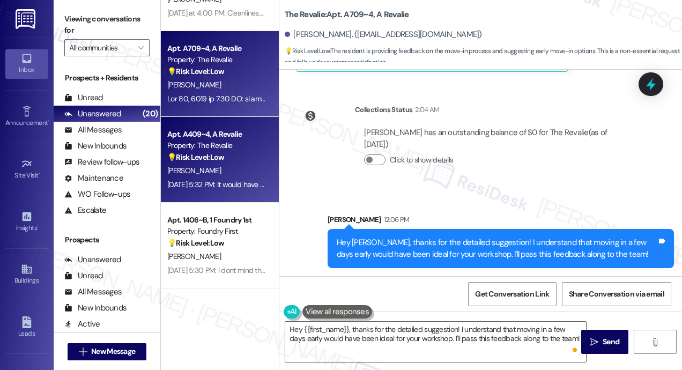
scroll to position [375, 0]
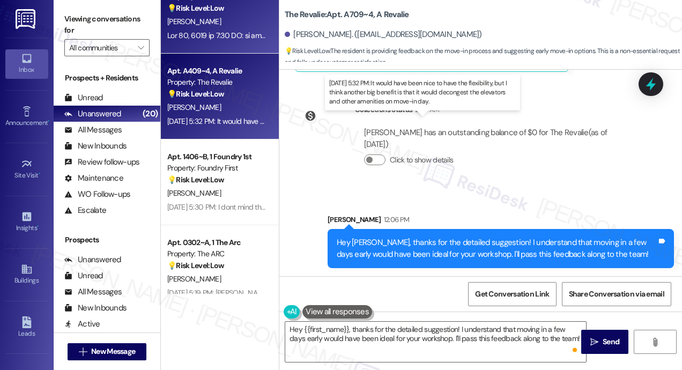
click at [224, 122] on div "Sep 09, 2025 at 5:32 PM: It would have been nice to have the flexibility, but I…" at bounding box center [428, 121] width 523 height 10
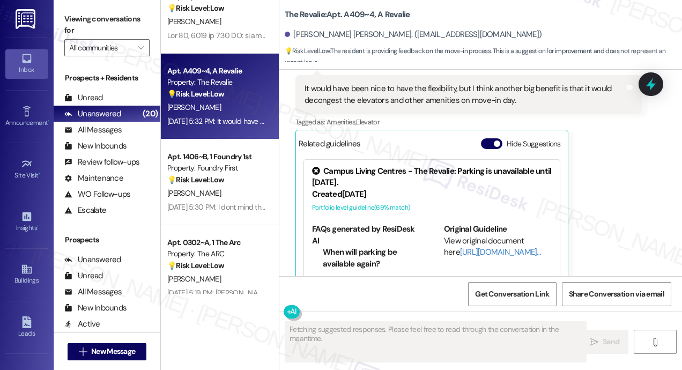
scroll to position [511, 0]
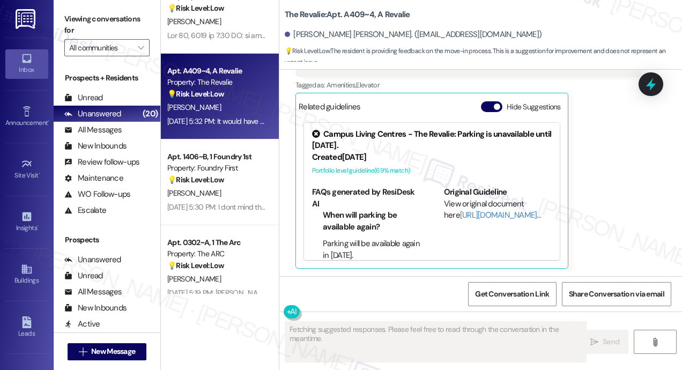
click at [624, 235] on div "Drake Smith Sep 09, 2025 at 5:32 PM It would have been nice to have the flexibi…" at bounding box center [469, 146] width 346 height 246
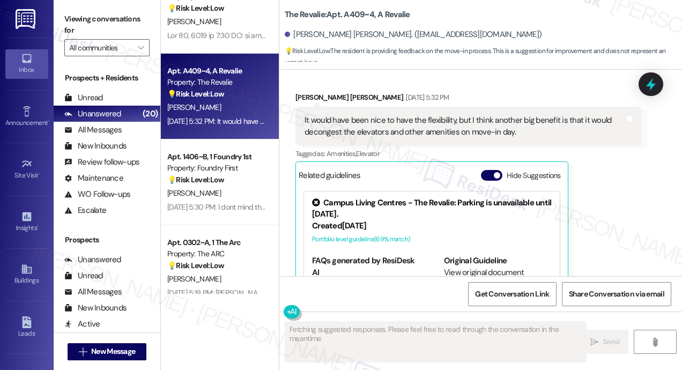
scroll to position [350, 0]
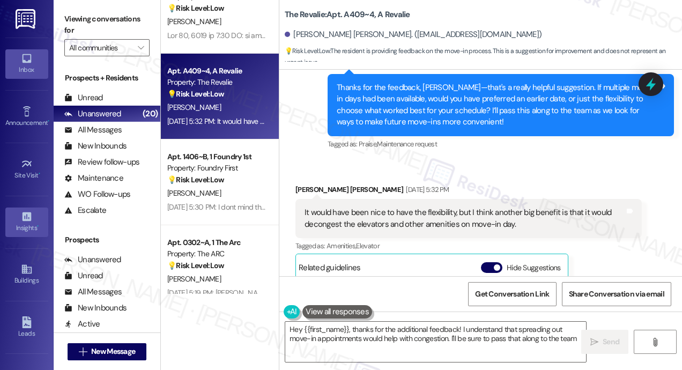
type textarea "Hey {{first_name}}, thanks for the additional feedback! I understand that sprea…"
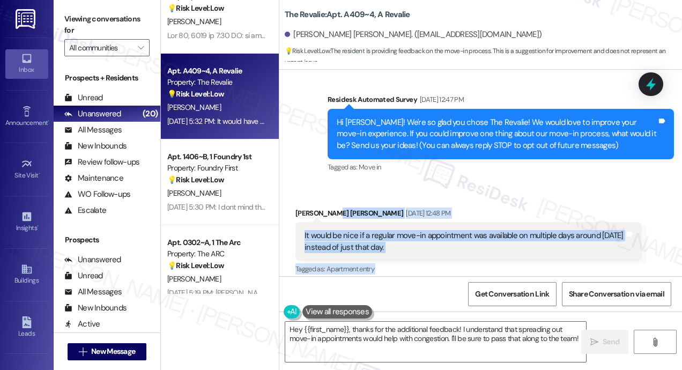
scroll to position [31, 0]
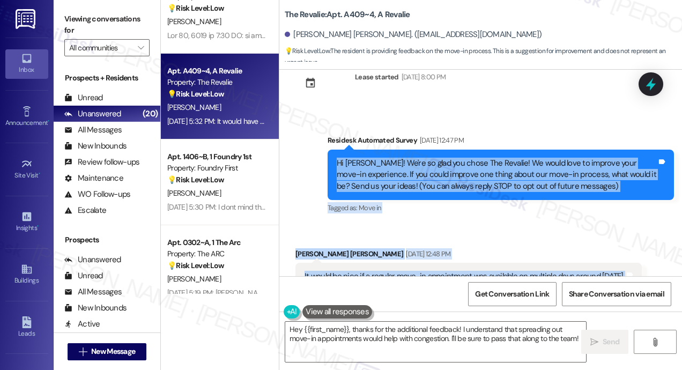
drag, startPoint x: 534, startPoint y: 224, endPoint x: 335, endPoint y: 158, distance: 209.5
click at [335, 158] on div "Lease started Aug 31, 2025 at 8:00 PM Survey, sent via SMS Residesk Automated S…" at bounding box center [480, 173] width 403 height 206
copy div "Hi Drake! We're so glad you chose The Revalie! We would love to improve your mo…"
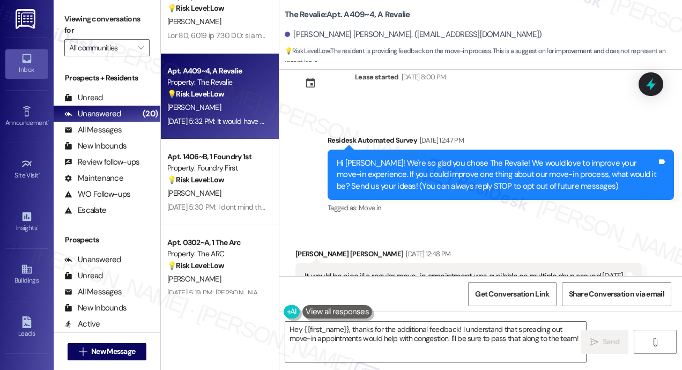
click at [521, 120] on div "Survey, sent via SMS Residesk Automated Survey Sep 08, 2025 at 12:47 PM Hi Drak…" at bounding box center [480, 167] width 403 height 114
click at [645, 82] on icon at bounding box center [651, 84] width 14 height 14
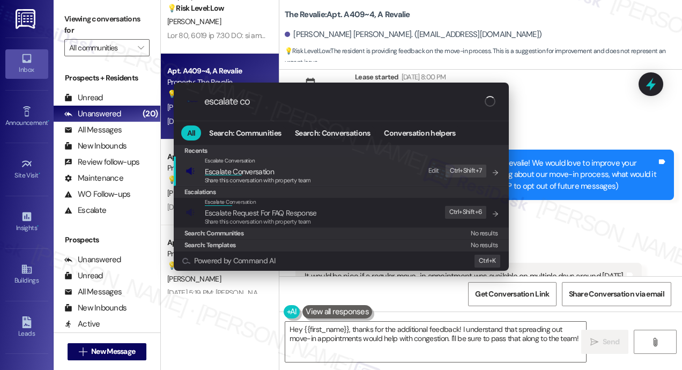
type input "escalate con"
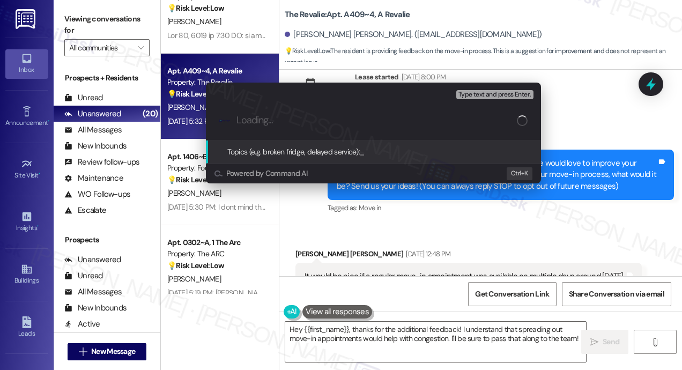
paste input "Move-In Feedback — Suggestion to Offer Flexible Dates to Reduce Congestion"
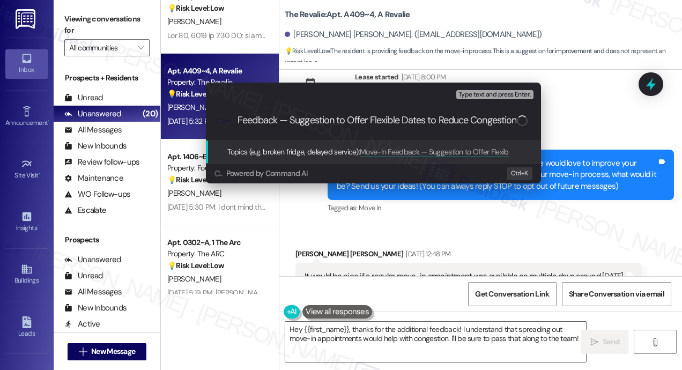
scroll to position [0, 0]
click at [645, 81] on div "Escalate Conversation Low risk Topics (e.g. broken fridge, delayed service) Any…" at bounding box center [341, 185] width 682 height 370
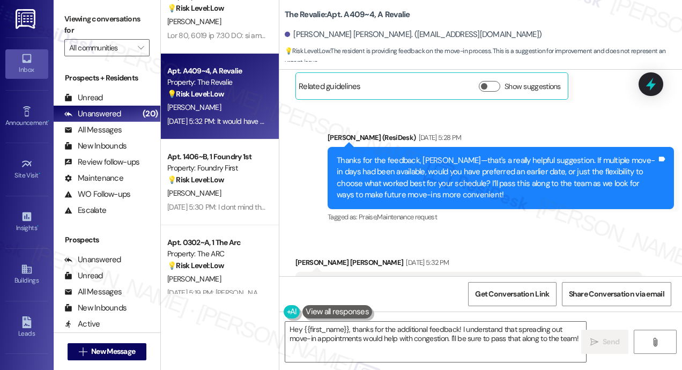
scroll to position [353, 0]
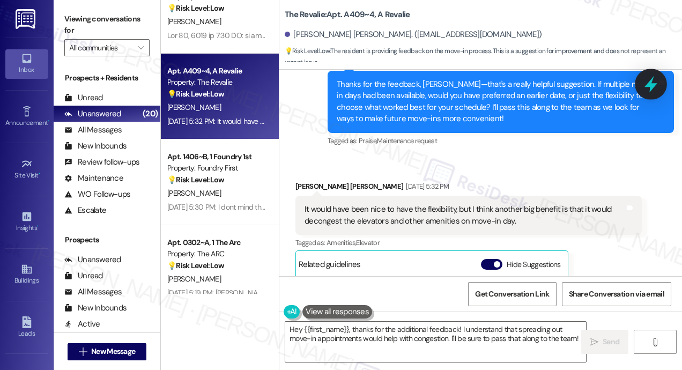
click at [652, 83] on icon at bounding box center [651, 84] width 18 height 18
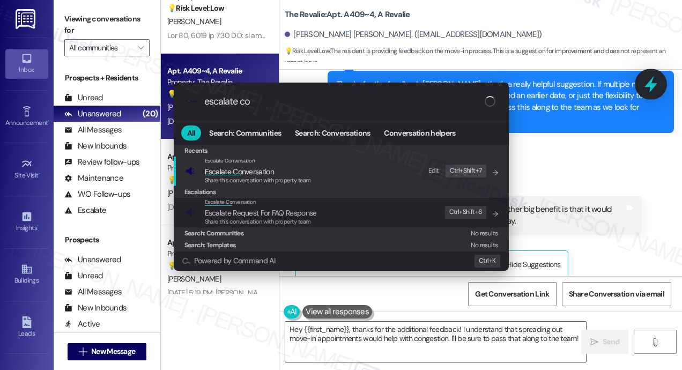
type input "escalate con"
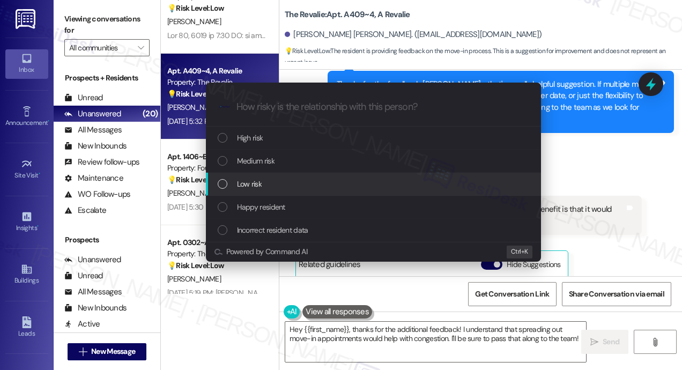
click at [324, 183] on div "Low risk" at bounding box center [375, 184] width 314 height 12
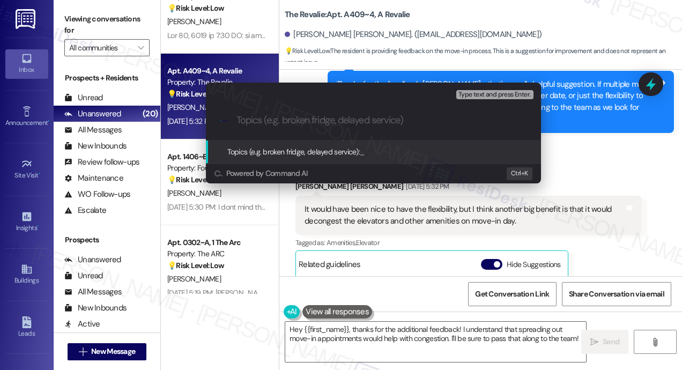
paste input "Move-In Feedback — Suggestion to Offer Flexible Dates to Reduce Congestion"
type input "Move-In Feedback — Suggestion to Offer Flexible Dates to Reduce Congestion"
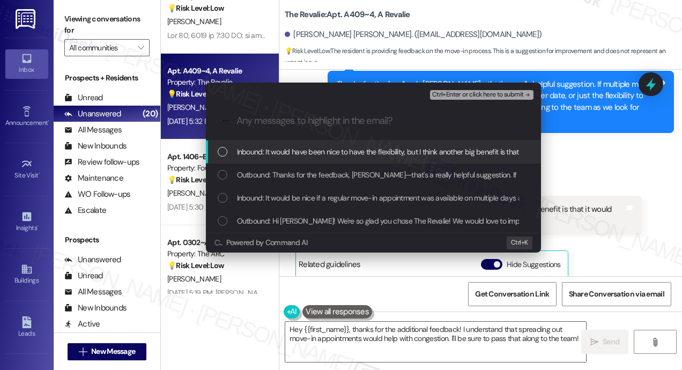
scroll to position [0, 0]
click at [293, 152] on span "Inbound: It would have been nice to have the flexibility, but I think another b…" at bounding box center [488, 152] width 502 height 12
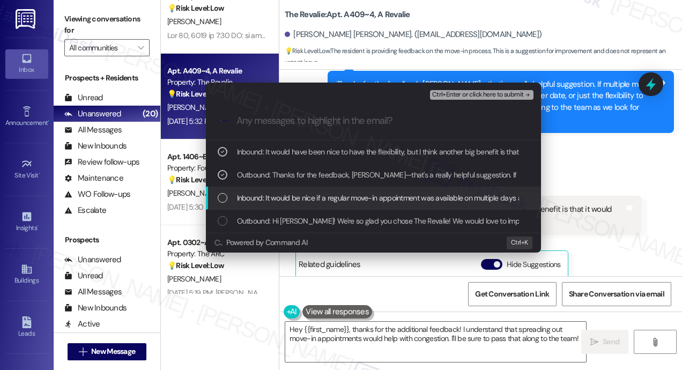
click at [300, 195] on span "Inbound: It would be nice if a regular move-in appointment was available on mul…" at bounding box center [437, 198] width 400 height 12
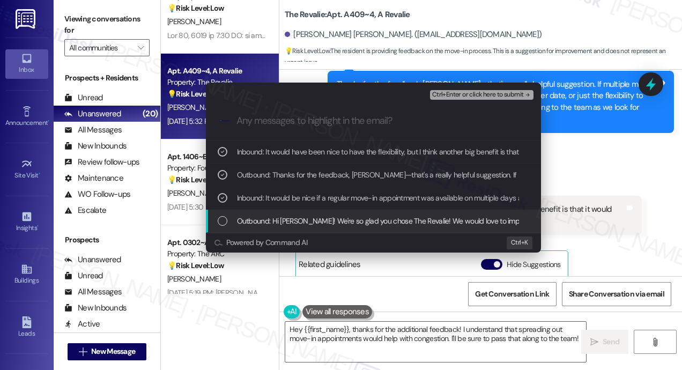
click at [304, 219] on span "Outbound: Hi Drake! We're so glad you chose The Revalie! We would love to impro…" at bounding box center [670, 221] width 866 height 12
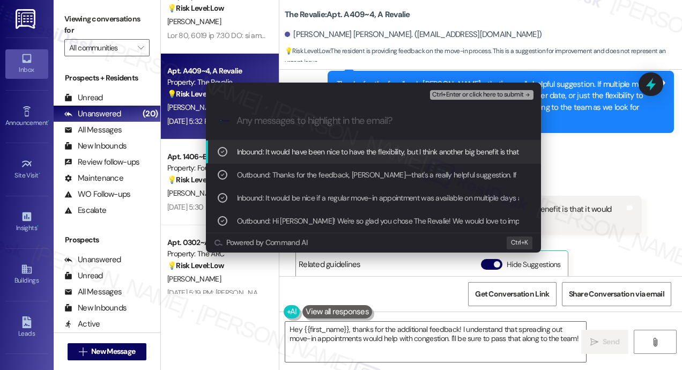
click at [466, 95] on span "Ctrl+Enter or click here to submit" at bounding box center [478, 95] width 92 height 8
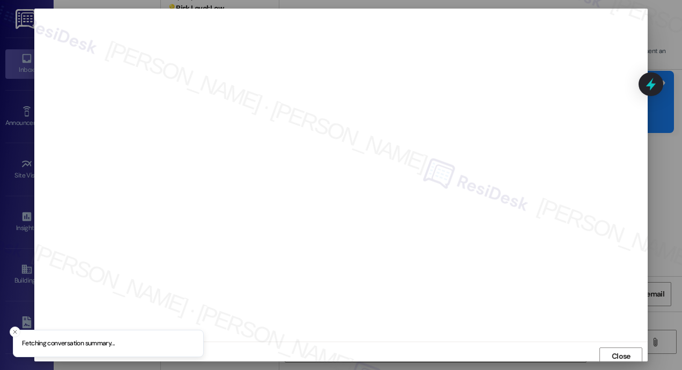
scroll to position [3, 0]
click at [618, 353] on span "Close" at bounding box center [621, 353] width 19 height 11
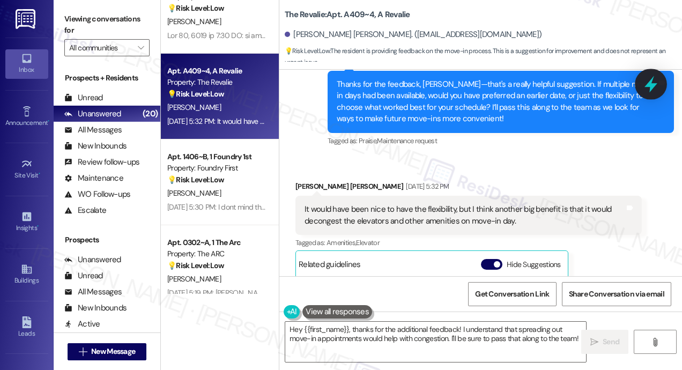
click at [649, 85] on icon at bounding box center [651, 84] width 13 height 17
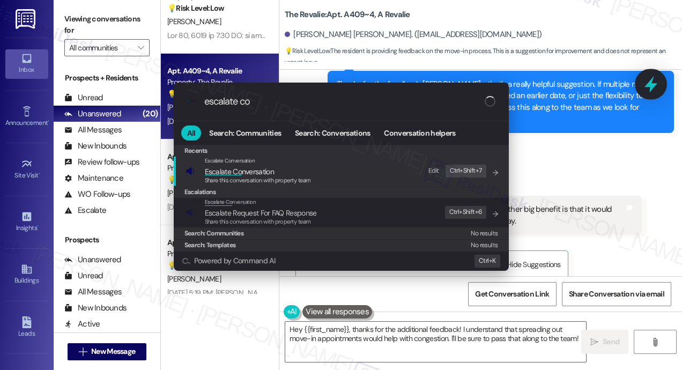
type input "escalate con"
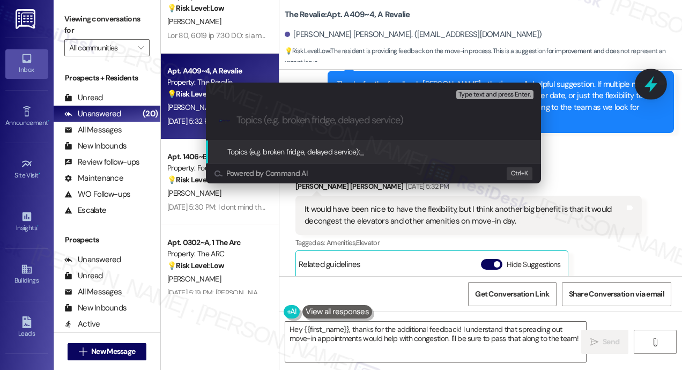
paste input "Move-In Feedback — Suggestion to Offer Flexible Dates to Reduce Congestion"
type input "Move-In Feedback — Suggestion to Offer Flexible Dates to Reduce Congestion"
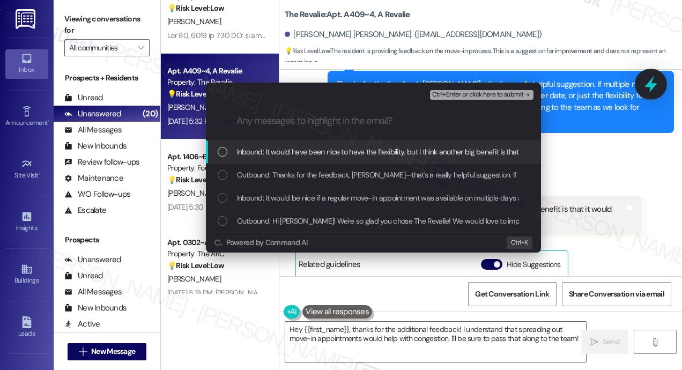
scroll to position [0, 0]
click at [255, 153] on span "Inbound: It would have been nice to have the flexibility, but I think another b…" at bounding box center [488, 152] width 502 height 12
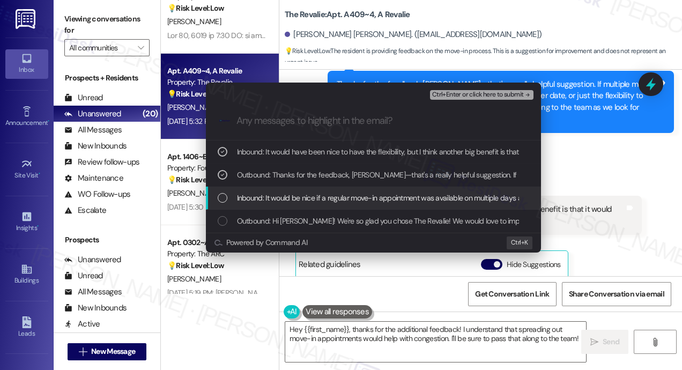
click at [264, 195] on span "Inbound: It would be nice if a regular move-in appointment was available on mul…" at bounding box center [437, 198] width 400 height 12
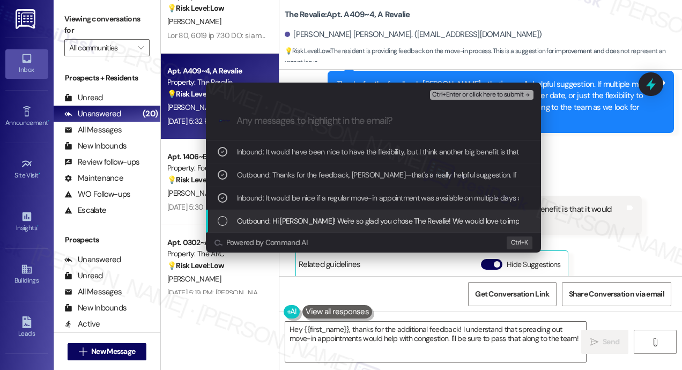
click at [268, 216] on span "Outbound: Hi Drake! We're so glad you chose The Revalie! We would love to impro…" at bounding box center [670, 221] width 866 height 12
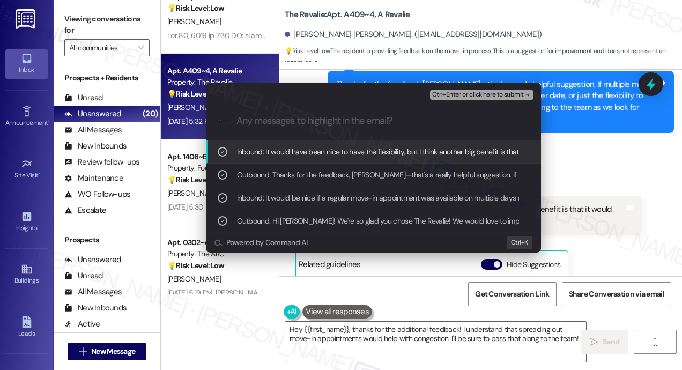
click at [485, 94] on span "Ctrl+Enter or click here to submit" at bounding box center [478, 95] width 92 height 8
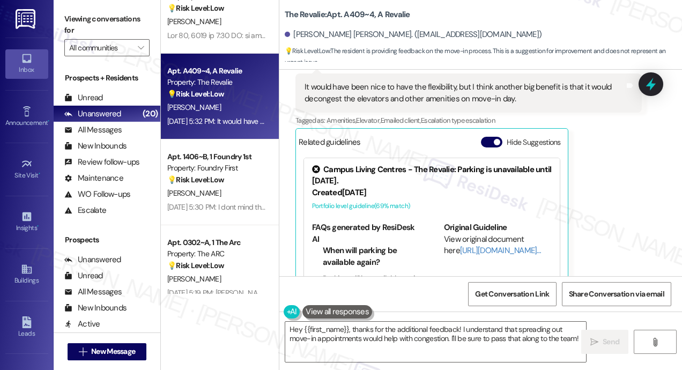
scroll to position [457, 0]
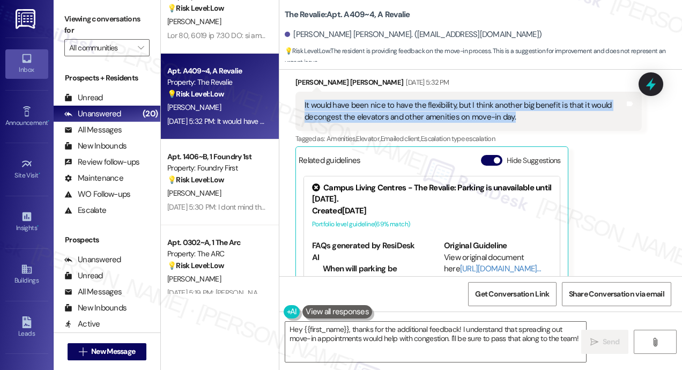
drag, startPoint x: 532, startPoint y: 116, endPoint x: 303, endPoint y: 105, distance: 229.3
click at [304, 105] on div "It would have been nice to have the flexibility, but I think another big benefi…" at bounding box center [465, 111] width 322 height 23
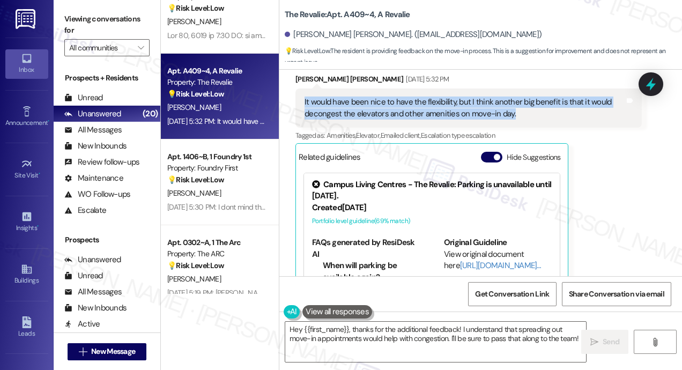
scroll to position [621, 0]
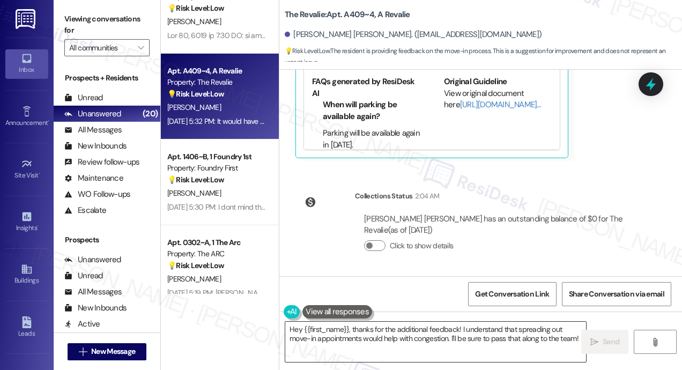
click at [533, 332] on textarea "Hey {{first_name}}, thanks for the additional feedback! I understand that sprea…" at bounding box center [435, 342] width 301 height 40
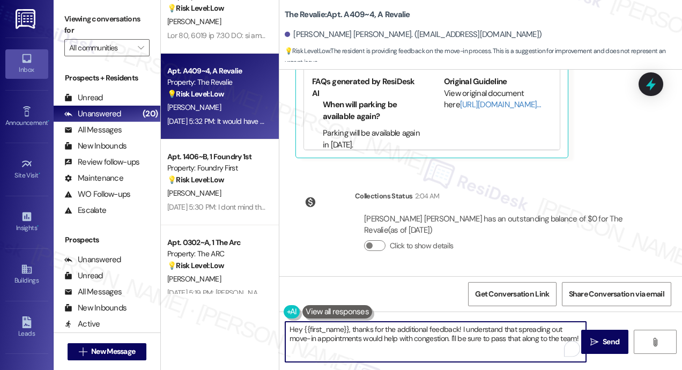
click at [526, 334] on textarea "Hey {{first_name}}, thanks for the additional feedback! I understand that sprea…" at bounding box center [435, 342] width 301 height 40
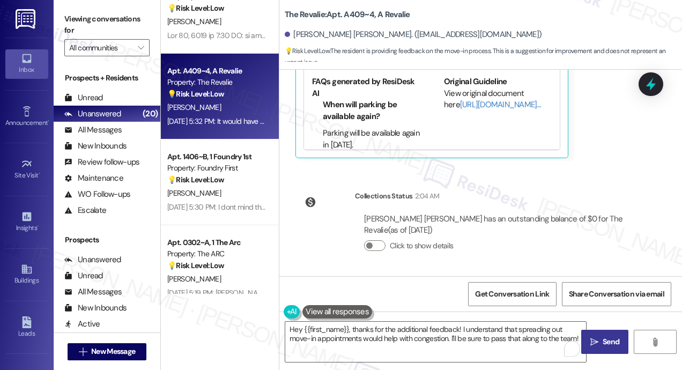
click at [601, 342] on span "Send" at bounding box center [611, 341] width 21 height 11
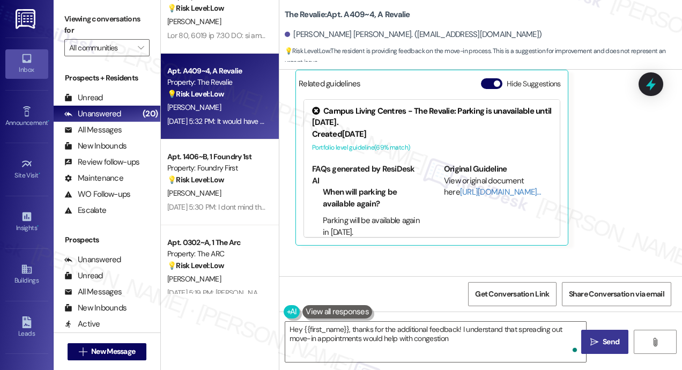
scroll to position [511, 0]
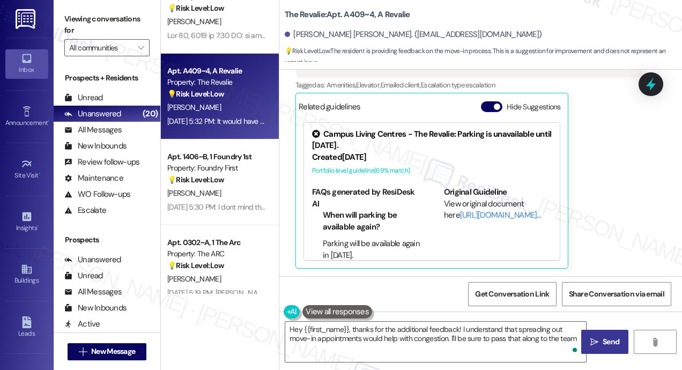
type textarea "Hey {{first_name}}, thanks for the additional feedback! I understand that sprea…"
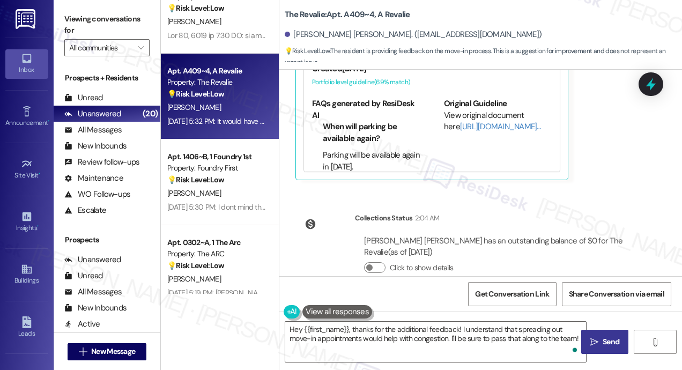
scroll to position [707, 0]
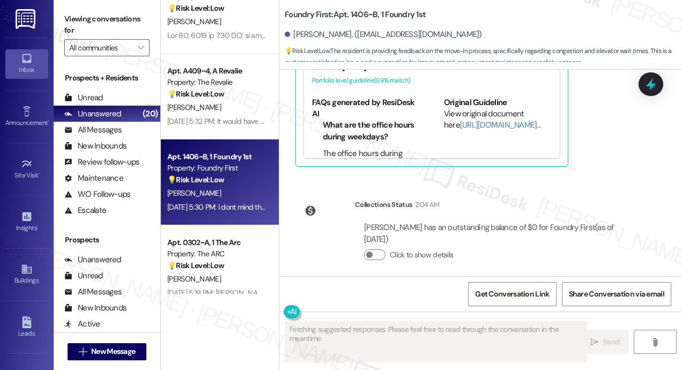
scroll to position [667, 0]
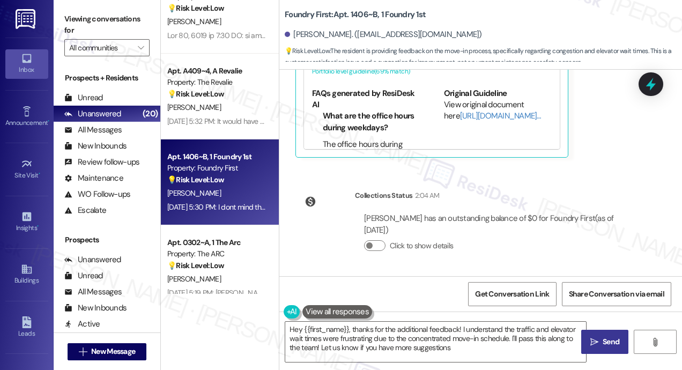
type textarea "Hey {{first_name}}, thanks for the additional feedback! I understand the traffi…"
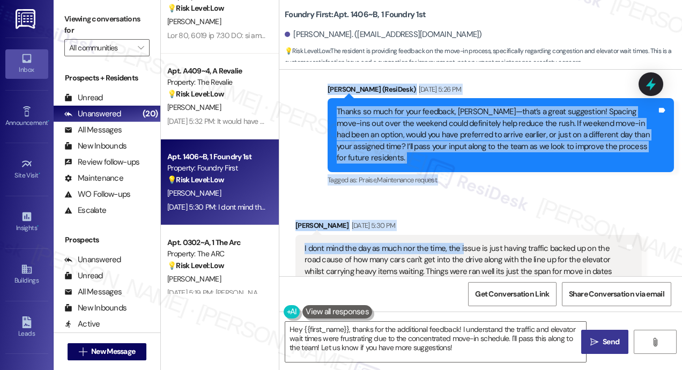
scroll to position [375, 0]
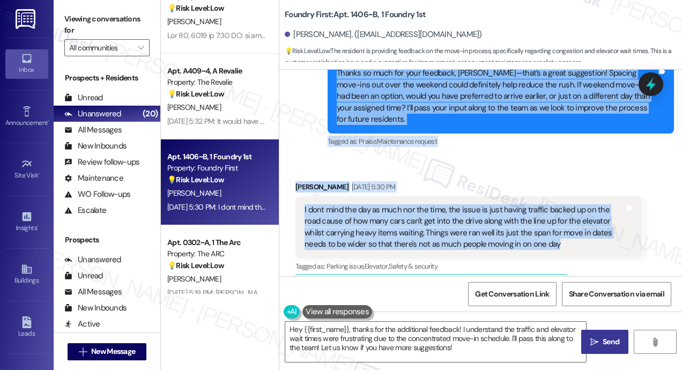
drag, startPoint x: 336, startPoint y: 193, endPoint x: 542, endPoint y: 244, distance: 211.6
click at [542, 244] on div "Lease started Aug 31, 2025 at 8:00 PM Survey, sent via SMS Residesk Automated S…" at bounding box center [480, 173] width 403 height 206
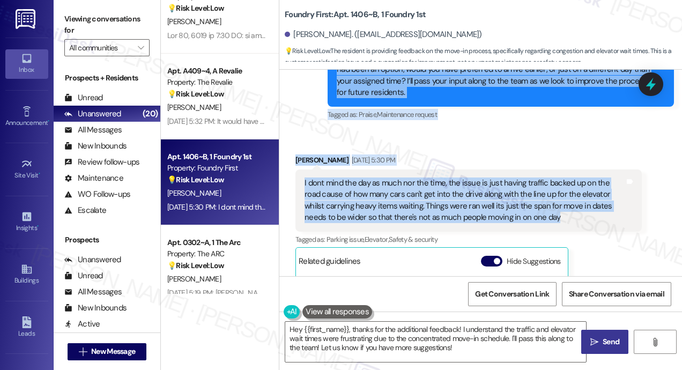
scroll to position [399, 0]
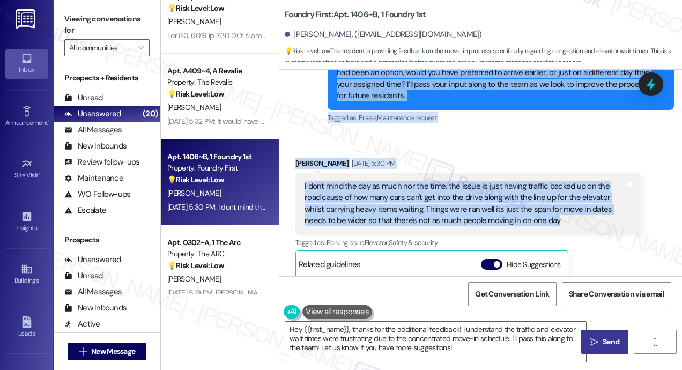
copy div "Hi Mackenzie! We're so glad you chose Foundry First! We would love to improve y…"
click at [577, 145] on div "Received via SMS Mackenzie Lee Sep 09, 2025 at 5:30 PM I dont mind the day as m…" at bounding box center [480, 284] width 403 height 300
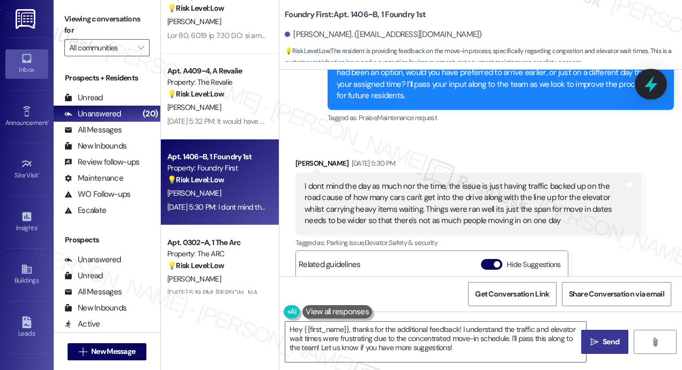
click at [653, 86] on icon at bounding box center [651, 84] width 13 height 17
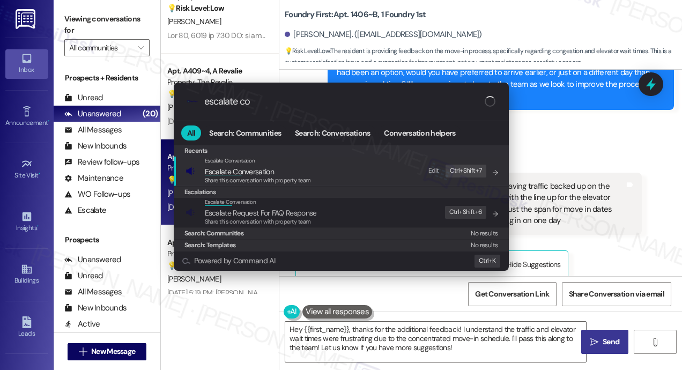
type input "escalate con"
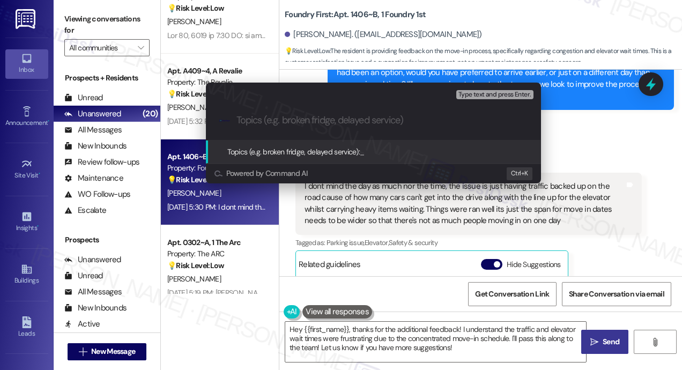
paste input "Move-In Feedback — Suggestion to Offer Flexible Dates to Reduce Congestion"
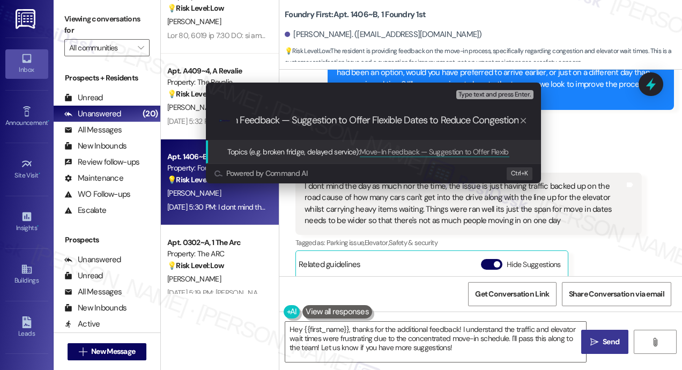
scroll to position [0, 0]
click at [578, 134] on div "Escalate Conversation Low risk Topics (e.g. broken fridge, delayed service) Any…" at bounding box center [341, 185] width 682 height 370
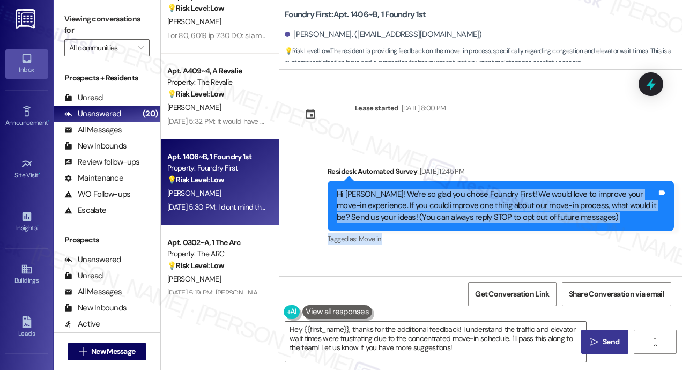
drag, startPoint x: 549, startPoint y: 122, endPoint x: 335, endPoint y: 193, distance: 225.4
click at [335, 193] on div "Lease started Aug 31, 2025 at 8:00 PM Survey, sent via SMS Residesk Automated S…" at bounding box center [480, 173] width 403 height 206
copy div "Hi Mackenzie! We're so glad you chose Foundry First! We would love to improve y…"
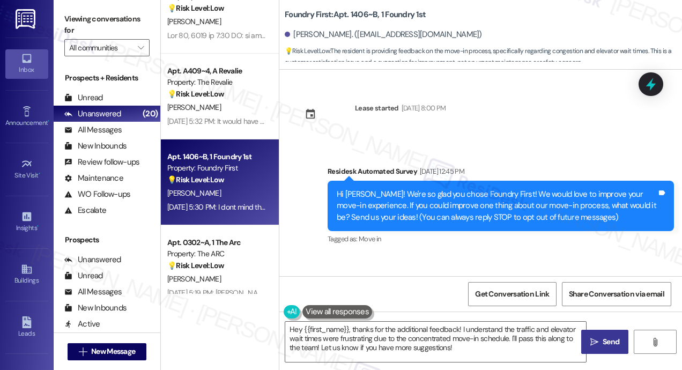
click at [536, 132] on div "Lease started Aug 31, 2025 at 8:00 PM Survey, sent via SMS Residesk Automated S…" at bounding box center [480, 173] width 403 height 206
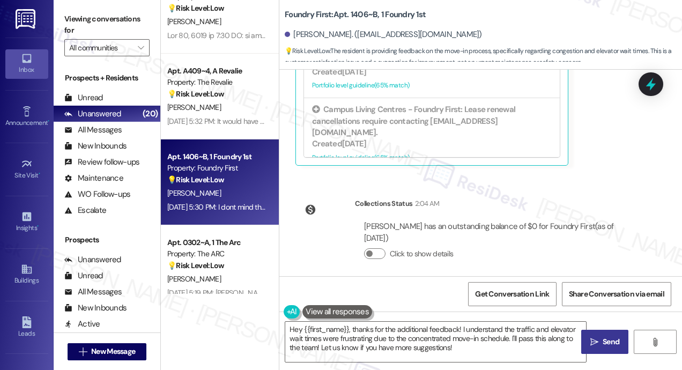
scroll to position [667, 0]
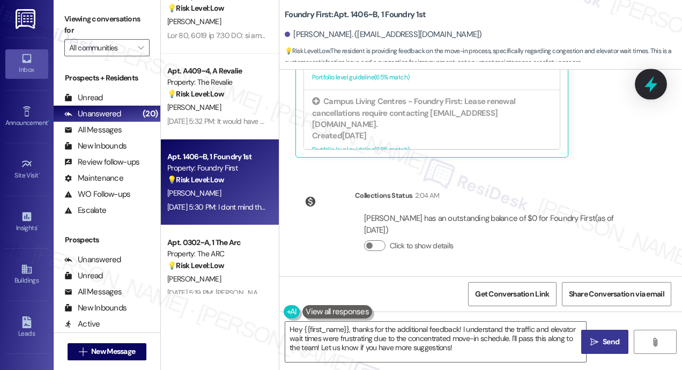
click at [652, 86] on icon at bounding box center [651, 84] width 13 height 17
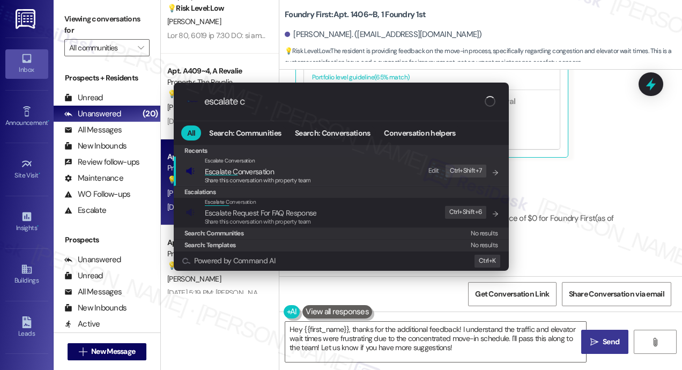
type input "escalate c"
click at [648, 151] on div ".cls-1{fill:#0a055f;}.cls-2{fill:#0cc4c4;} resideskLogoBlueOrange escalate c Al…" at bounding box center [341, 185] width 682 height 370
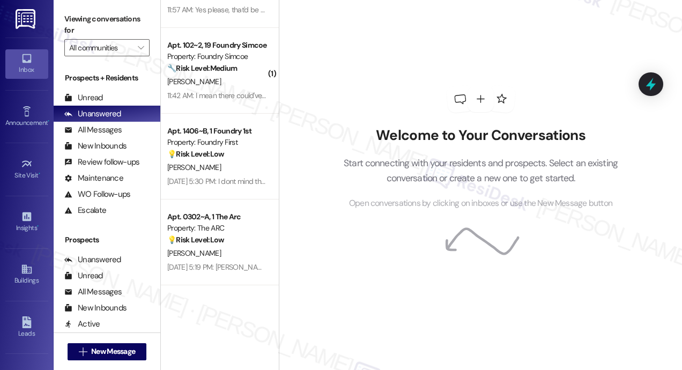
scroll to position [161, 0]
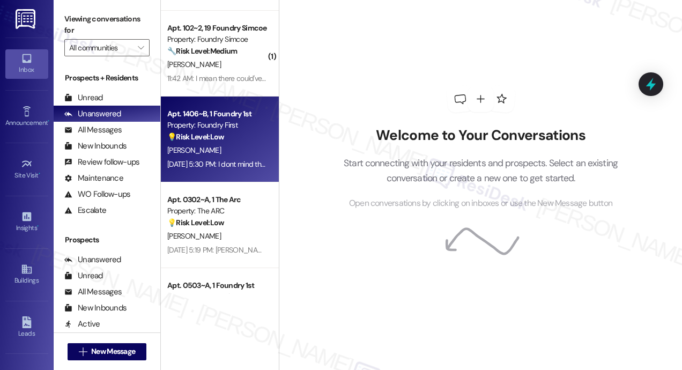
click at [249, 143] on div "Apt. 1406~B, 1 Foundry 1st Property: Foundry First 💡 Risk Level: Low The reside…" at bounding box center [220, 140] width 118 height 86
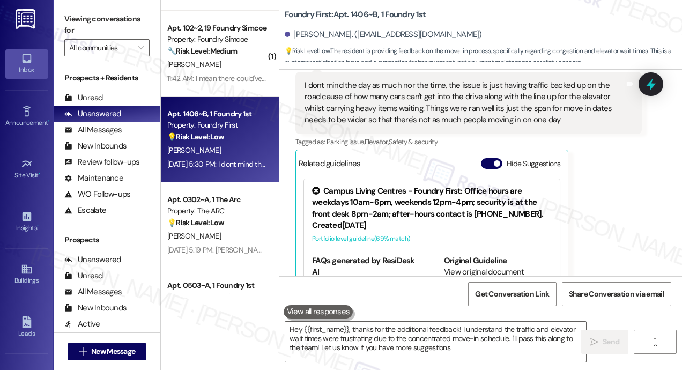
type textarea "Hey {{first_name}}, thanks for the additional feedback! I understand the traffi…"
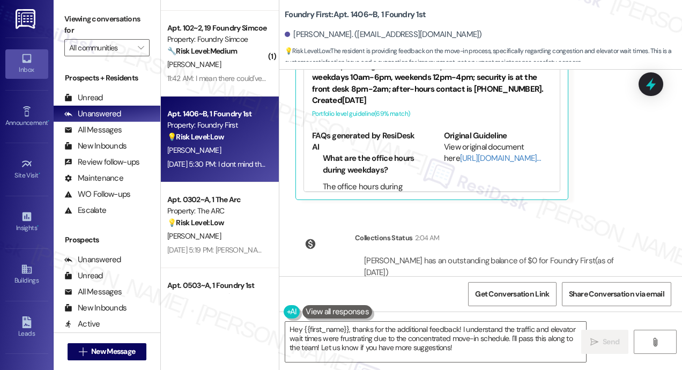
scroll to position [667, 0]
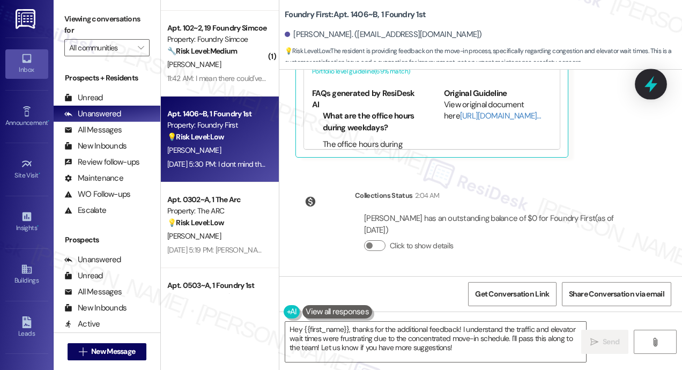
click at [649, 85] on icon at bounding box center [651, 84] width 13 height 17
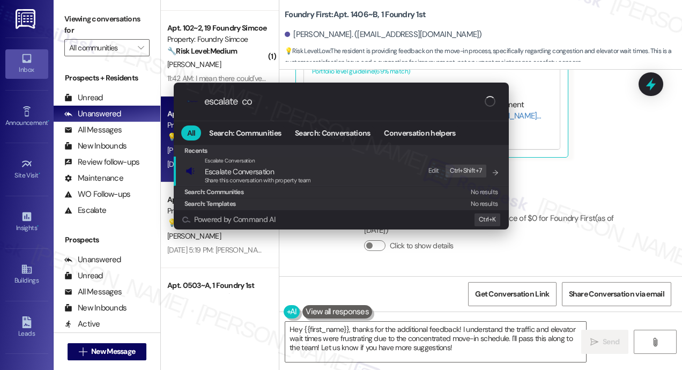
type input "escalate con"
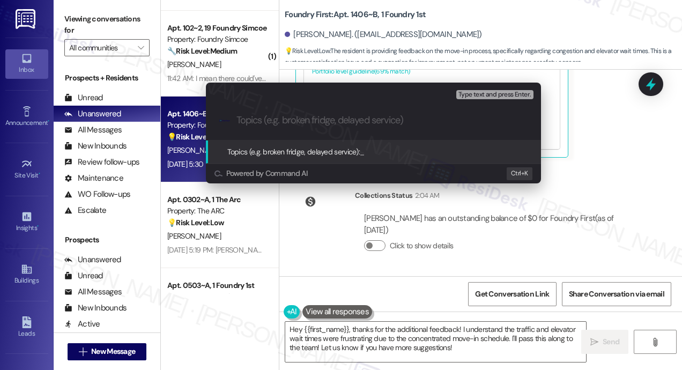
type input "Move-In Feedback — Suggestion to Widen Move-In Date Options to Reduce Congestion"
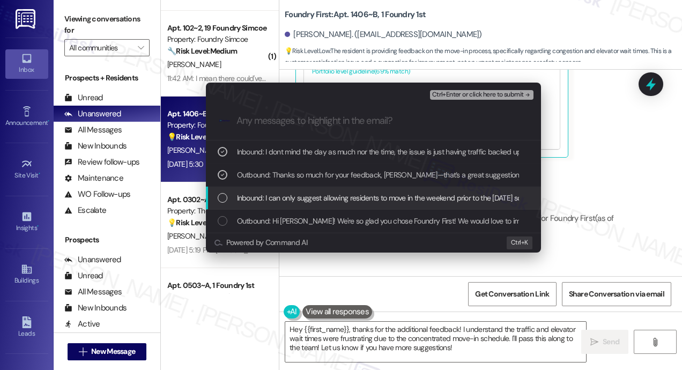
click at [356, 200] on span "Inbound: I can only suggest allowing residents to move in the weekend prior to …" at bounding box center [615, 198] width 757 height 12
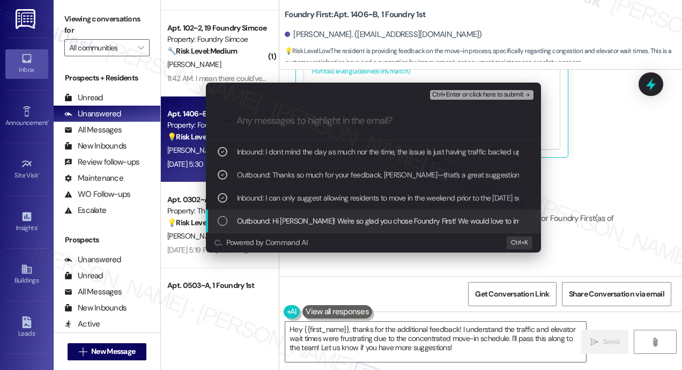
click at [360, 223] on span "Outbound: Hi Mackenzie! We're so glad you chose Foundry First! We would love to…" at bounding box center [673, 221] width 872 height 12
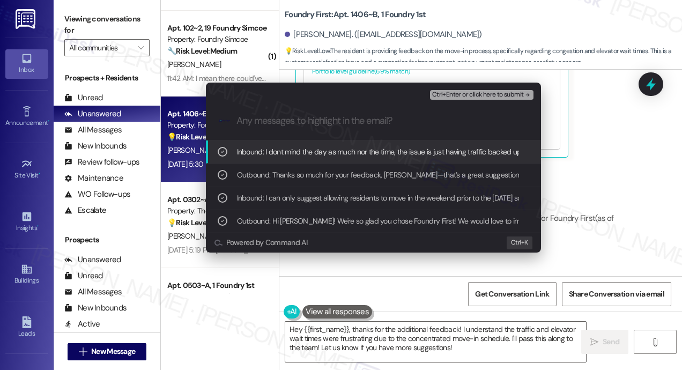
click at [481, 94] on span "Ctrl+Enter or click here to submit" at bounding box center [478, 95] width 92 height 8
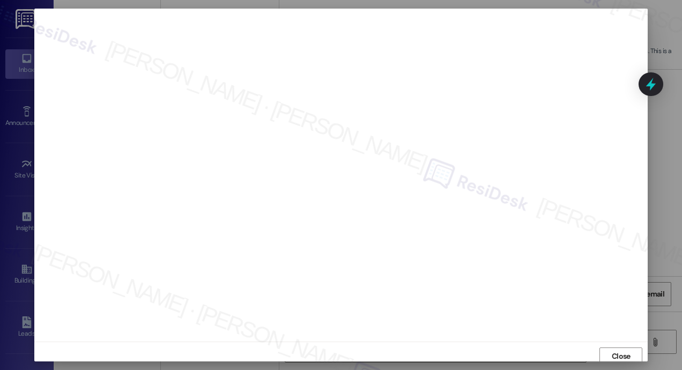
scroll to position [3, 0]
click at [616, 349] on span "Close" at bounding box center [621, 353] width 19 height 11
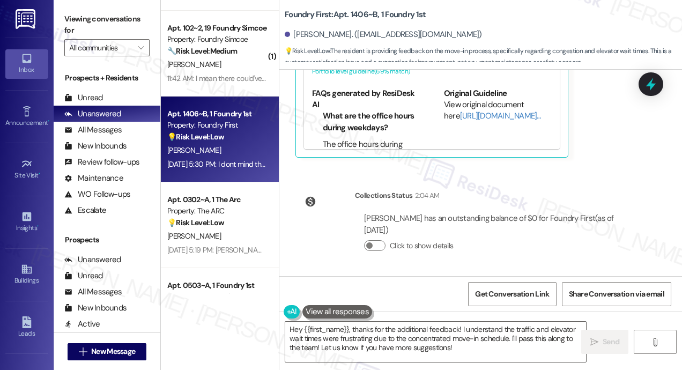
click at [652, 89] on icon at bounding box center [651, 84] width 10 height 13
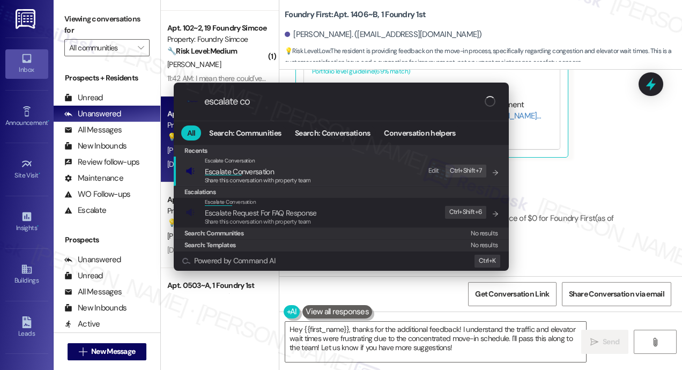
type input "escalate con"
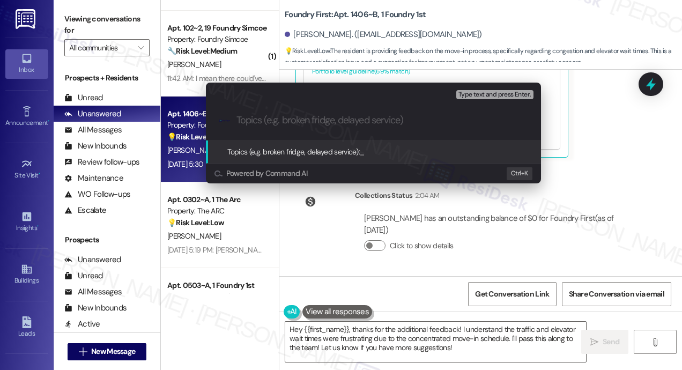
click at [652, 88] on div "Escalate Conversation High risk Topics (e.g. broken fridge, delayed service) An…" at bounding box center [341, 185] width 682 height 370
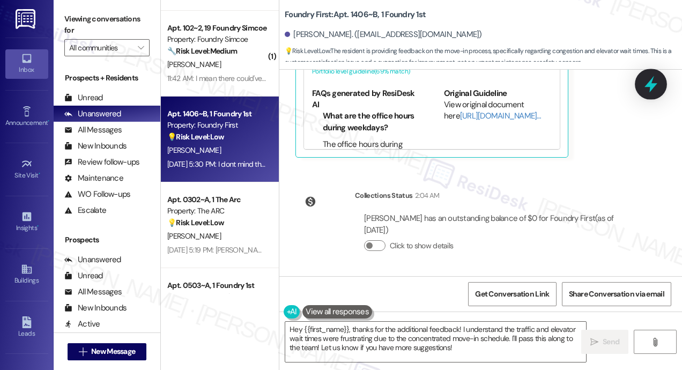
click at [651, 88] on icon at bounding box center [651, 84] width 13 height 17
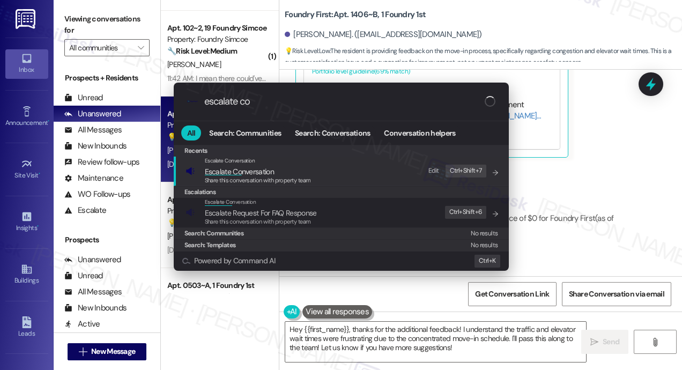
type input "escalate con"
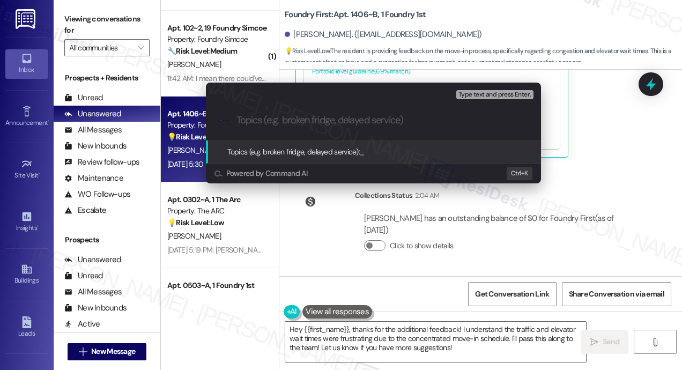
paste input "Move-In Feedback — Suggestion to Widen Move-In Date Options to Reduce Congestion"
type input "Move-In Feedback — Suggestion to Widen Move-In Date Options to Reduce Congestion"
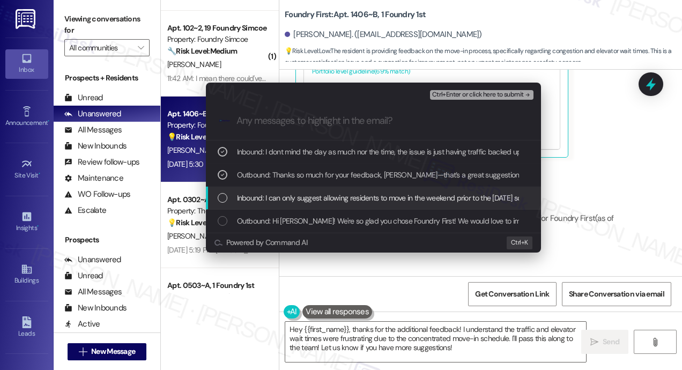
click at [330, 198] on span "Inbound: I can only suggest allowing residents to move in the weekend prior to …" at bounding box center [615, 198] width 757 height 12
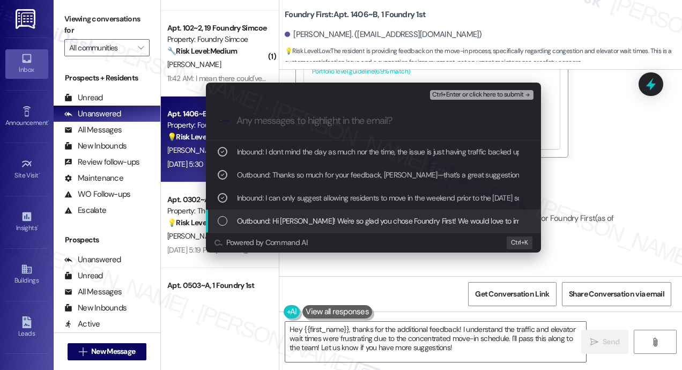
click at [333, 221] on span "Outbound: Hi Mackenzie! We're so glad you chose Foundry First! We would love to…" at bounding box center [673, 221] width 872 height 12
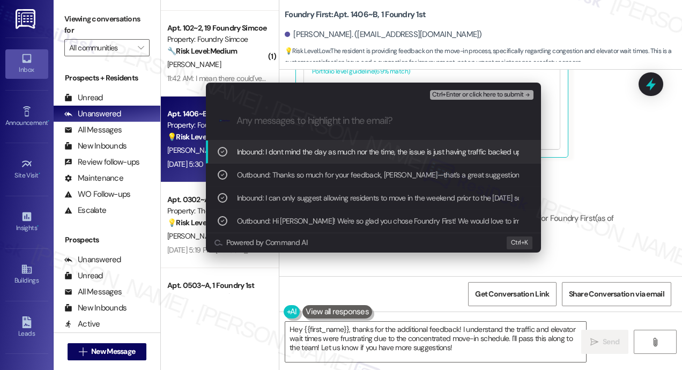
click at [474, 95] on span "Ctrl+Enter or click here to submit" at bounding box center [478, 95] width 92 height 8
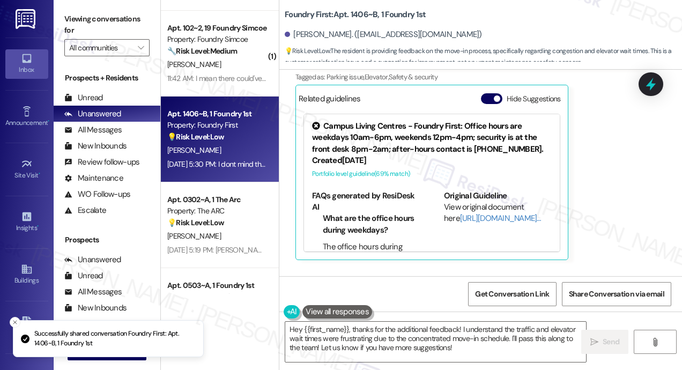
scroll to position [557, 0]
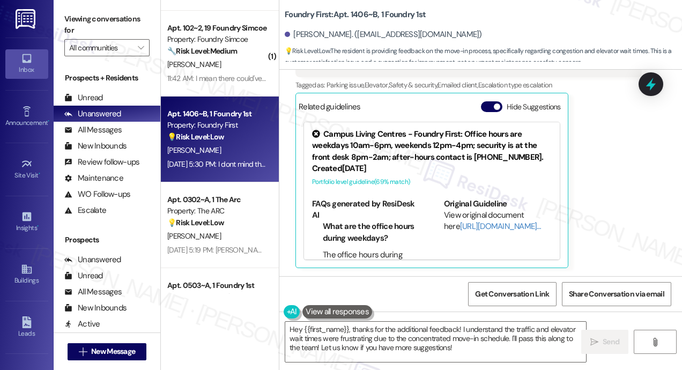
click at [600, 240] on div "Mackenzie Lee Sep 09, 2025 at 5:30 PM I dont mind the day as much nor the time,…" at bounding box center [469, 134] width 346 height 268
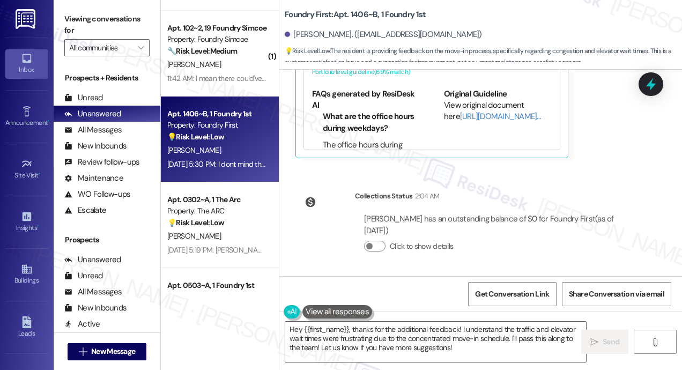
scroll to position [667, 0]
click at [515, 350] on textarea "Hey {{first_name}}, thanks for the additional feedback! I understand the traffi…" at bounding box center [435, 342] width 301 height 40
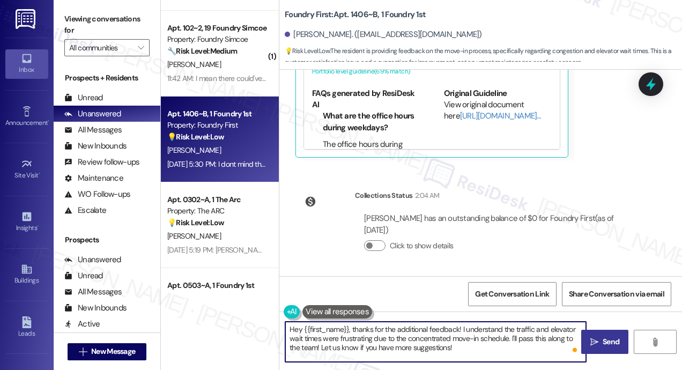
click at [615, 346] on span "Send" at bounding box center [611, 341] width 17 height 11
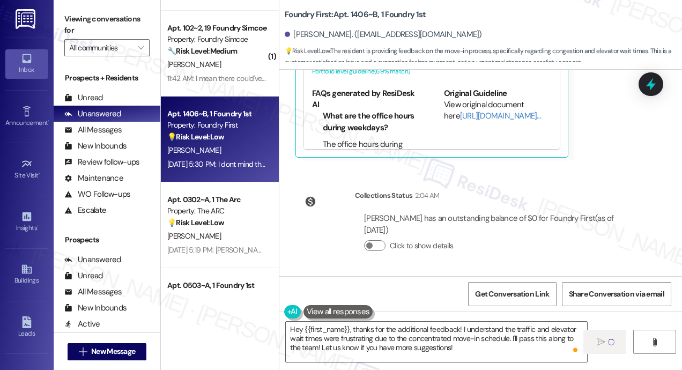
type textarea "Fetching suggested responses. Please feel free to read through the conversation…"
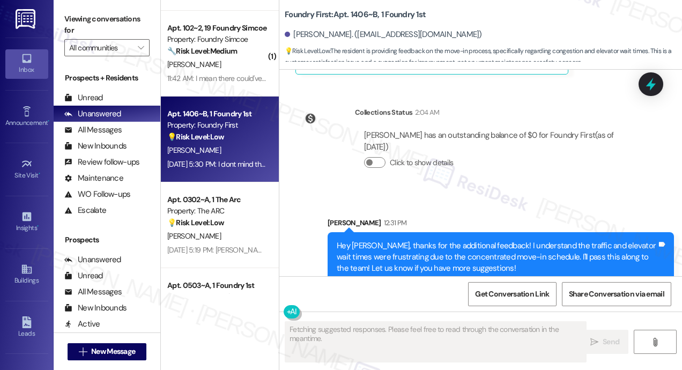
scroll to position [765, 0]
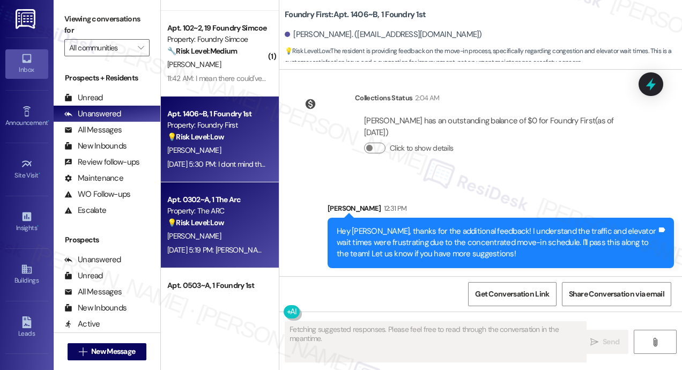
click at [233, 226] on div "💡 Risk Level: Low The resident is providing feedback on the move-in process, wh…" at bounding box center [216, 222] width 99 height 11
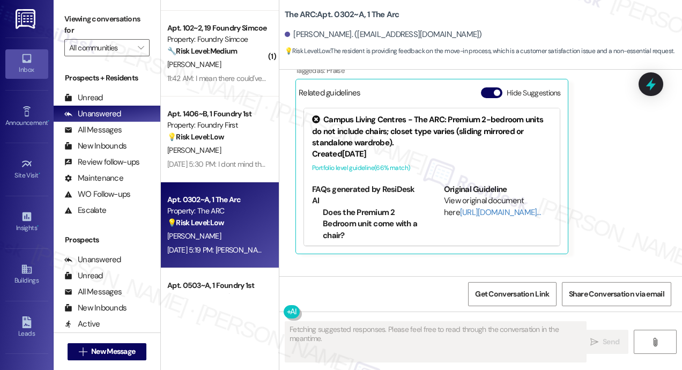
scroll to position [472, 0]
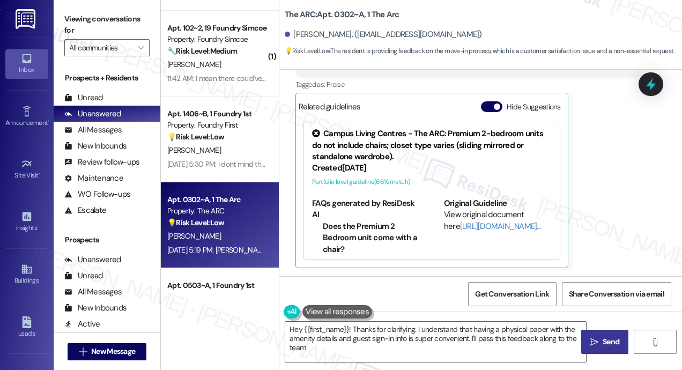
type textarea "Hey {{first_name}}! Thanks for clarifying. I understand that having a physical …"
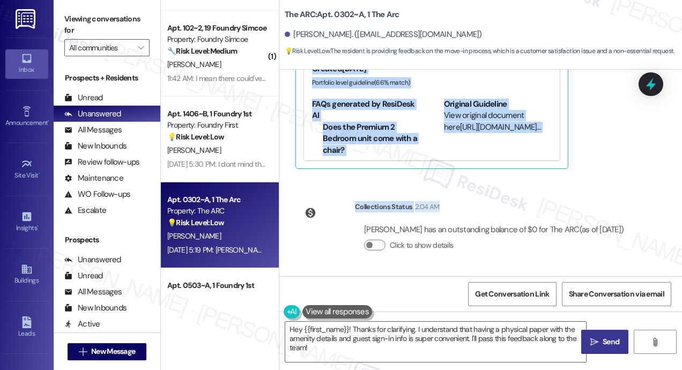
scroll to position [422, 0]
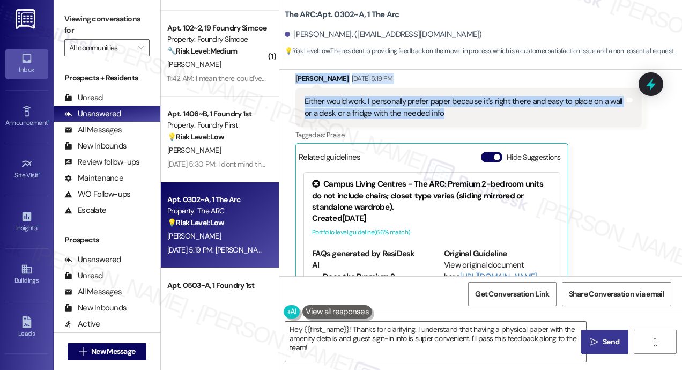
drag, startPoint x: 335, startPoint y: 193, endPoint x: 484, endPoint y: 114, distance: 168.7
click at [485, 116] on div "Lease started Aug 31, 2025 at 8:00 PM Survey, sent via SMS Residesk Automated S…" at bounding box center [480, 173] width 403 height 206
copy div "Hi Keelyn! We're so glad you chose The ARC! We would love to improve your move-…"
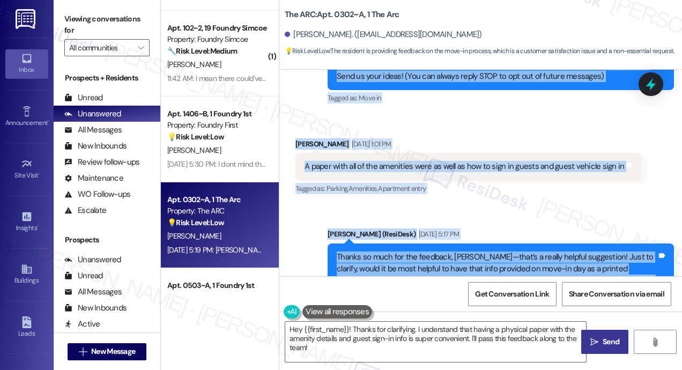
scroll to position [54, 0]
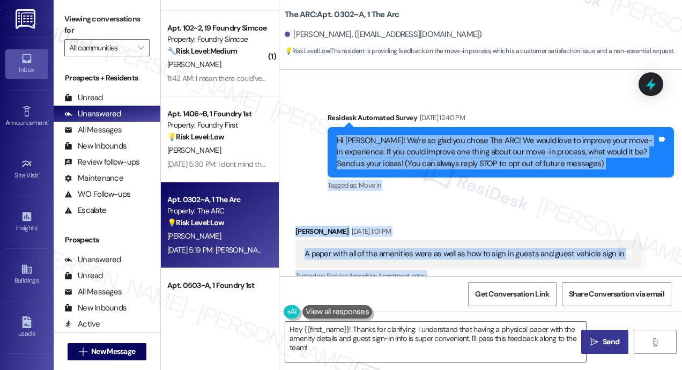
copy div "Hi Keelyn! We're so glad you chose The ARC! We would love to improve your move-…"
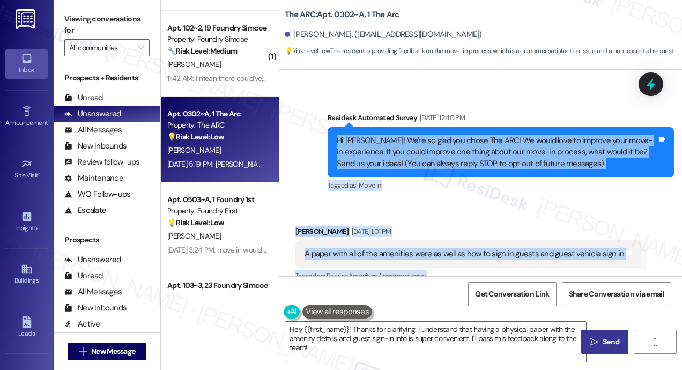
copy div "Hi Keelyn! We're so glad you chose The ARC! We would love to improve your move-…"
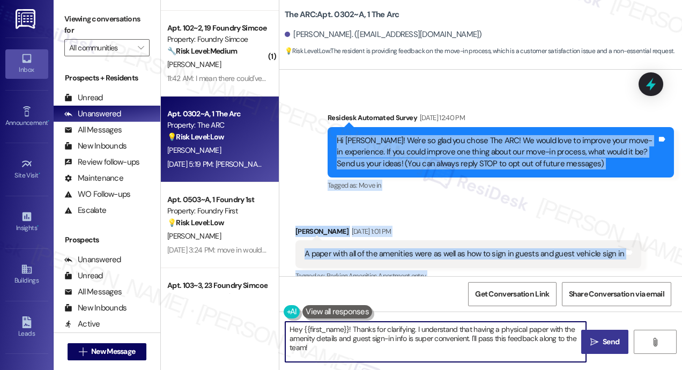
click at [437, 346] on textarea "Hey {{first_name}}! Thanks for clarifying. I understand that having a physical …" at bounding box center [435, 342] width 301 height 40
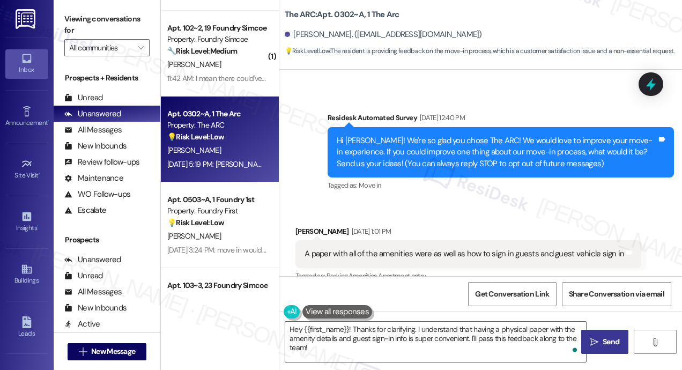
click at [517, 208] on div "Received via SMS Keelyn Lheureux Sep 08, 2025 at 1:01 PM A paper with all of th…" at bounding box center [480, 247] width 403 height 91
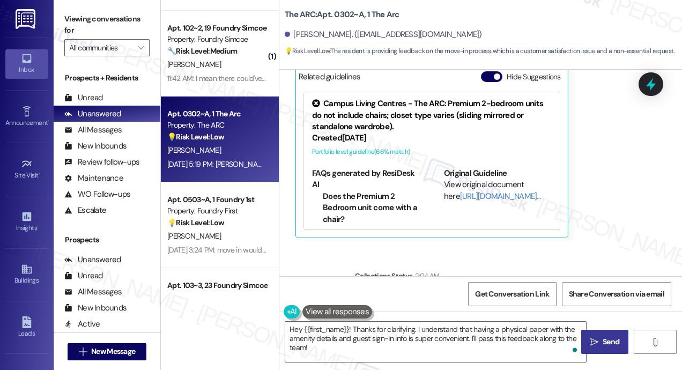
scroll to position [422, 0]
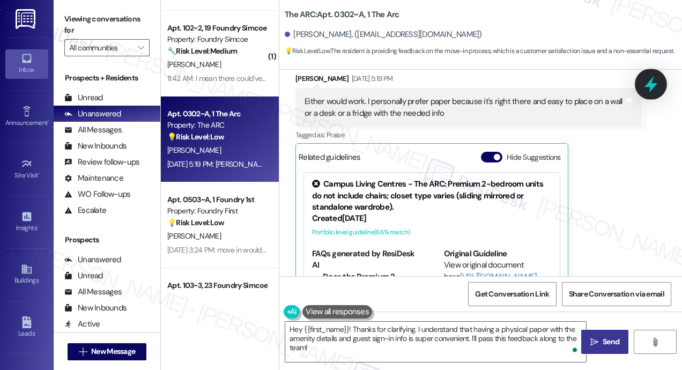
click at [654, 85] on icon at bounding box center [651, 84] width 13 height 17
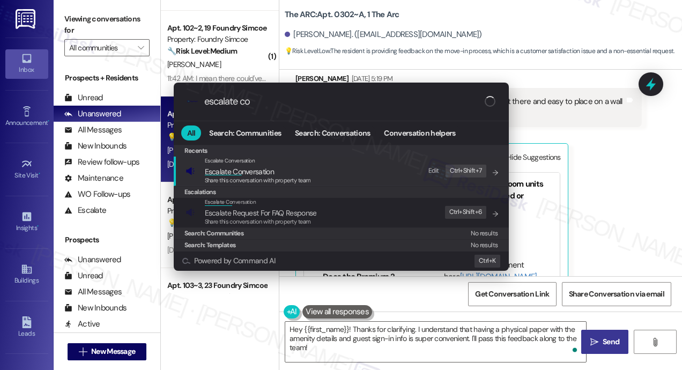
type input "escalate con"
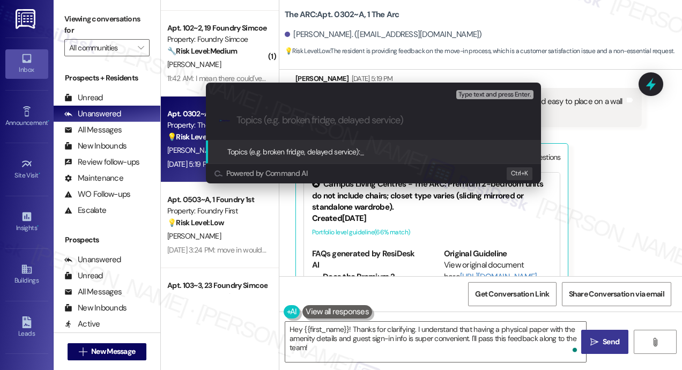
paste input "Move-In Feedback Noted – Amenity & Guest Info Suggestion"
type input "Move-In Feedback Noted – Amenity & Guest Info Suggestion"
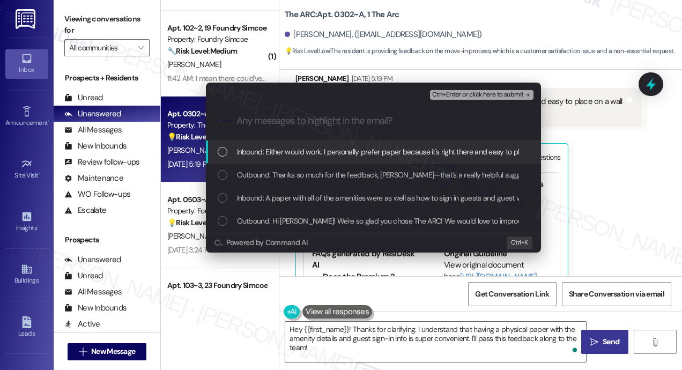
click at [370, 152] on span "Inbound: Either would work. I personally prefer paper because it's right there …" at bounding box center [464, 152] width 454 height 12
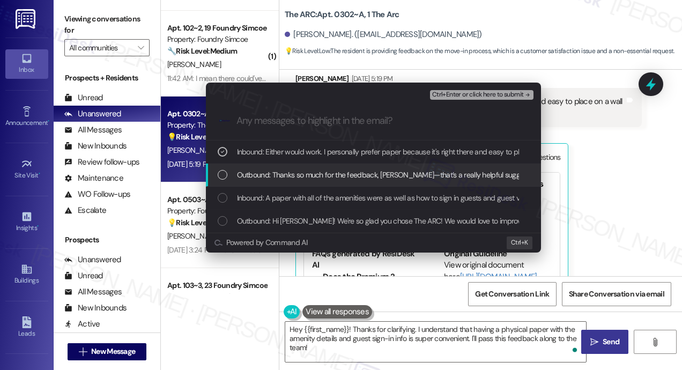
click at [369, 167] on div "Outbound: Thanks so much for the feedback, Keelyn—that’s a really helpful sugge…" at bounding box center [373, 175] width 335 height 23
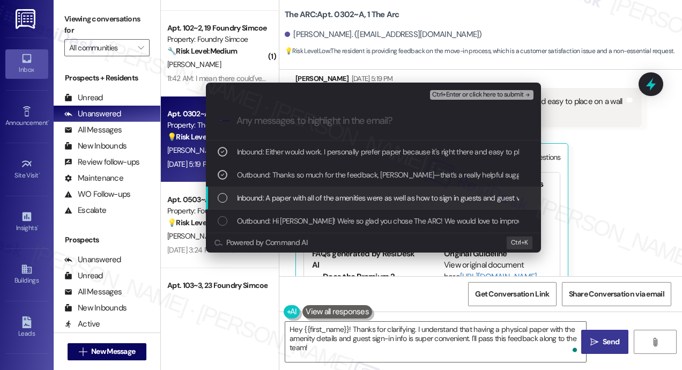
click at [364, 205] on div "Inbound: A paper with all of the amenities were as well as how to sign in guest…" at bounding box center [373, 198] width 335 height 23
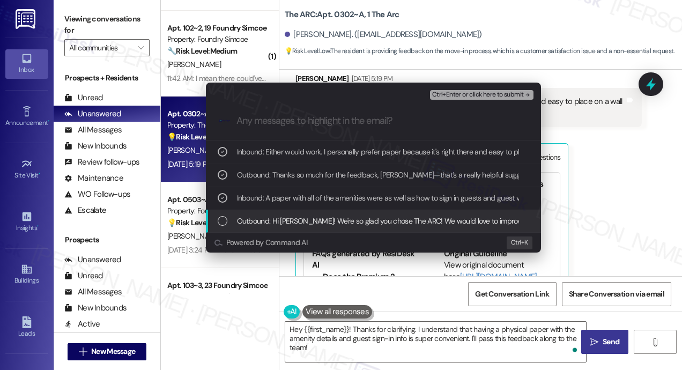
click at [365, 219] on span "Outbound: Hi Keelyn! We're so glad you chose The ARC! We would love to improve …" at bounding box center [666, 221] width 858 height 12
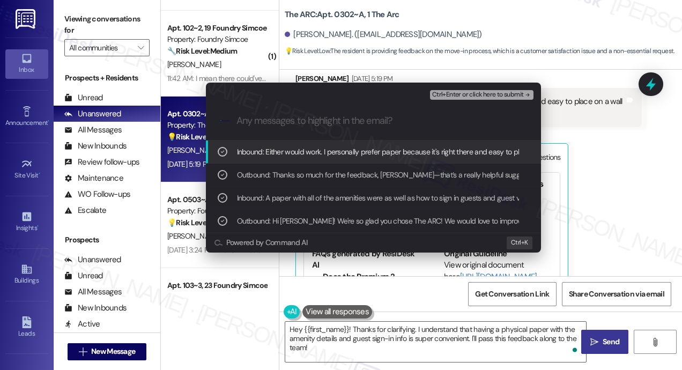
click at [477, 91] on span "Ctrl+Enter or click here to submit" at bounding box center [478, 95] width 92 height 8
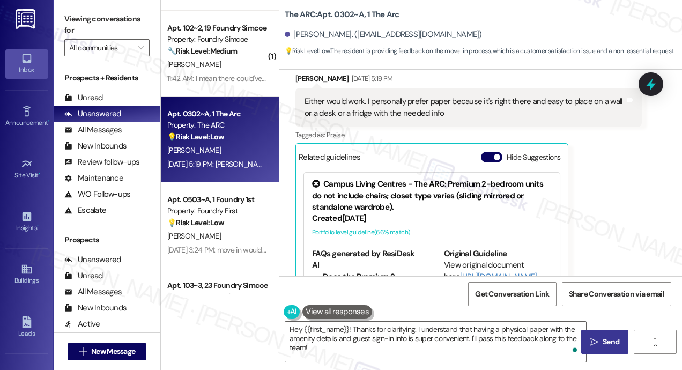
scroll to position [472, 0]
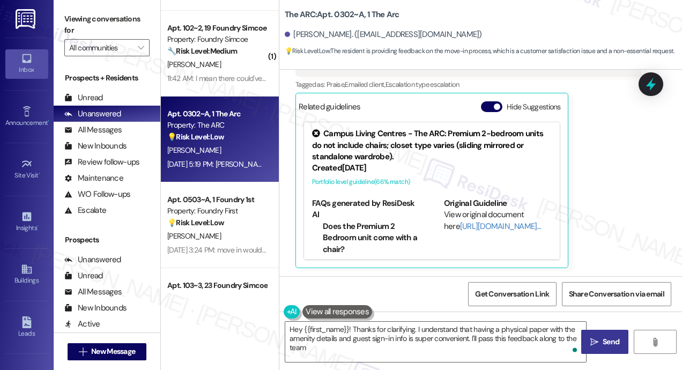
type textarea "Hey {{first_name}}! Thanks for clarifying. I understand that having a physical …"
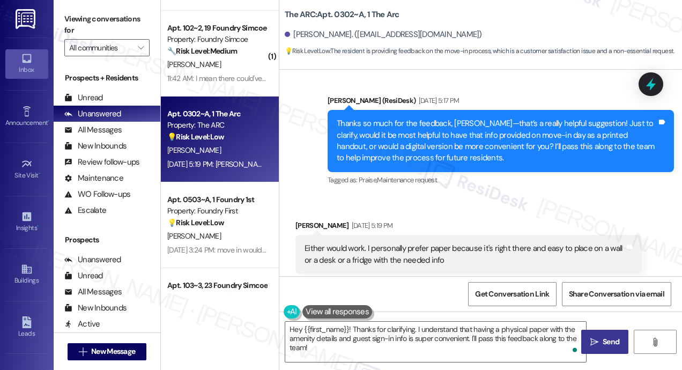
scroll to position [261, 0]
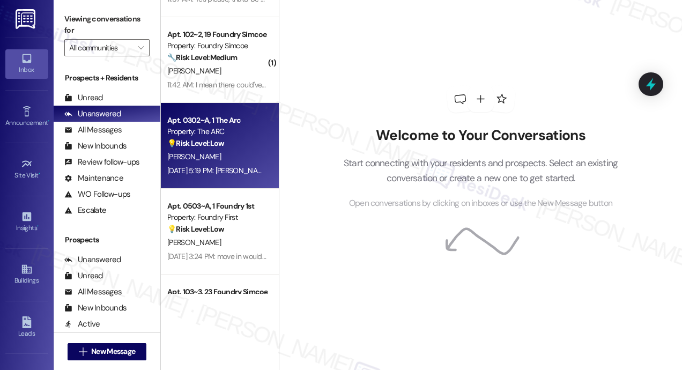
scroll to position [268, 0]
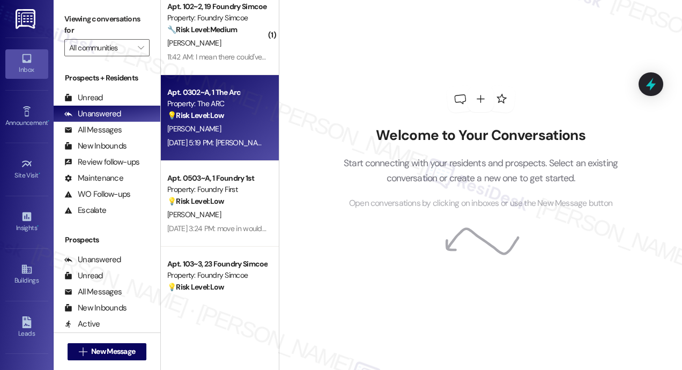
click at [209, 142] on div "[DATE] 5:19 PM: [PERSON_NAME] would work. I personally prefer paper because it'…" at bounding box center [421, 143] width 509 height 10
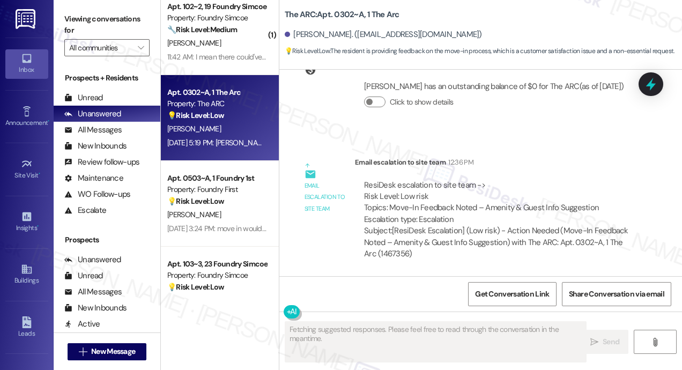
scroll to position [726, 0]
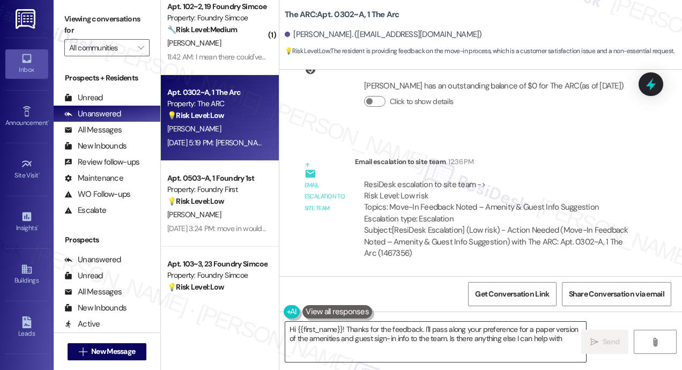
type textarea "Hi {{first_name}}! Thanks for the feedback. I'll pass along your preference for…"
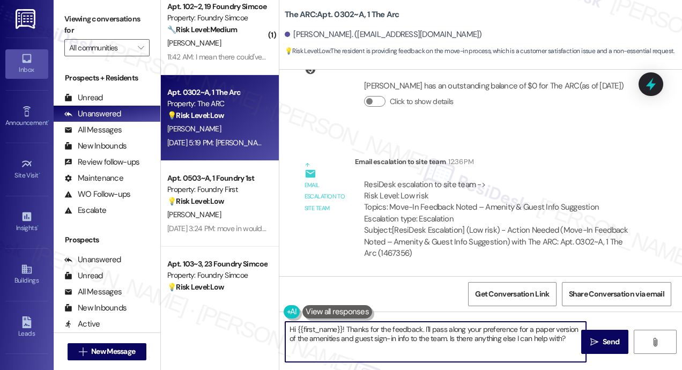
click at [384, 339] on textarea "Hi {{first_name}}! Thanks for the feedback. I'll pass along your preference for…" at bounding box center [435, 342] width 301 height 40
click at [599, 342] on span " Send" at bounding box center [605, 341] width 34 height 11
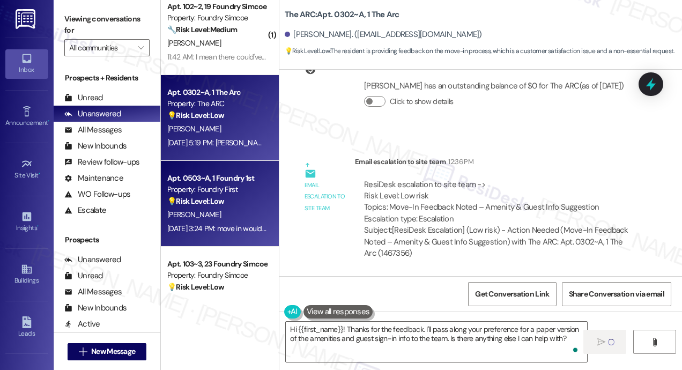
click at [214, 216] on div "[PERSON_NAME]" at bounding box center [216, 214] width 101 height 13
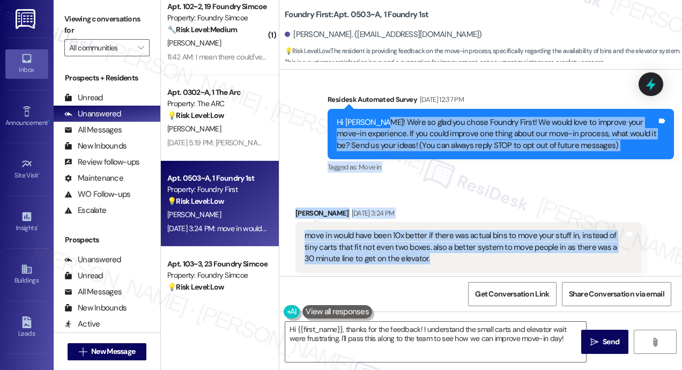
scroll to position [54, 0]
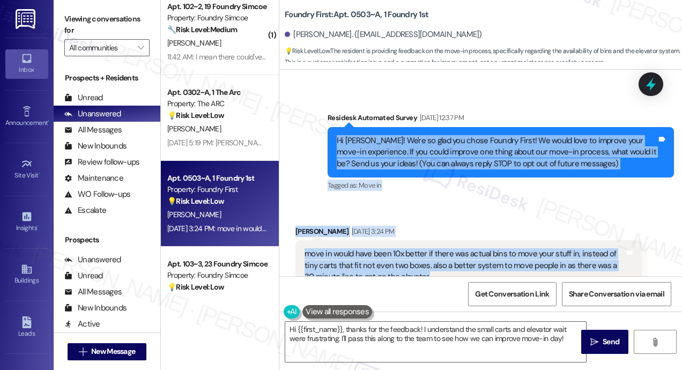
drag, startPoint x: 423, startPoint y: 174, endPoint x: 334, endPoint y: 145, distance: 93.8
click at [333, 144] on div "Lease started [DATE] 8:00 PM Survey, sent via SMS Residesk Automated Survey [DA…" at bounding box center [480, 173] width 403 height 206
copy div "Hi [PERSON_NAME]! We're so glad you chose Foundry First! We would love to impro…"
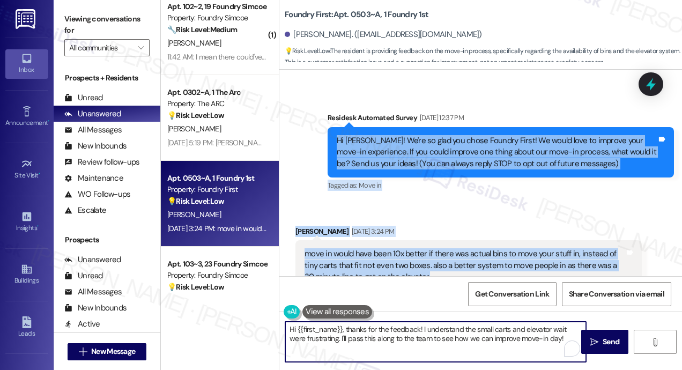
click at [447, 345] on textarea "Hi {{first_name}}, thanks for the feedback! I understand the small carts and el…" at bounding box center [435, 342] width 301 height 40
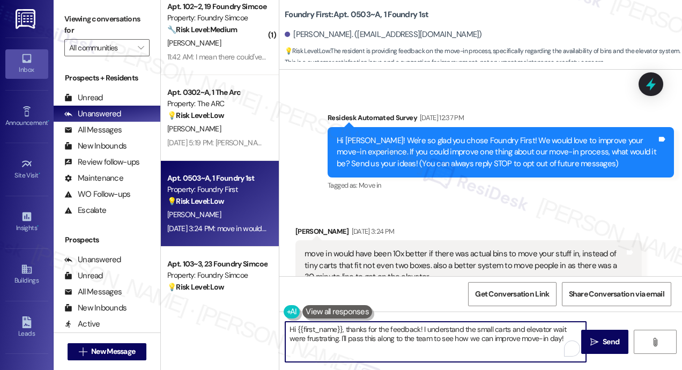
paste textarea "Thanks for the helpful feedback, [PERSON_NAME]! That definitely sounds frustrat…"
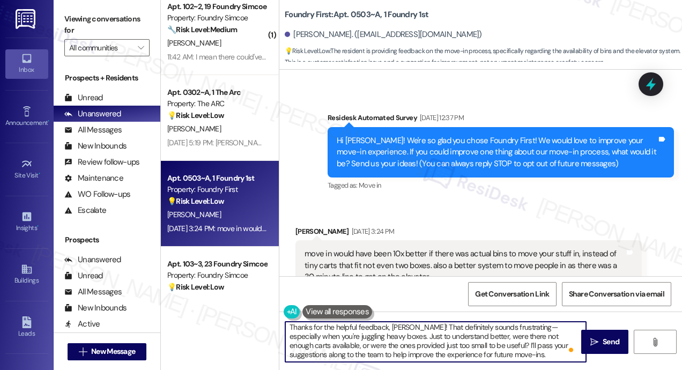
scroll to position [2, 0]
type textarea "Thanks for the helpful feedback, [PERSON_NAME]! That definitely sounds frustrat…"
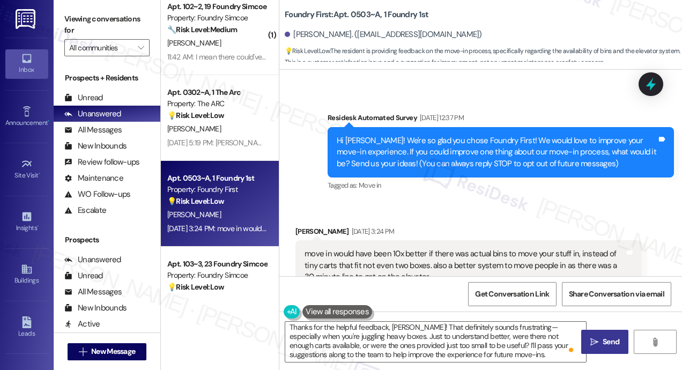
click at [599, 343] on span " Send" at bounding box center [605, 341] width 34 height 11
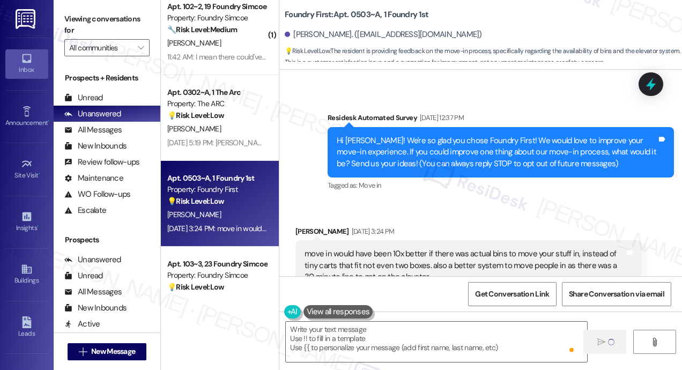
scroll to position [0, 0]
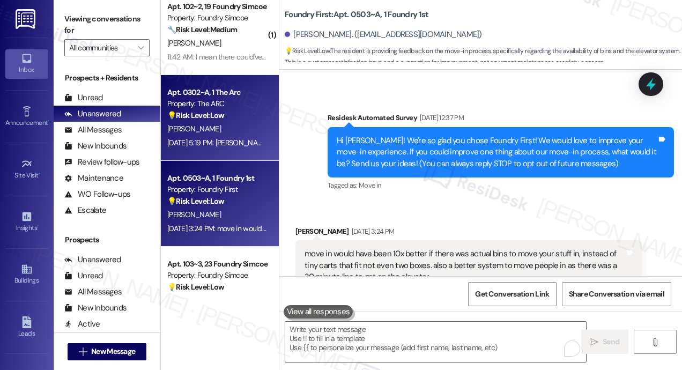
click at [240, 151] on div "Apt. 0302~A, 1 The Arc Property: The ARC 💡 Risk Level: Low The resident is prov…" at bounding box center [220, 118] width 118 height 86
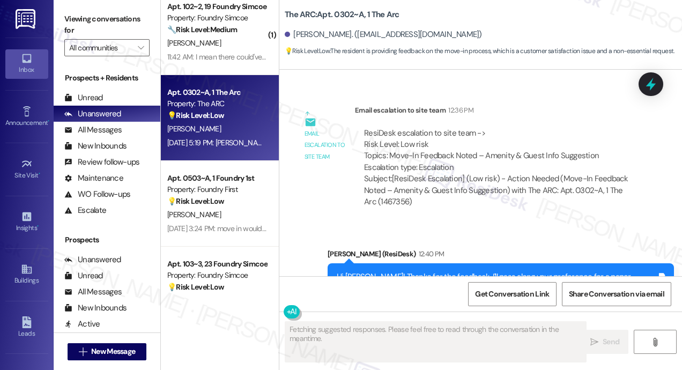
scroll to position [828, 0]
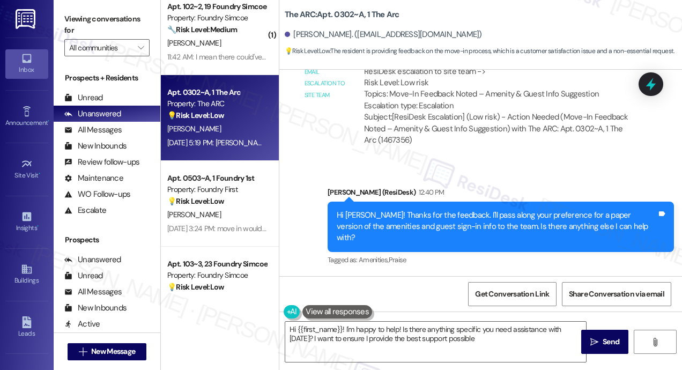
type textarea "Hi {{first_name}}! I'm happy to help! Is there anything specific you need assis…"
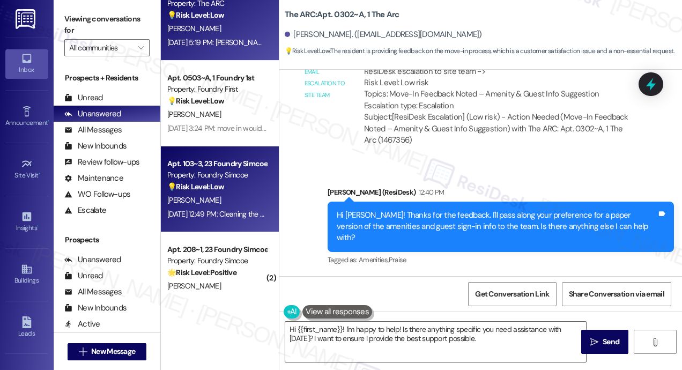
scroll to position [375, 0]
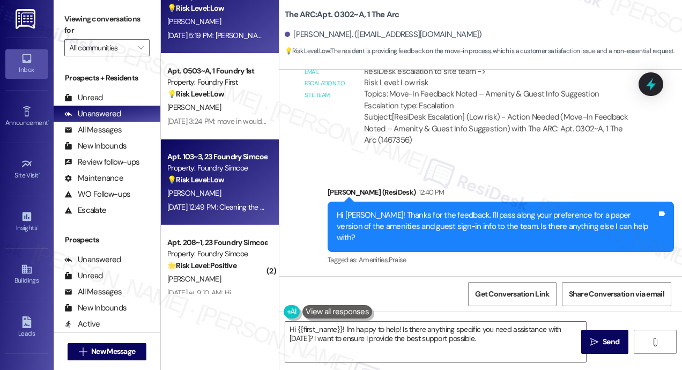
click at [240, 201] on div "[DATE] 12:49 PM: Cleaning the room prior would have been nice, staggering move …" at bounding box center [216, 207] width 101 height 13
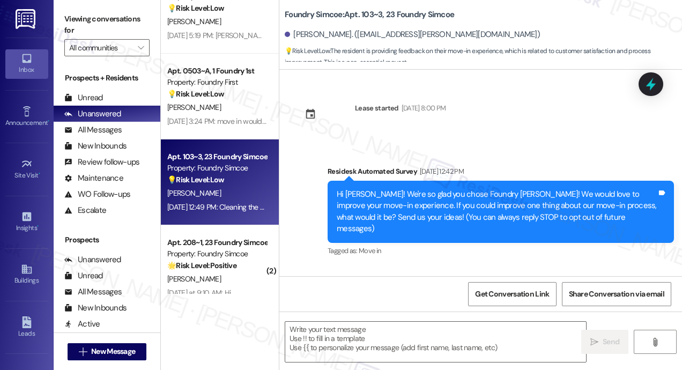
scroll to position [92, 0]
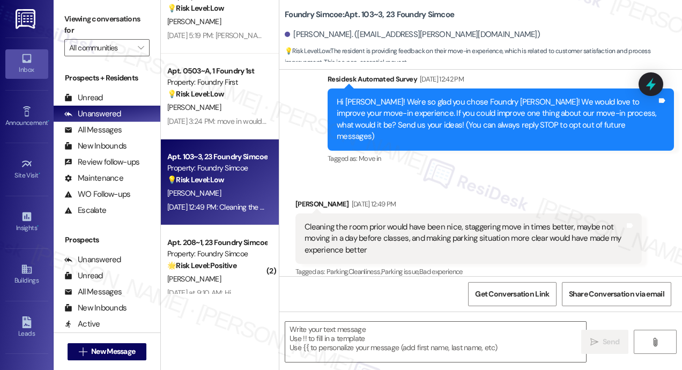
type textarea "Fetching suggested responses. Please feel free to read through the conversation…"
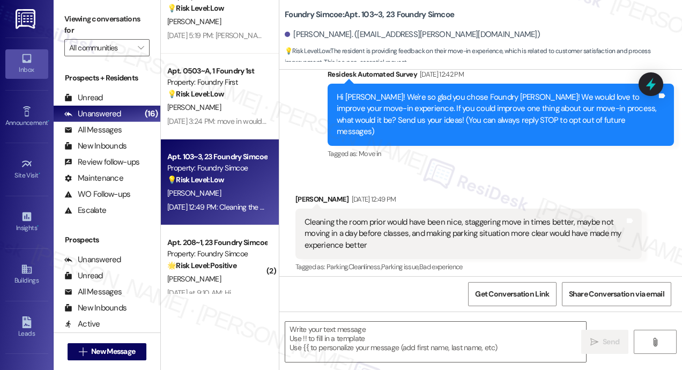
scroll to position [95, 0]
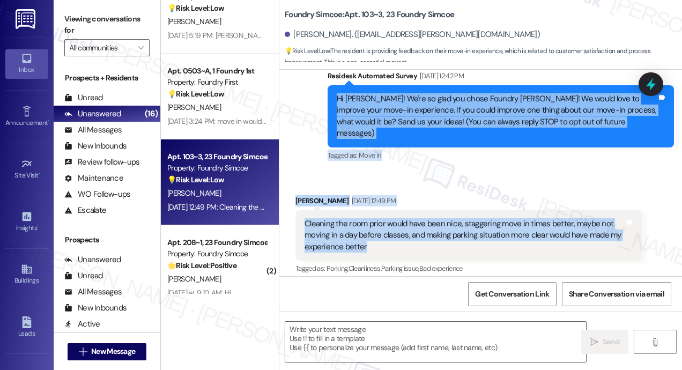
drag, startPoint x: 399, startPoint y: 240, endPoint x: 335, endPoint y: 100, distance: 154.1
click at [335, 100] on div "Lease started [DATE] 8:00 PM Survey, sent via SMS Residesk Automated Survey [DA…" at bounding box center [480, 173] width 403 height 206
copy div "Hi [PERSON_NAME]! We're so glad you chose Foundry [PERSON_NAME]! We would love …"
click at [374, 339] on textarea at bounding box center [435, 342] width 301 height 40
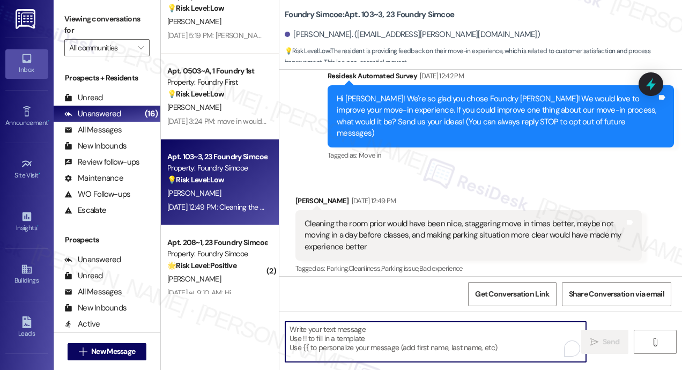
paste textarea "Thanks for the feedback, [PERSON_NAME]! Just to clarify—was the unit not cleane…"
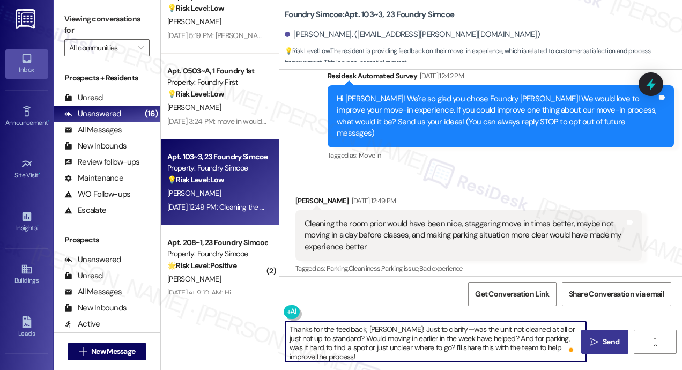
type textarea "Thanks for the feedback, [PERSON_NAME]! Just to clarify—was the unit not cleane…"
click at [603, 337] on span "Send" at bounding box center [611, 341] width 17 height 11
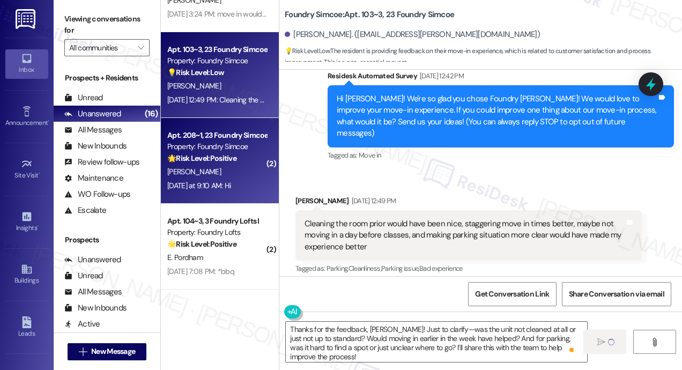
scroll to position [92, 0]
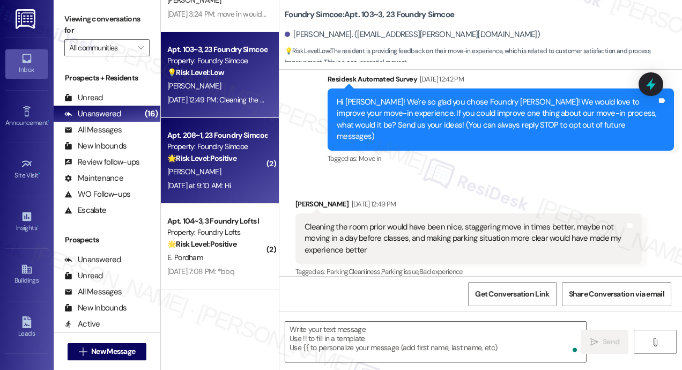
click at [215, 169] on div "[PERSON_NAME]" at bounding box center [216, 171] width 101 height 13
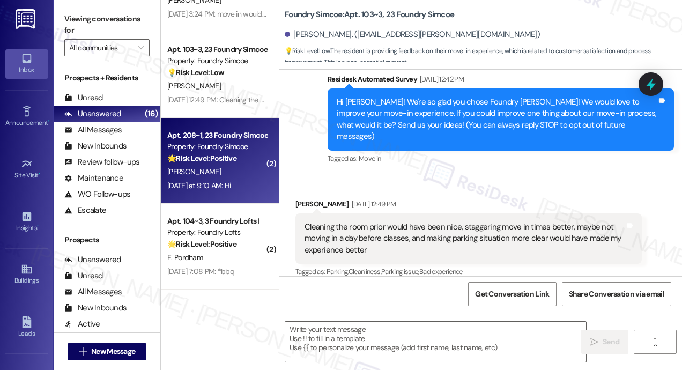
type textarea "Fetching suggested responses. Please feel free to read through the conversation…"
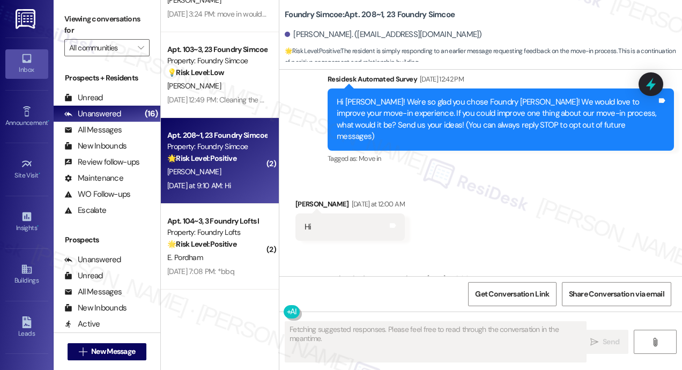
scroll to position [54, 0]
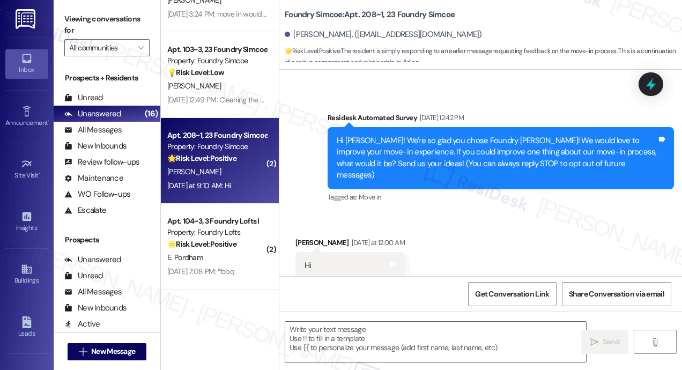
click at [320, 237] on div "[PERSON_NAME] [DATE] at 12:00 AM" at bounding box center [350, 244] width 109 height 15
copy div "[PERSON_NAME]"
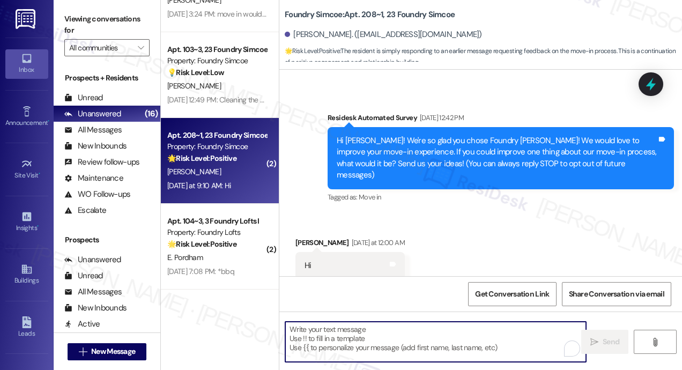
click at [395, 337] on textarea "To enrich screen reader interactions, please activate Accessibility in Grammarl…" at bounding box center [435, 342] width 301 height 40
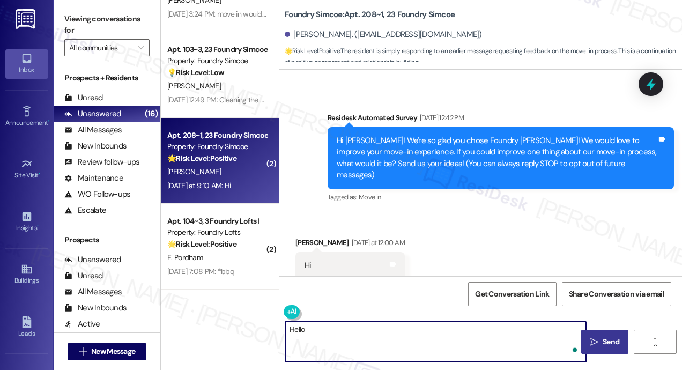
paste textarea "[PERSON_NAME]"
type textarea "Hello [PERSON_NAME]! Hope you're having a great day! Is there anything I can he…"
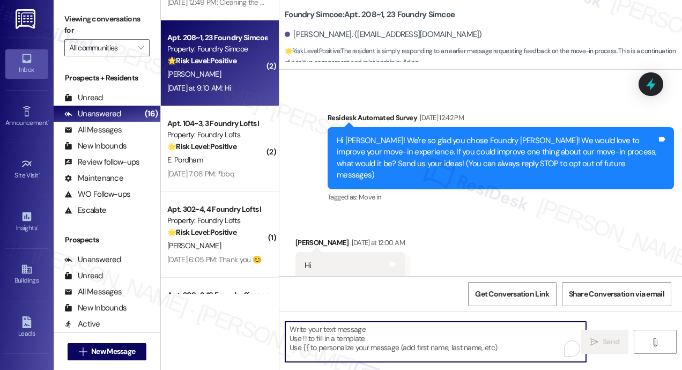
scroll to position [590, 0]
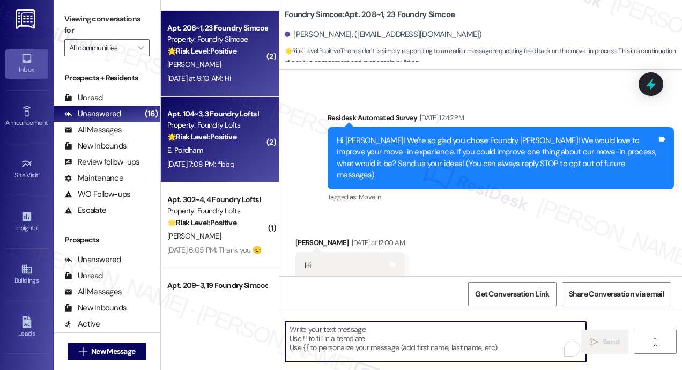
click at [204, 160] on div "[DATE] 7:08 PM: *bbq [DATE] 7:08 PM: *bbq" at bounding box center [200, 164] width 67 height 10
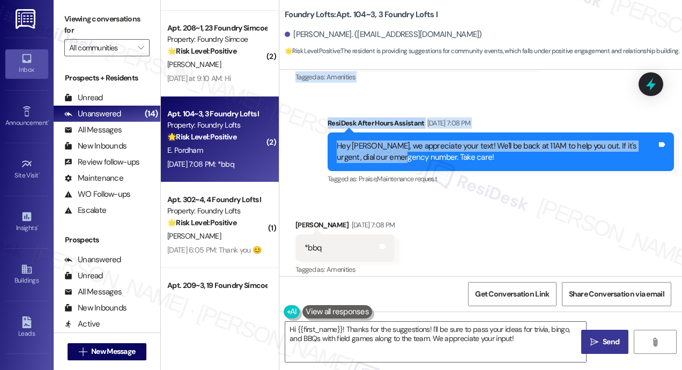
scroll to position [630, 0]
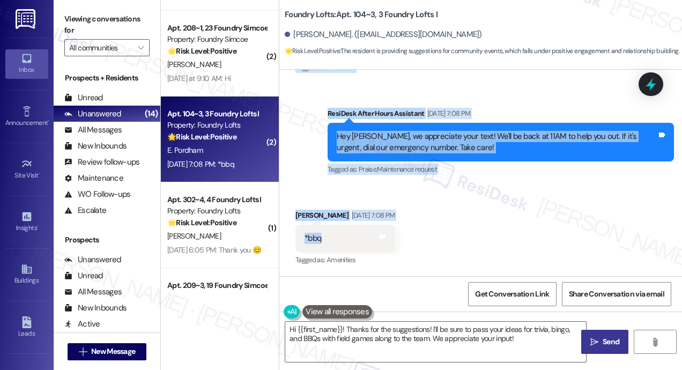
drag, startPoint x: 337, startPoint y: 135, endPoint x: 354, endPoint y: 232, distance: 99.1
click at [354, 232] on div "WO Lease started [DATE] 8:00 PM Show details Survey, sent via SMS Residesk Auto…" at bounding box center [480, 173] width 403 height 206
copy div "Loremi do sita con adi elitseddoe, Tempo! In utla etdo magn—aliquae admini ven …"
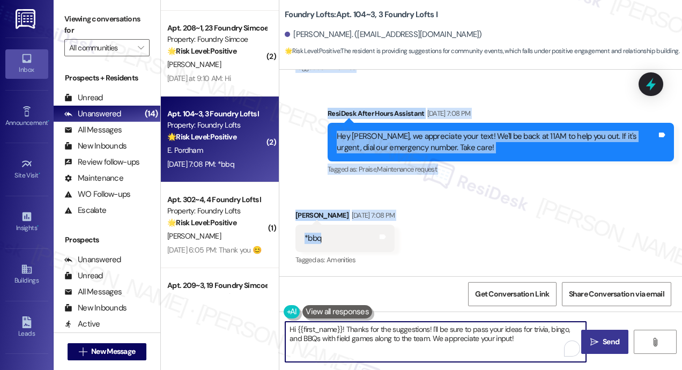
click at [453, 348] on textarea "Hi {{first_name}}! Thanks for the suggestions! I'll be sure to pass your ideas …" at bounding box center [435, 342] width 301 height 40
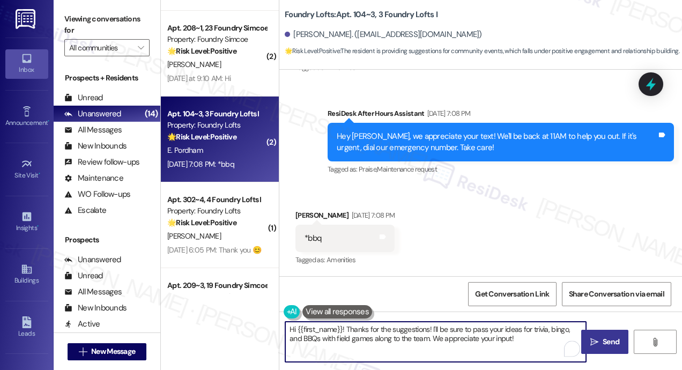
paste textarea "Thanks again for the great suggestions, [PERSON_NAME]! A BBQ with games, trivia…"
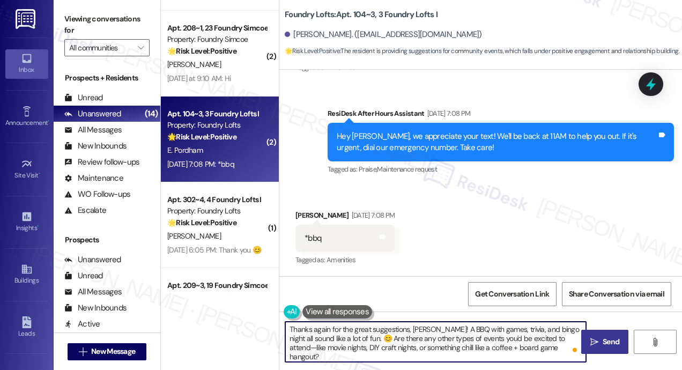
click at [329, 329] on textarea "Thanks again for the great suggestions, [PERSON_NAME]! A BBQ with games, trivia…" at bounding box center [435, 342] width 301 height 40
click at [455, 349] on textarea "Thanks for the great suggestions, [PERSON_NAME]! A BBQ with games, trivia, and …" at bounding box center [435, 342] width 301 height 40
type textarea "Thanks for the great suggestions, [PERSON_NAME]! A BBQ with games, trivia, and …"
click at [608, 339] on span "Send" at bounding box center [611, 341] width 17 height 11
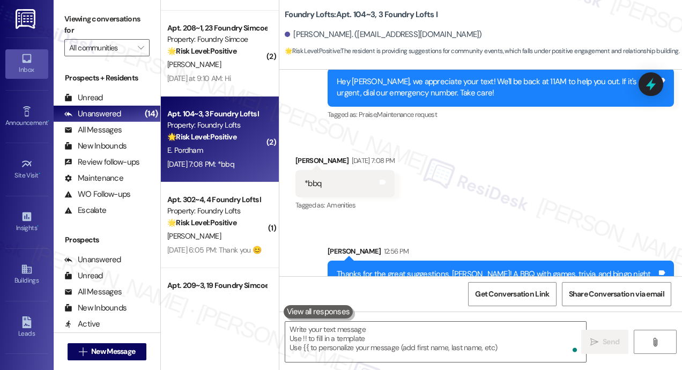
scroll to position [727, 0]
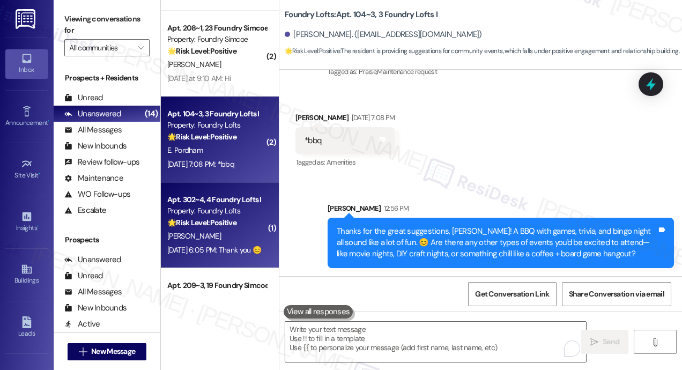
click at [230, 238] on div "[PERSON_NAME]" at bounding box center [216, 236] width 101 height 13
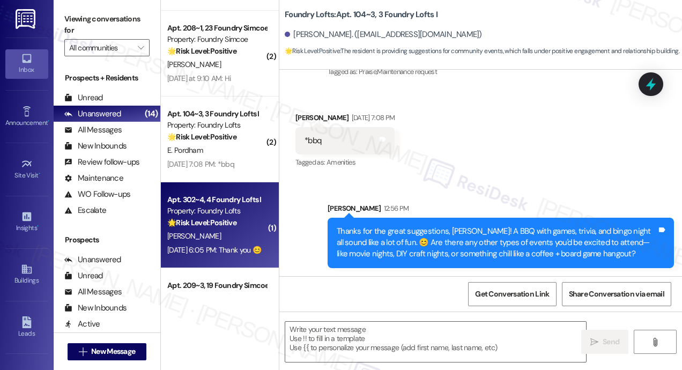
type textarea "Fetching suggested responses. Please feel free to read through the conversation…"
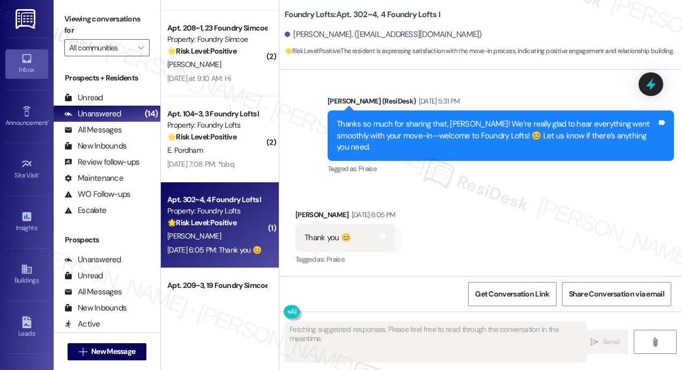
scroll to position [262, 0]
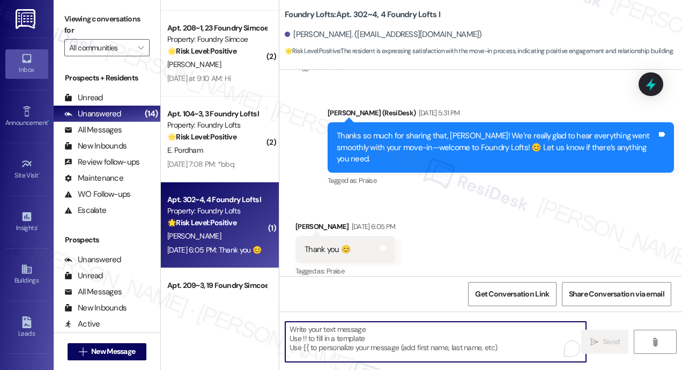
click at [422, 350] on textarea "To enrich screen reader interactions, please activate Accessibility in Grammarl…" at bounding box center [435, 342] width 301 height 40
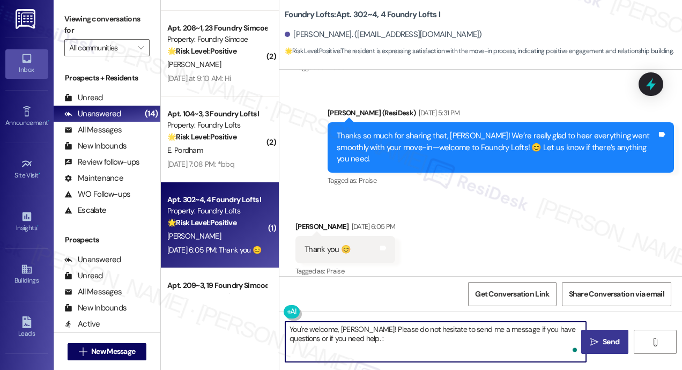
type textarea "You're welcome, [PERSON_NAME]! Please do not hesitate to send me a message if y…"
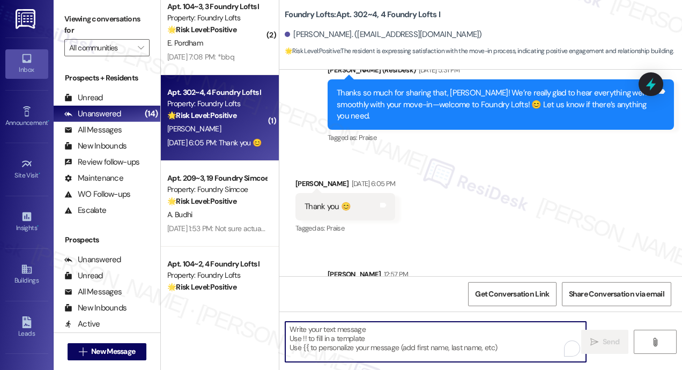
scroll to position [349, 0]
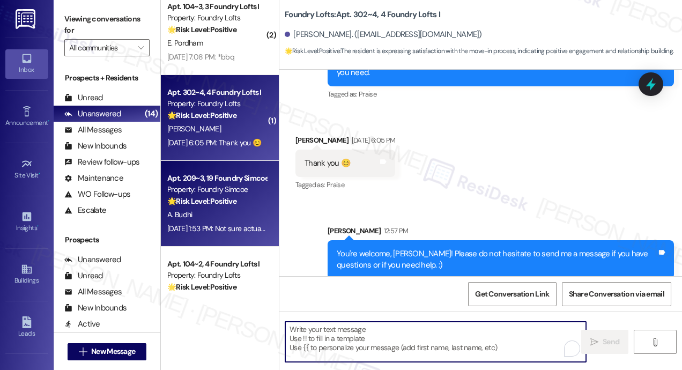
click at [231, 210] on div "A. Budhi" at bounding box center [216, 214] width 101 height 13
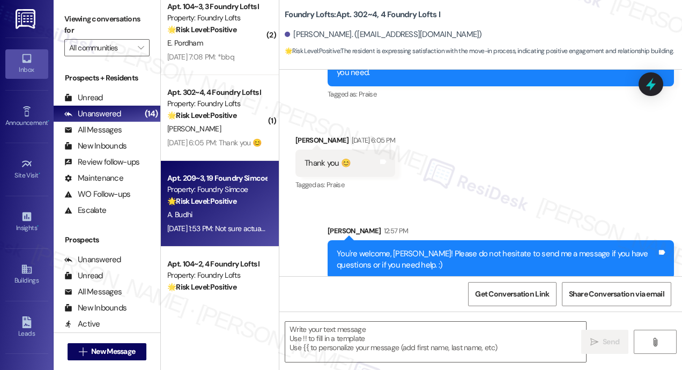
type textarea "Fetching suggested responses. Please feel free to read through the conversation…"
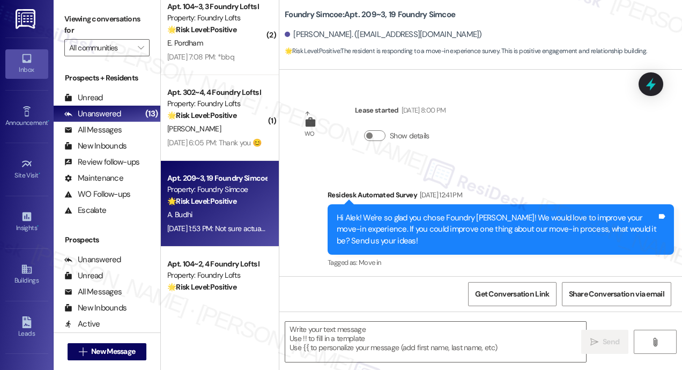
scroll to position [4127, 0]
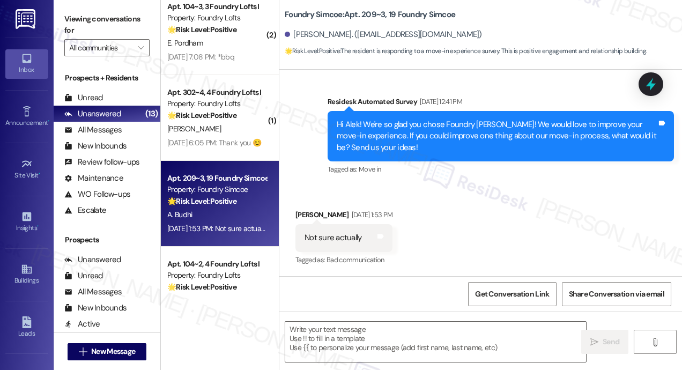
click at [547, 206] on div "Received via SMS [PERSON_NAME] [DATE] 1:53 PM Not sure actually Tags and notes …" at bounding box center [480, 230] width 403 height 91
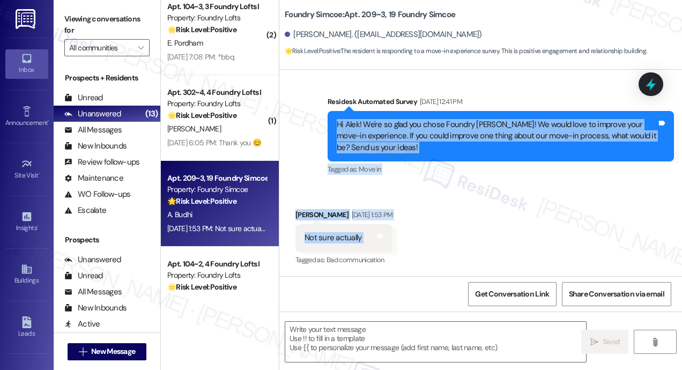
drag, startPoint x: 373, startPoint y: 237, endPoint x: 334, endPoint y: 126, distance: 117.7
click at [334, 126] on div "Survey, sent via SMS Residesk Automated Survey [DATE] 1:01 PM Hi Alek ! This is…" at bounding box center [480, 173] width 403 height 206
copy div "Hi Alek! We're so glad you chose Foundry [PERSON_NAME]! We would love to improv…"
click at [422, 336] on textarea at bounding box center [435, 342] width 301 height 40
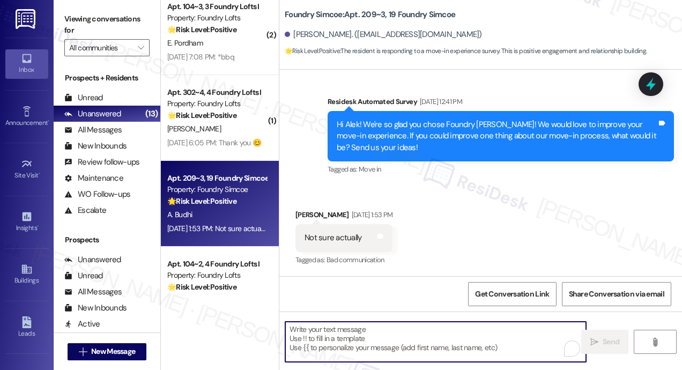
paste textarea "Thanks for letting us know, Alek! We're glad to hear there wasn't anything that…"
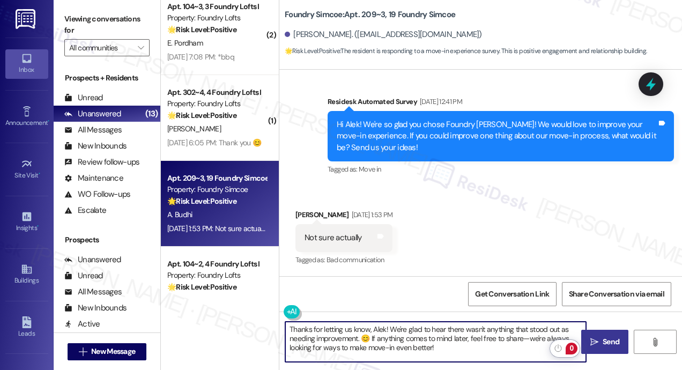
type textarea "Thanks for letting us know, Alek! We're glad to hear there wasn't anything that…"
click at [609, 339] on span "Send" at bounding box center [611, 341] width 17 height 11
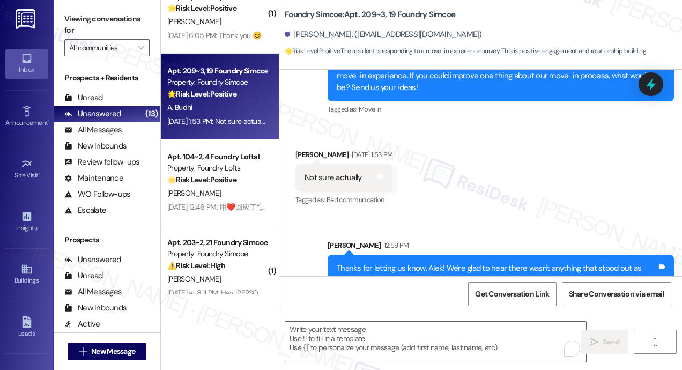
scroll to position [4224, 0]
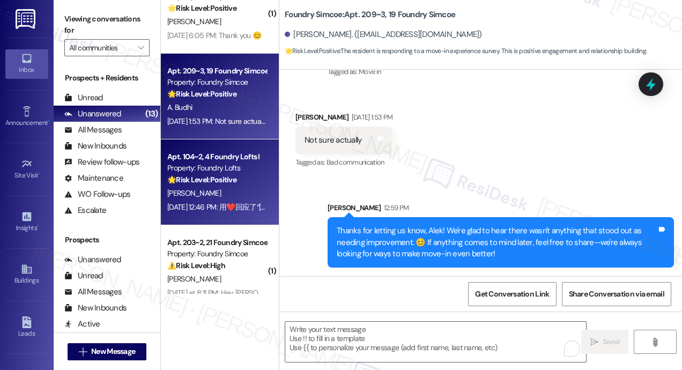
click at [223, 189] on div "[PERSON_NAME]" at bounding box center [216, 193] width 101 height 13
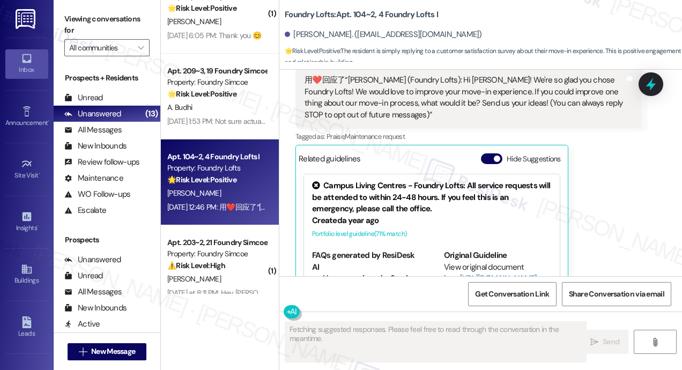
scroll to position [281, 0]
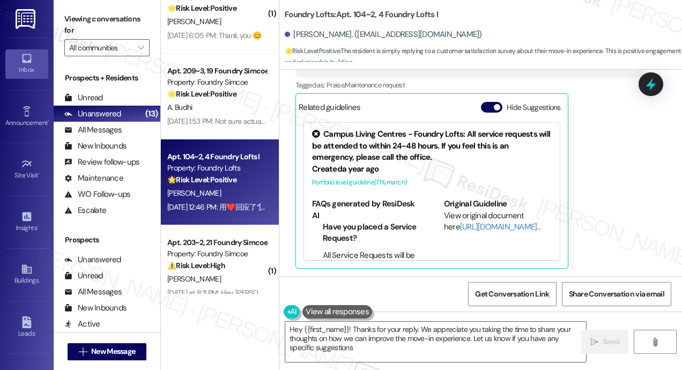
type textarea "Hey {{first_name}}! Thanks for your reply. We appreciate you taking the time to…"
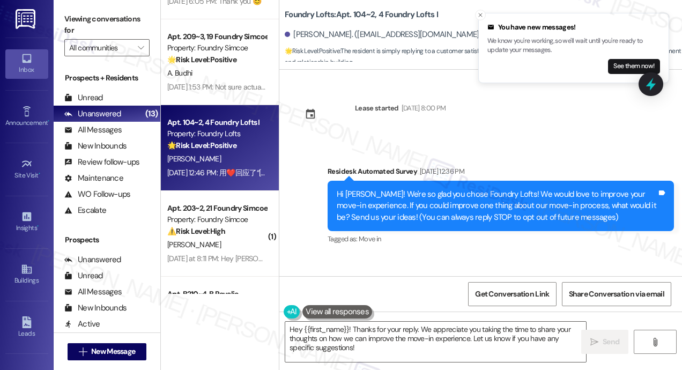
scroll to position [858, 0]
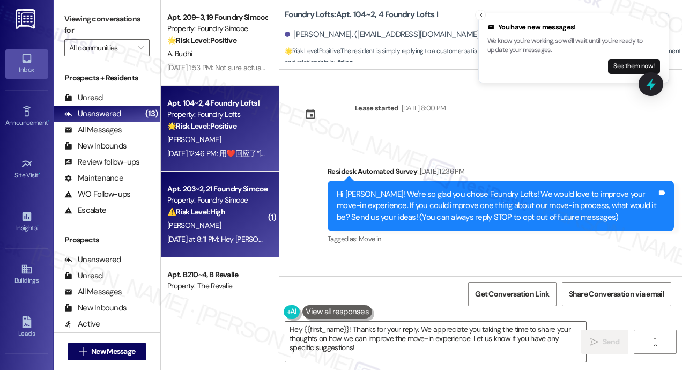
click at [234, 221] on div "[PERSON_NAME]" at bounding box center [216, 225] width 101 height 13
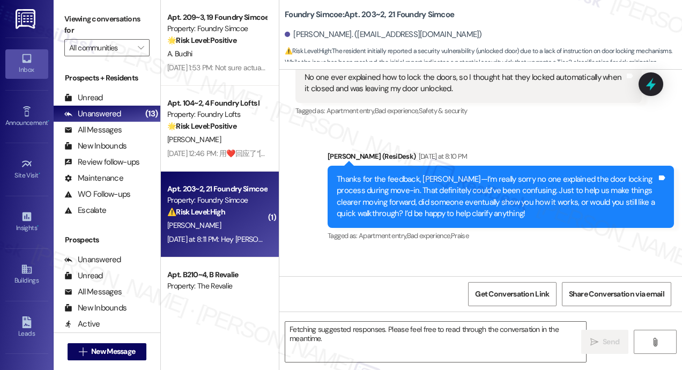
scroll to position [307, 0]
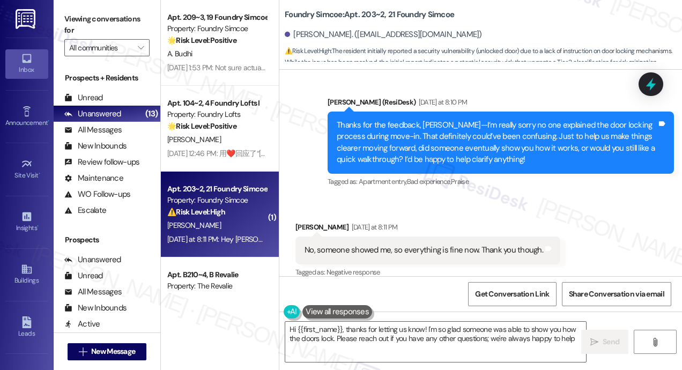
type textarea "Hi {{first_name}}, thanks for letting us know! I'm so glad someone was able to …"
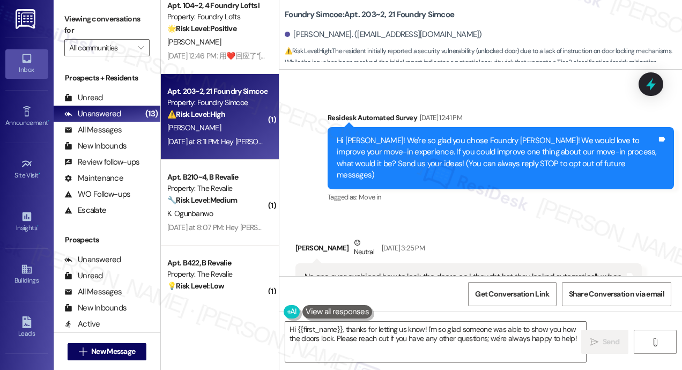
scroll to position [1019, 0]
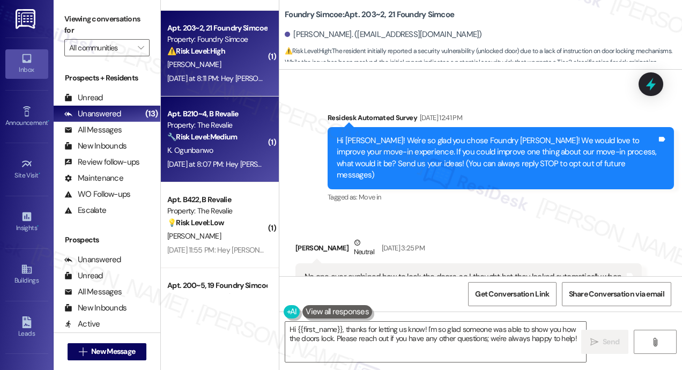
click at [213, 161] on div "[DATE] at 8:07 PM: Hey [PERSON_NAME], we appreciate your text! We'll be back at…" at bounding box center [408, 164] width 483 height 10
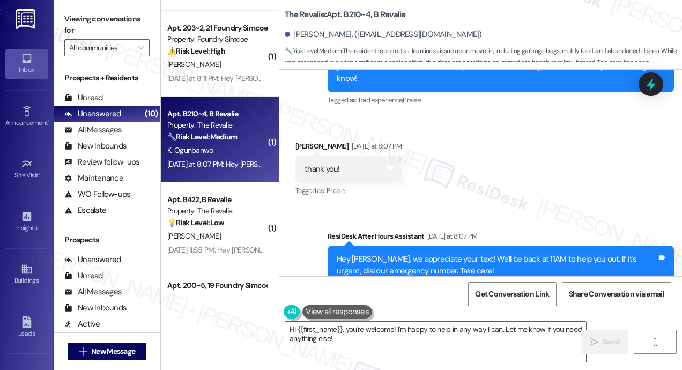
scroll to position [976, 0]
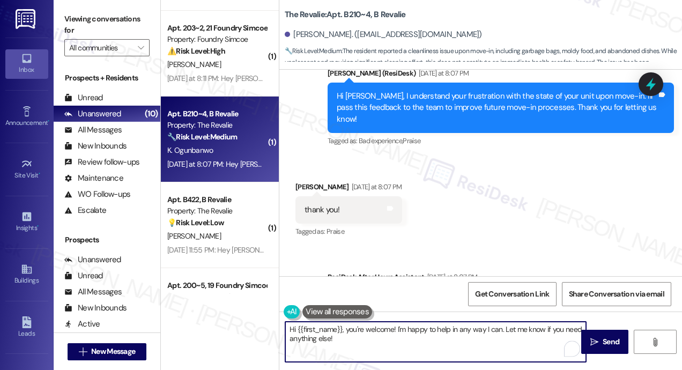
drag, startPoint x: 363, startPoint y: 344, endPoint x: 290, endPoint y: 323, distance: 75.9
click at [290, 324] on textarea "Hi {{first_name}}, you're welcome! I'm happy to help in any way I can. Let me k…" at bounding box center [435, 342] width 301 height 40
type textarea "You're welcome! :)"
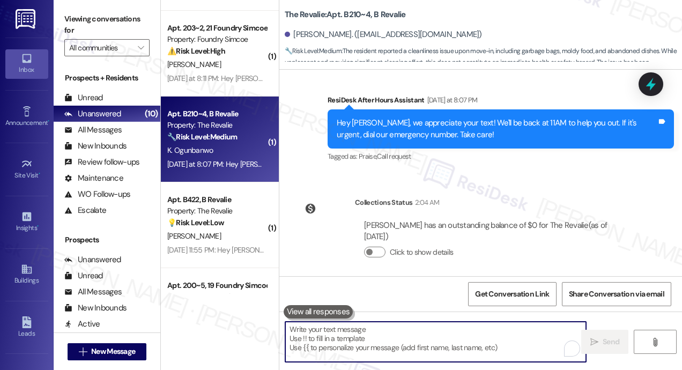
scroll to position [1212, 0]
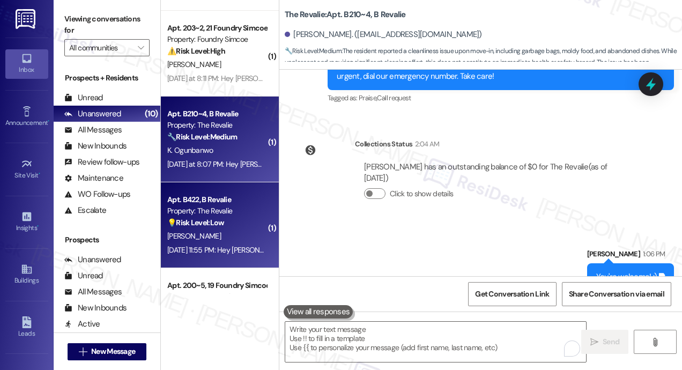
click at [238, 240] on div "[PERSON_NAME]" at bounding box center [216, 236] width 101 height 13
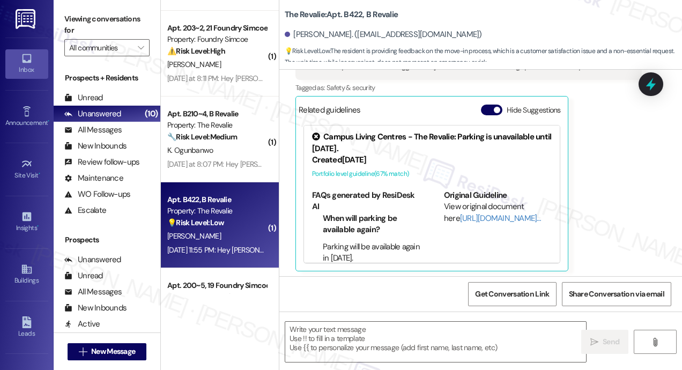
scroll to position [522, 0]
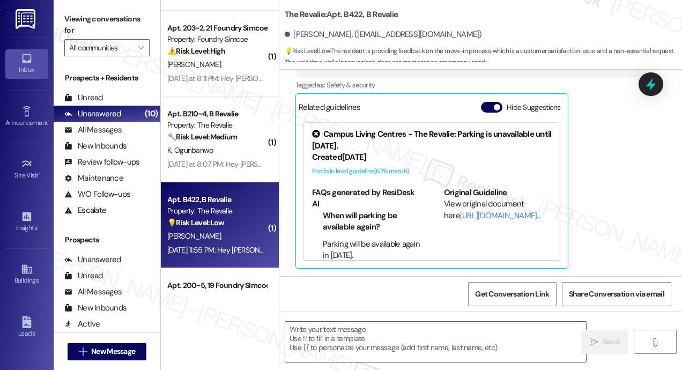
type textarea "Fetching suggested responses. Please feel free to read through the conversation…"
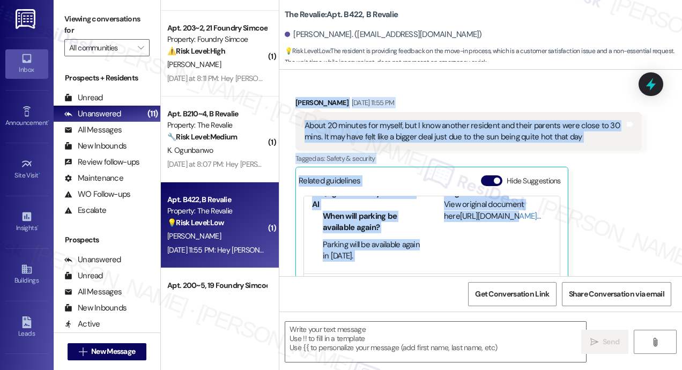
scroll to position [413, 0]
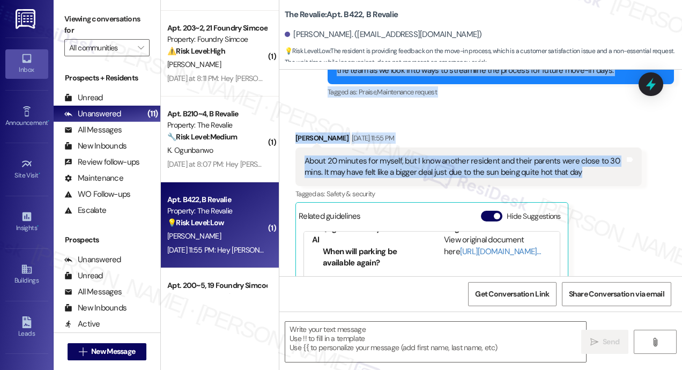
drag, startPoint x: 334, startPoint y: 193, endPoint x: 599, endPoint y: 178, distance: 264.9
click at [599, 178] on div "Lease started [DATE] 8:00 PM Survey, sent via SMS Residesk Automated Survey [DA…" at bounding box center [480, 173] width 403 height 206
copy div "Lo Ipsumdo! Si'am co adip eli seddo Eiu Tempori! Ut labor etdo ma aliquae admi …"
